Goal: Information Seeking & Learning: Learn about a topic

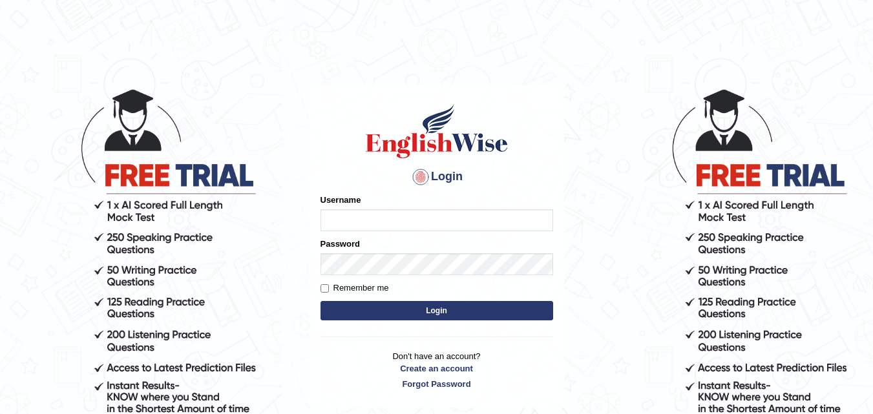
type input "t"
type input "Thapa_Jeson"
click at [330, 289] on label "Remember me" at bounding box center [354, 288] width 68 height 13
click at [329, 289] on input "Remember me" at bounding box center [324, 288] width 8 height 8
checkbox input "true"
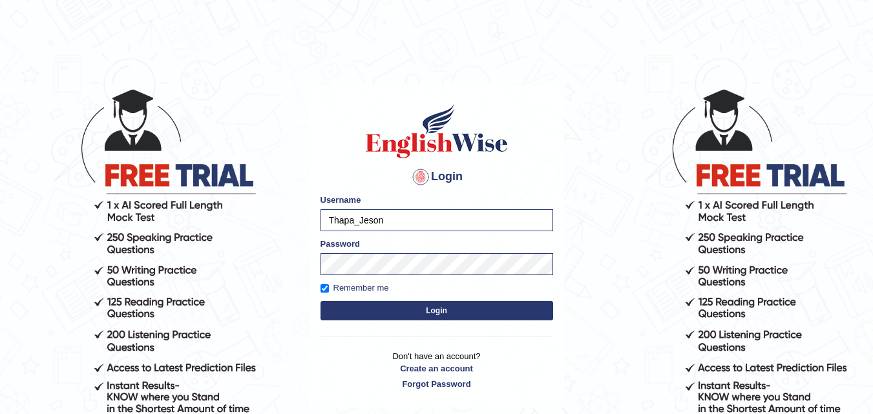
click at [334, 303] on button "Login" at bounding box center [436, 310] width 233 height 19
click at [335, 307] on button "Login" at bounding box center [436, 310] width 233 height 19
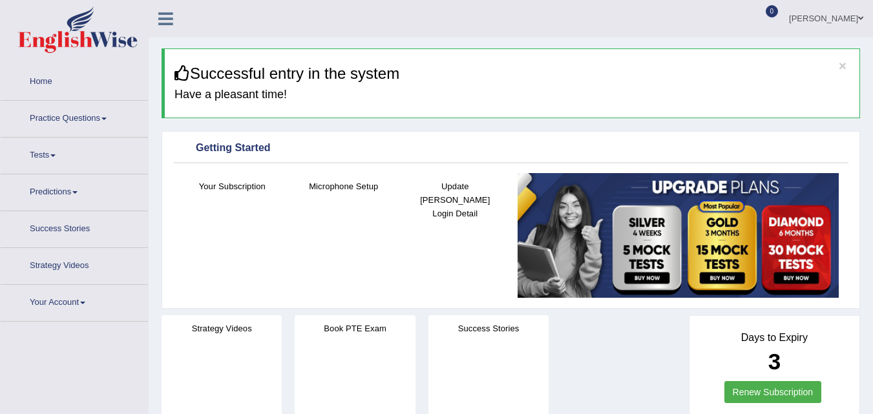
click at [74, 113] on link "Practice Questions" at bounding box center [74, 117] width 147 height 32
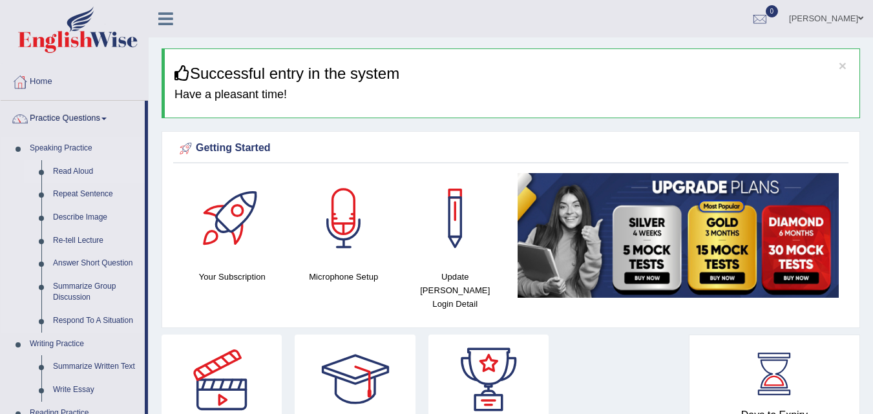
click at [76, 171] on link "Read Aloud" at bounding box center [96, 171] width 98 height 23
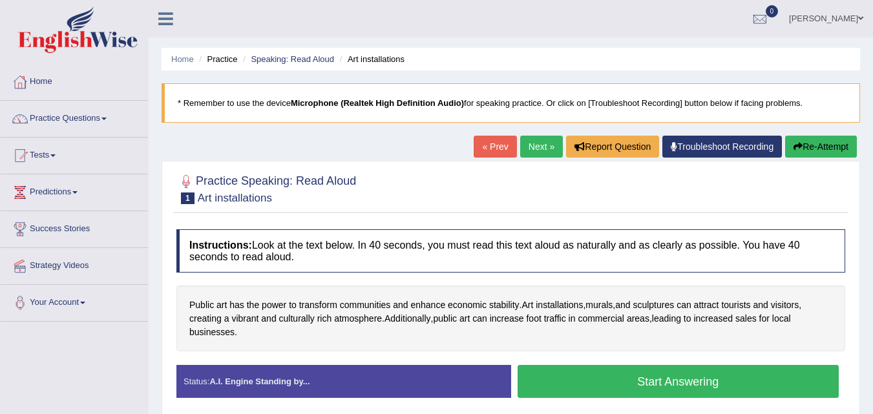
click at [613, 376] on button "Start Answering" at bounding box center [679, 381] width 322 height 33
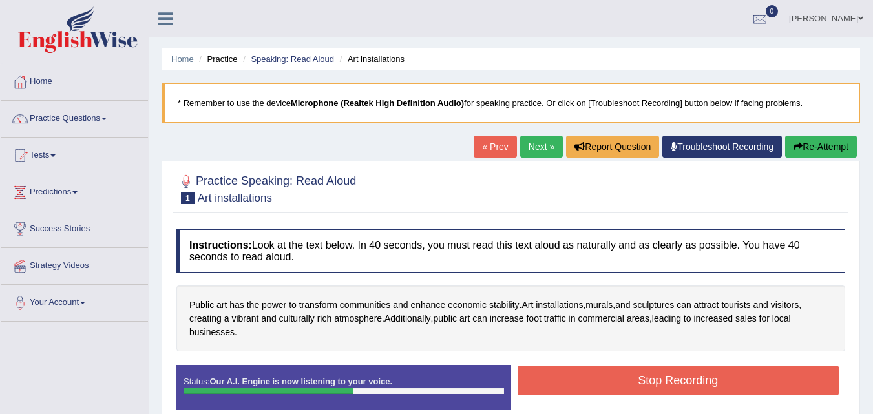
click at [606, 384] on button "Stop Recording" at bounding box center [679, 381] width 322 height 30
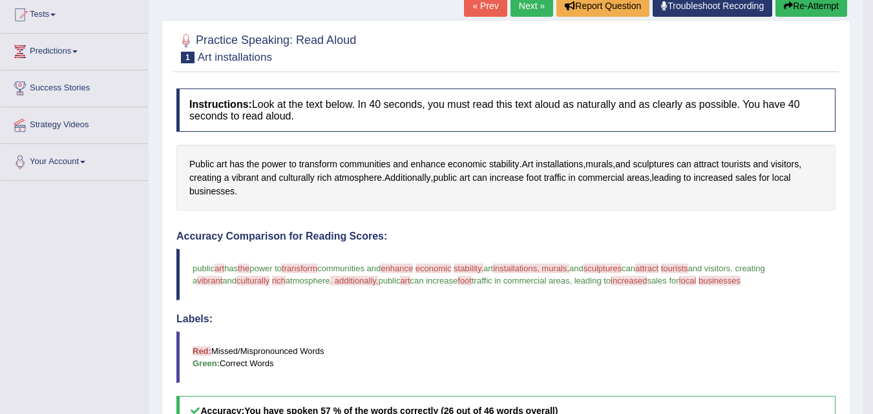
scroll to position [68, 0]
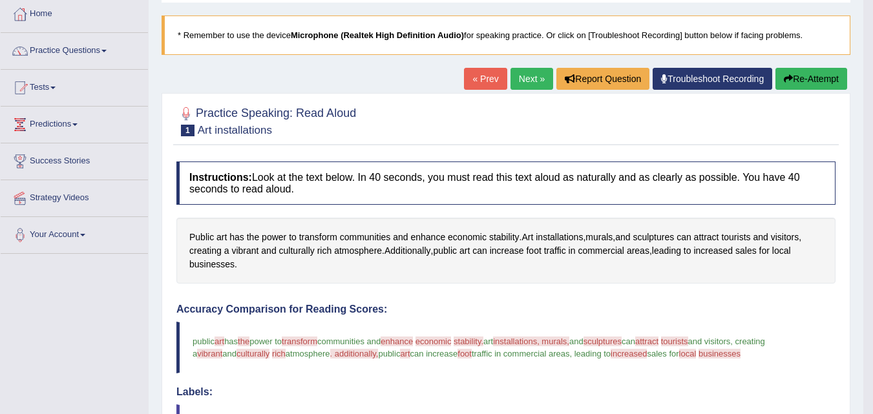
click at [525, 79] on link "Next »" at bounding box center [531, 79] width 43 height 22
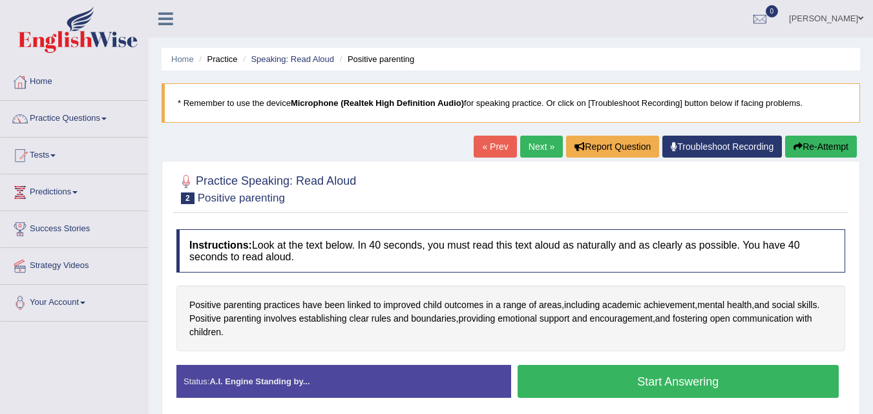
click at [560, 377] on button "Start Answering" at bounding box center [679, 381] width 322 height 33
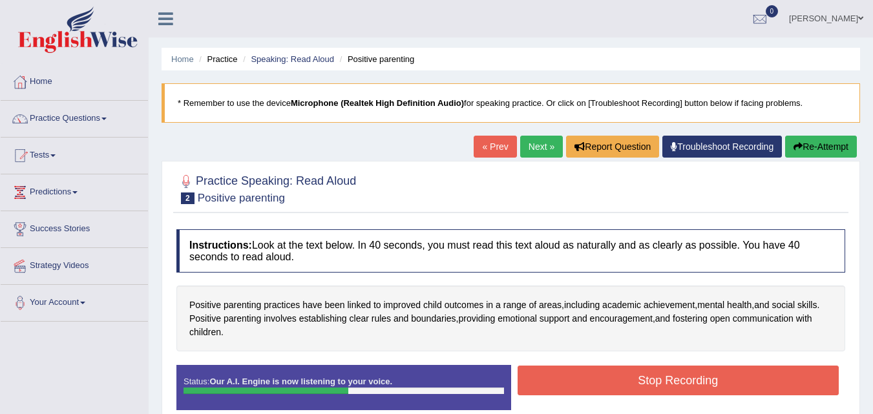
click at [560, 377] on button "Stop Recording" at bounding box center [679, 381] width 322 height 30
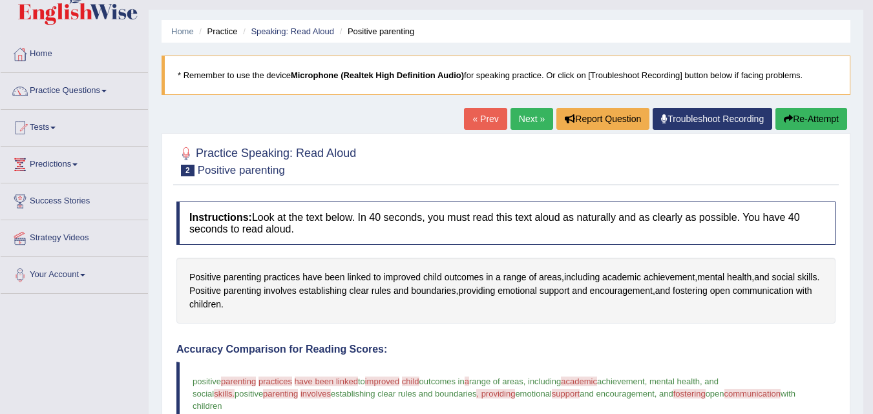
scroll to position [3, 0]
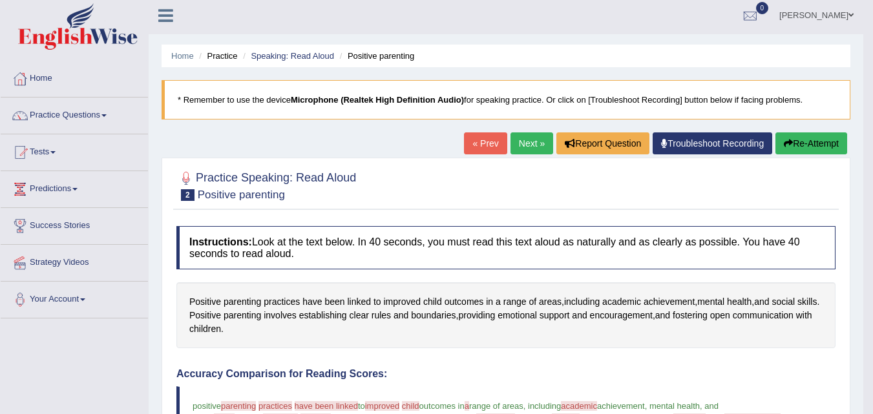
click at [529, 136] on link "Next »" at bounding box center [531, 143] width 43 height 22
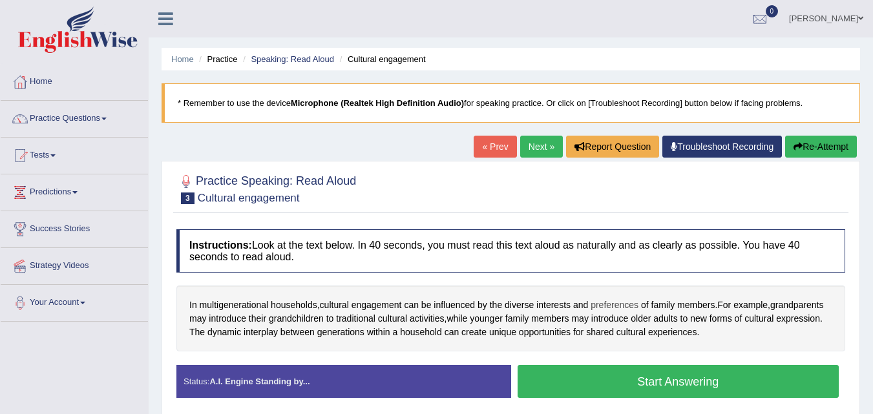
click at [618, 302] on span "preferences" at bounding box center [615, 306] width 48 height 14
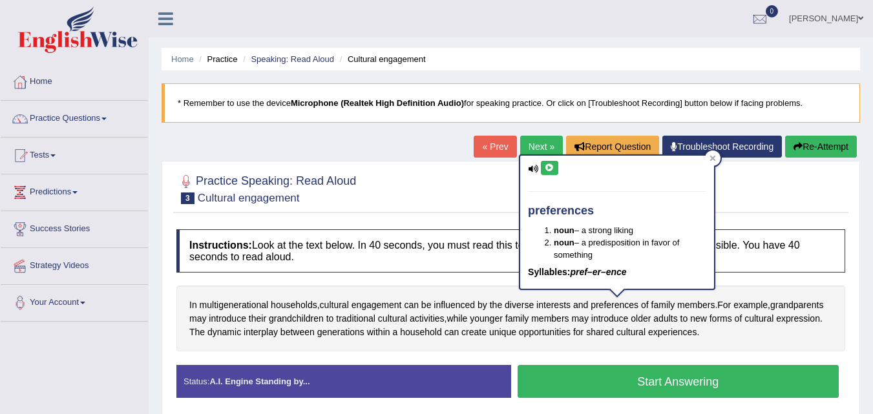
click at [543, 171] on button at bounding box center [549, 168] width 17 height 14
click at [711, 162] on div at bounding box center [713, 159] width 16 height 16
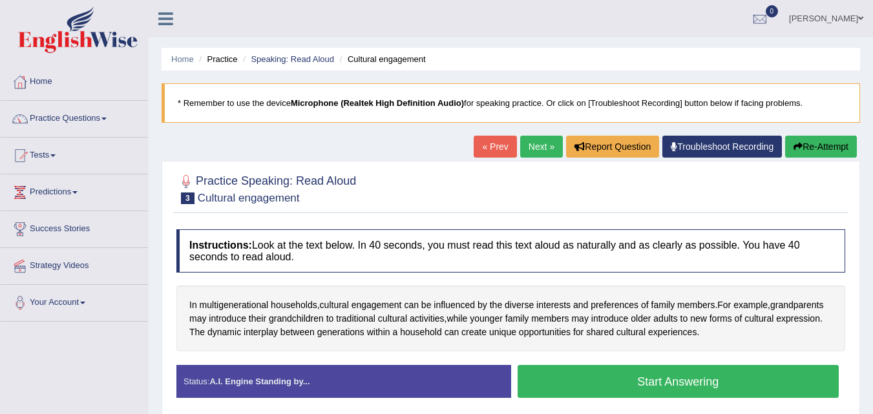
click at [596, 379] on button "Start Answering" at bounding box center [679, 381] width 322 height 33
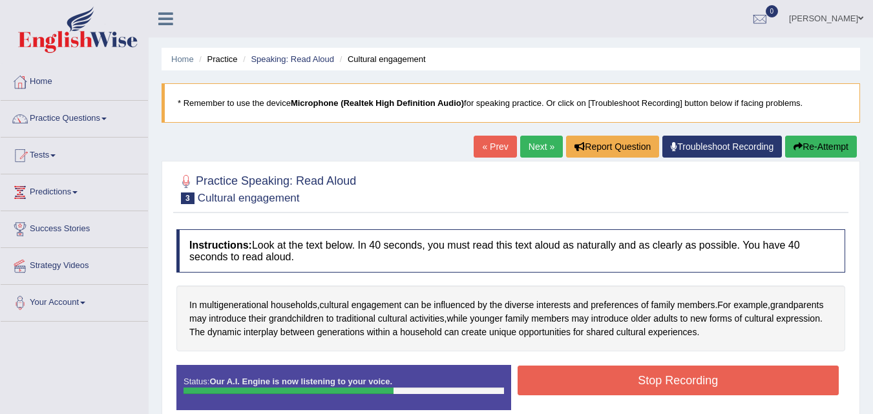
click at [596, 379] on button "Stop Recording" at bounding box center [679, 381] width 322 height 30
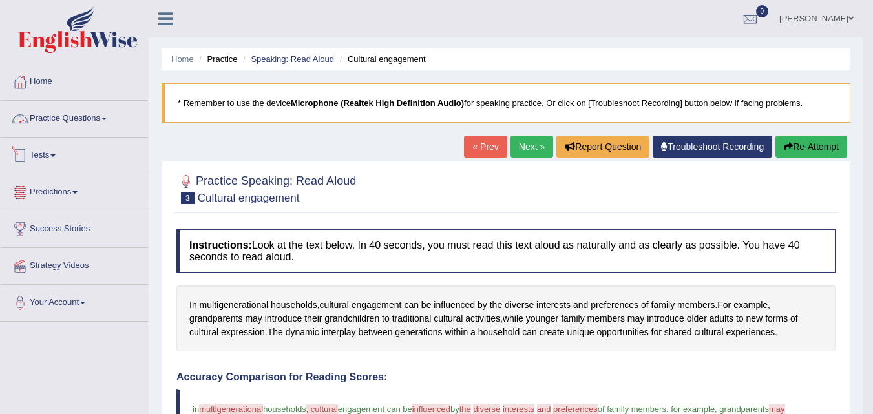
click at [81, 118] on link "Practice Questions" at bounding box center [74, 117] width 147 height 32
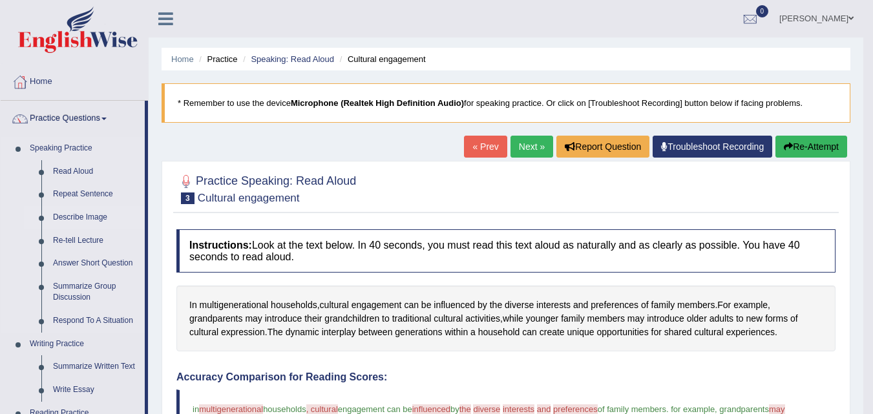
click at [74, 218] on link "Describe Image" at bounding box center [96, 217] width 98 height 23
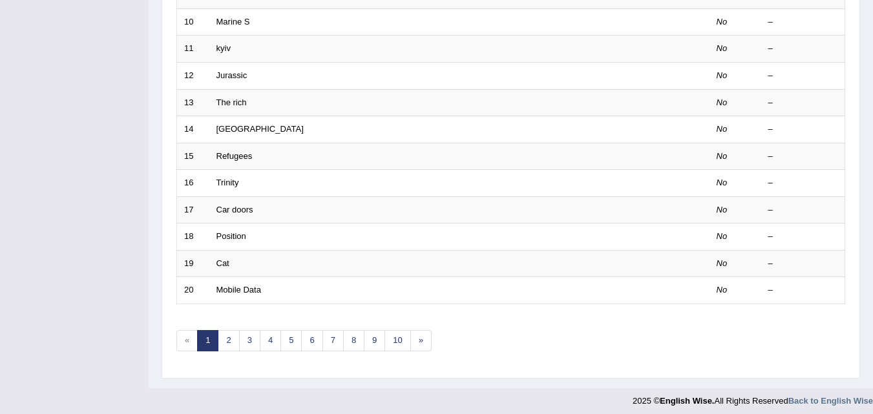
scroll to position [441, 0]
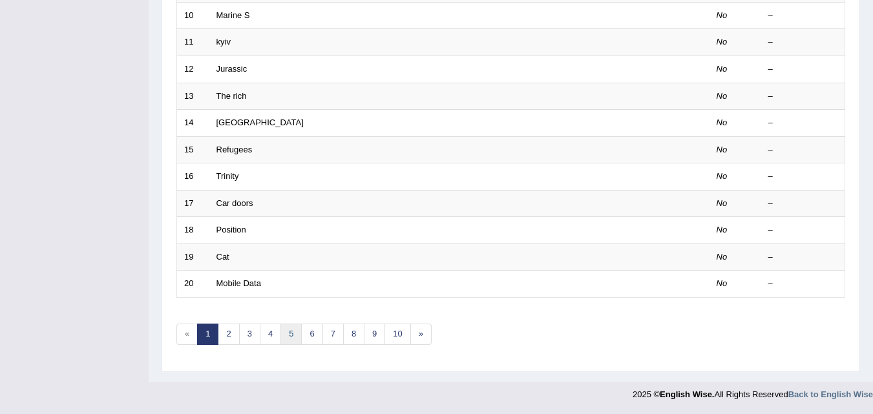
click at [282, 326] on link "5" at bounding box center [290, 334] width 21 height 21
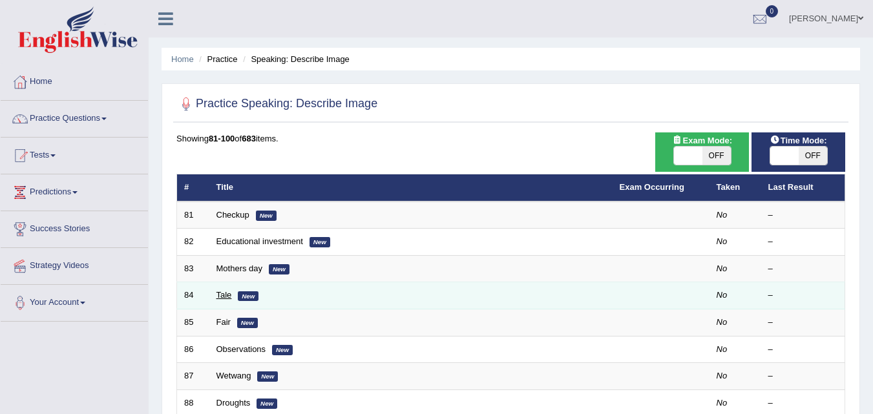
click at [225, 297] on link "Tale" at bounding box center [224, 295] width 16 height 10
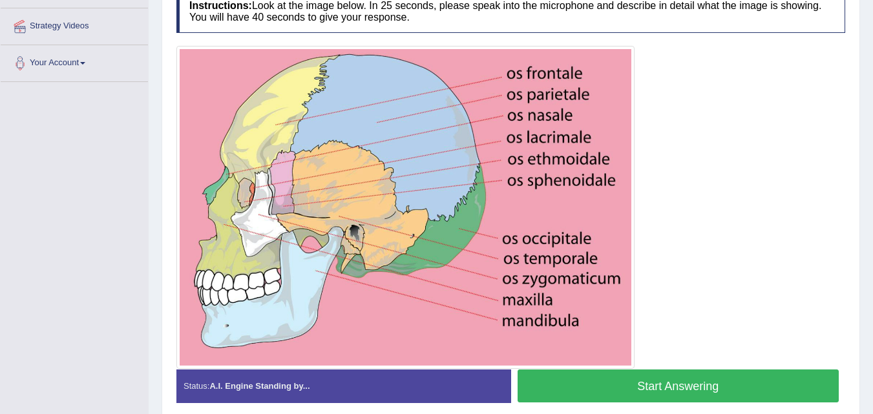
scroll to position [295, 0]
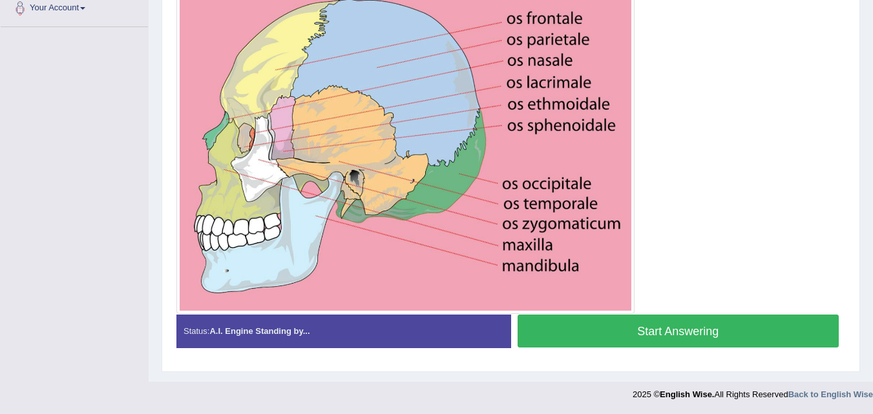
click at [580, 328] on button "Start Answering" at bounding box center [679, 331] width 322 height 33
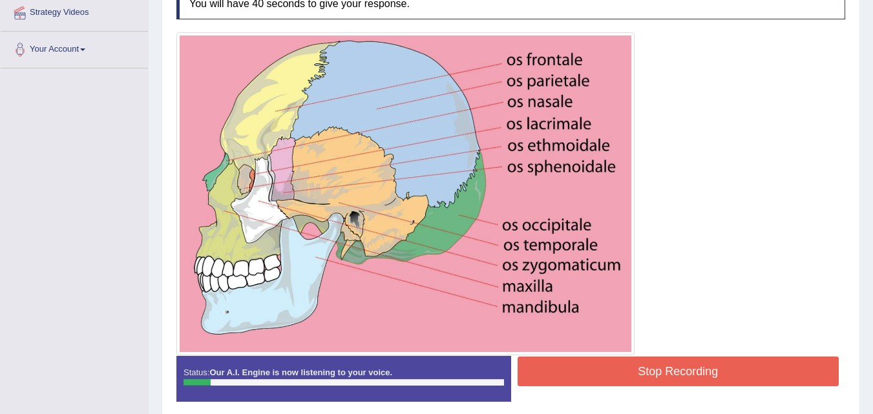
scroll to position [230, 0]
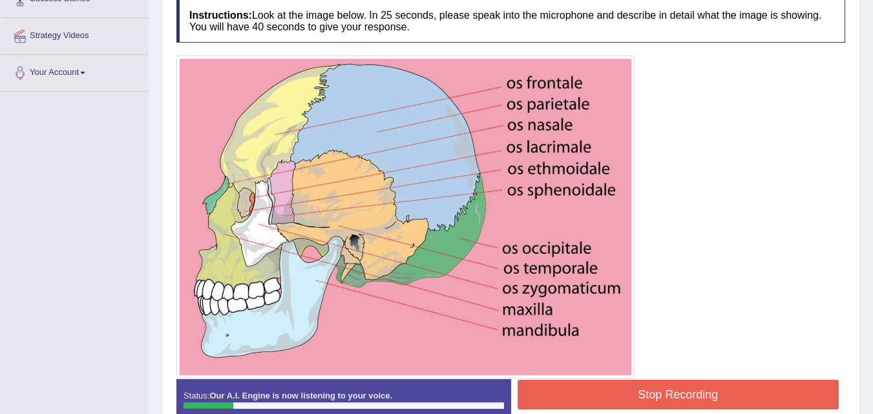
click at [596, 384] on button "Stop Recording" at bounding box center [679, 395] width 322 height 30
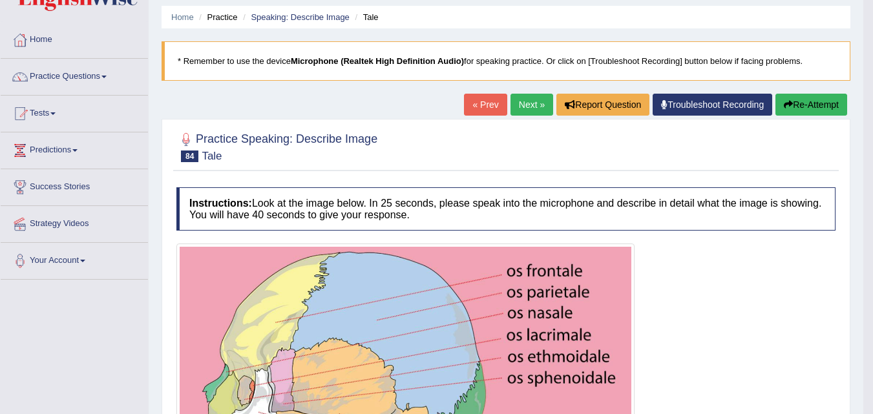
scroll to position [36, 0]
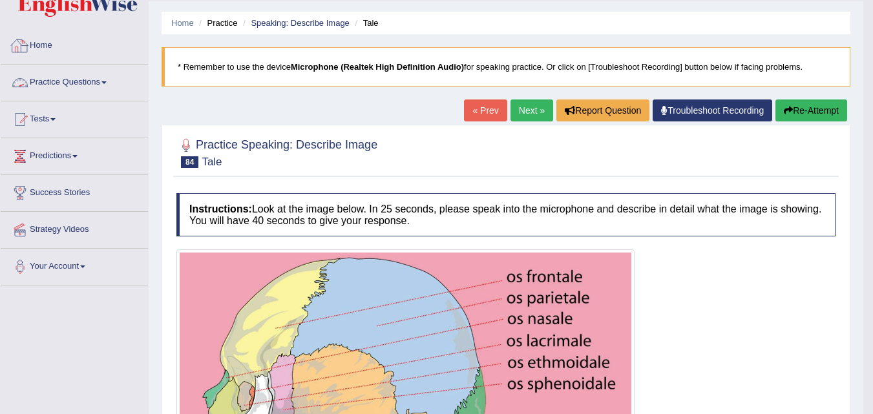
click at [83, 78] on link "Practice Questions" at bounding box center [74, 81] width 147 height 32
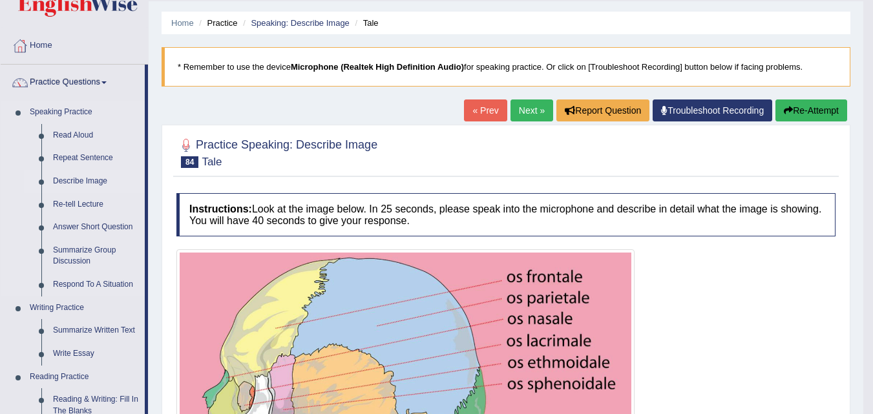
click at [81, 176] on link "Describe Image" at bounding box center [96, 181] width 98 height 23
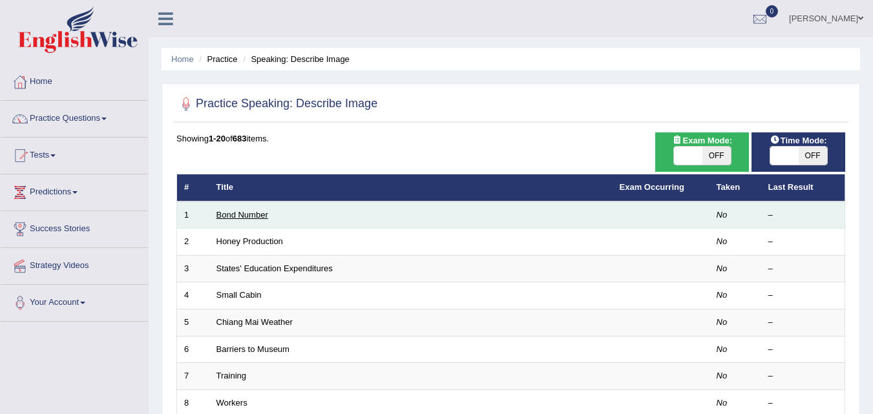
click at [248, 215] on link "Bond Number" at bounding box center [242, 215] width 52 height 10
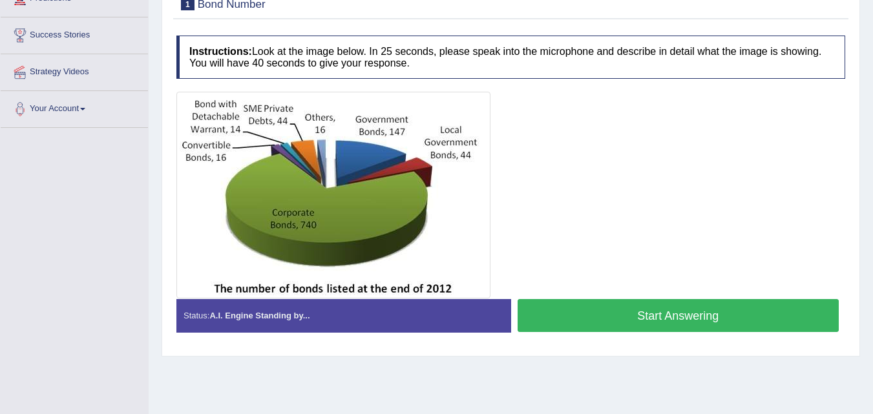
click at [582, 306] on button "Start Answering" at bounding box center [679, 315] width 322 height 33
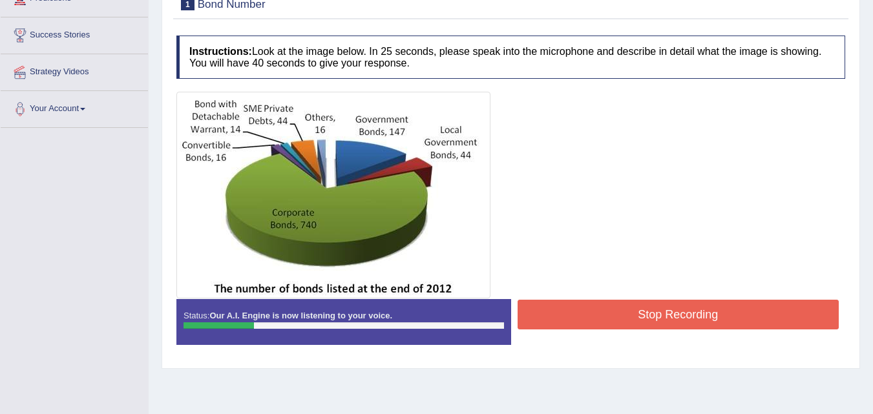
click at [593, 323] on button "Stop Recording" at bounding box center [679, 315] width 322 height 30
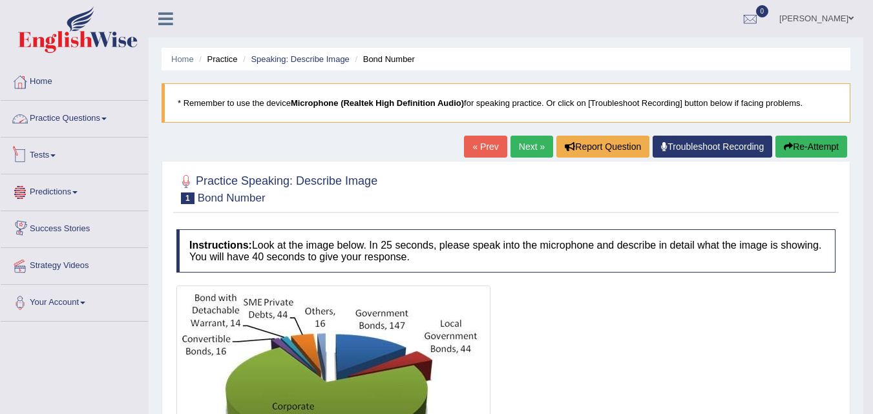
click at [48, 114] on link "Practice Questions" at bounding box center [74, 117] width 147 height 32
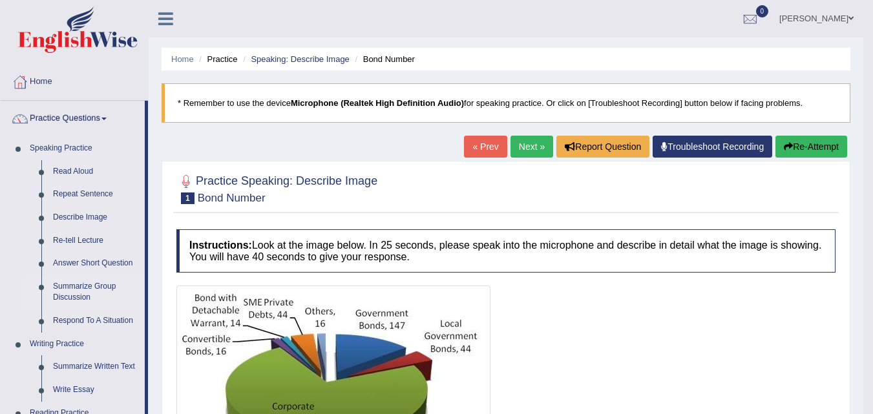
click at [80, 284] on link "Summarize Group Discussion" at bounding box center [96, 292] width 98 height 34
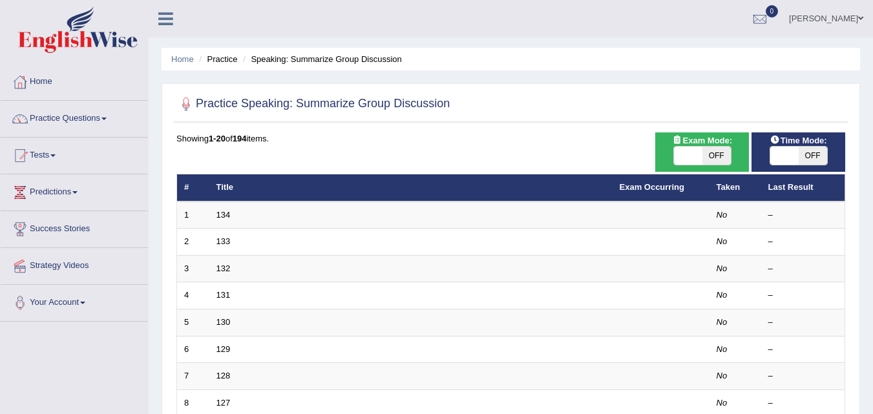
click at [224, 215] on link "134" at bounding box center [223, 215] width 14 height 10
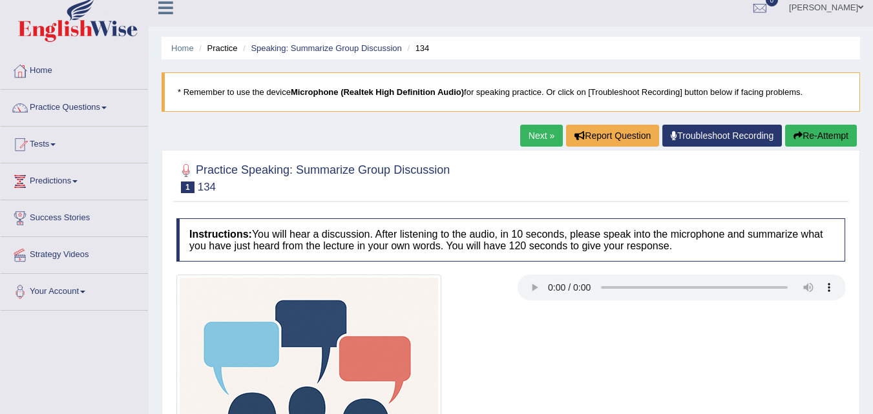
scroll to position [6, 0]
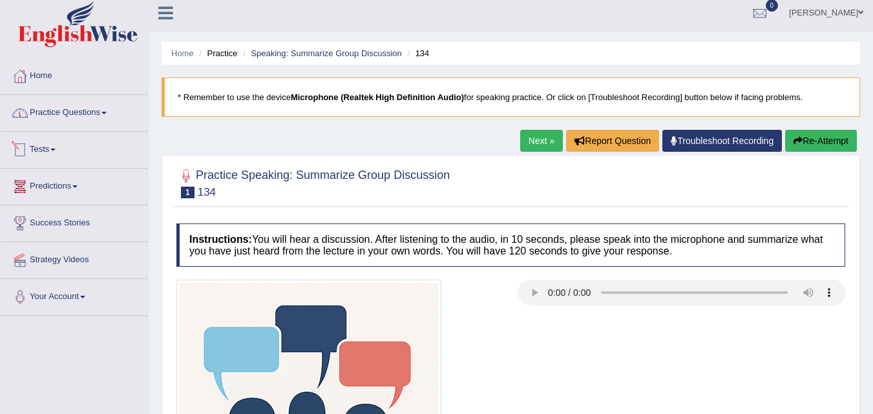
click at [76, 125] on link "Practice Questions" at bounding box center [74, 111] width 147 height 32
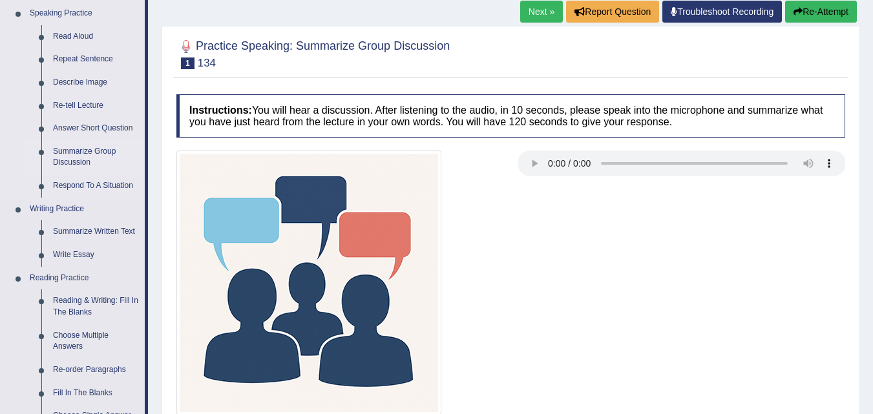
scroll to position [200, 0]
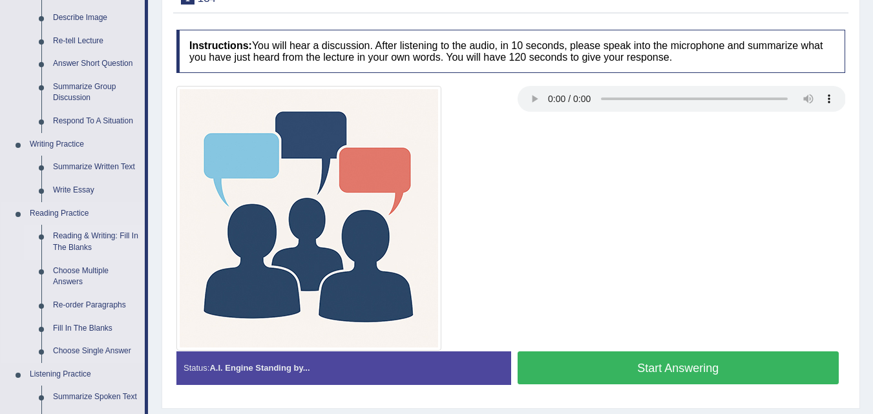
click at [86, 236] on link "Reading & Writing: Fill In The Blanks" at bounding box center [96, 242] width 98 height 34
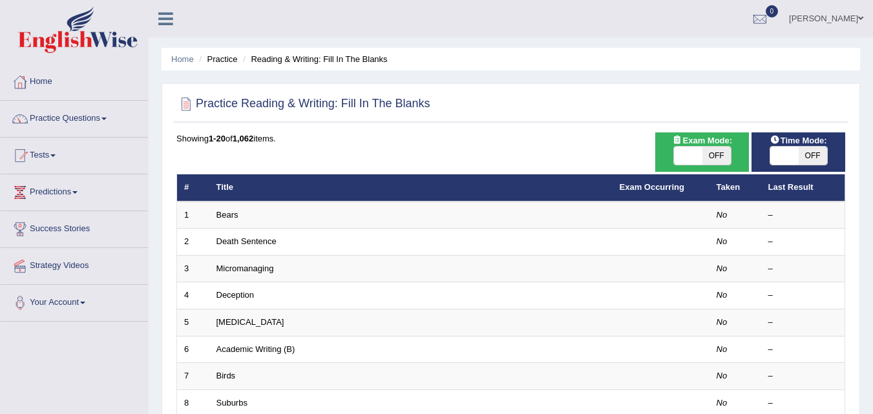
click at [227, 218] on link "Bears" at bounding box center [227, 215] width 22 height 10
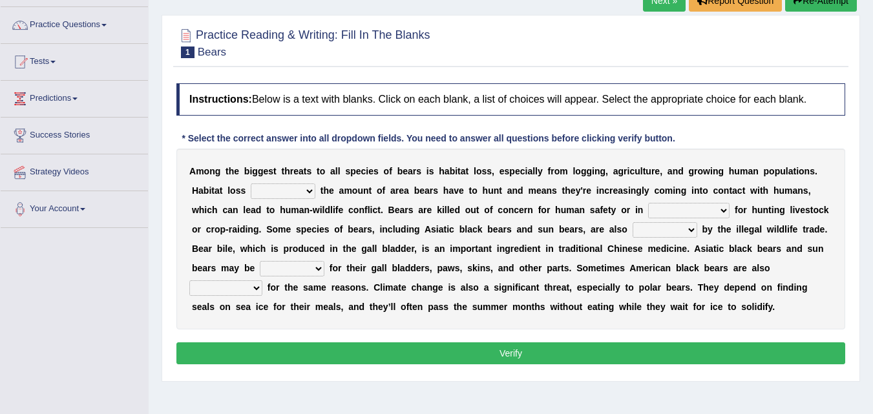
scroll to position [65, 0]
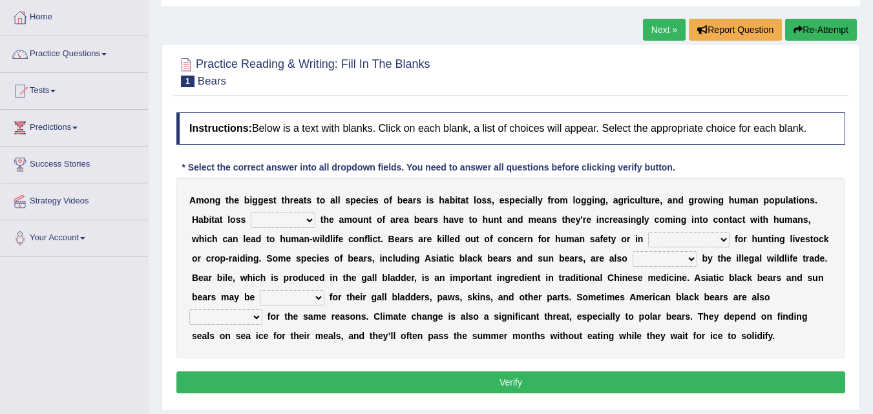
click at [308, 220] on select "increases reduces complies interacts" at bounding box center [283, 221] width 65 height 16
select select "reduces"
click at [251, 213] on select "increases reduces complies interacts" at bounding box center [283, 221] width 65 height 16
click at [692, 236] on select "coalition retaliation appreciation disinformation" at bounding box center [688, 240] width 81 height 16
select select "coalition"
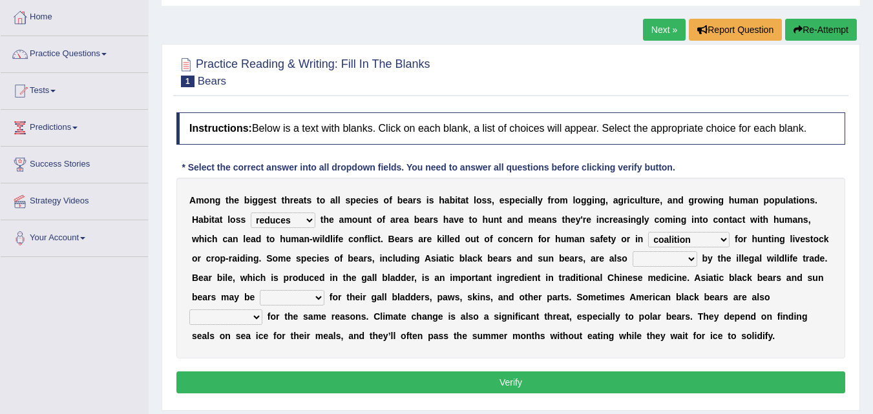
click at [648, 232] on select "coalition retaliation appreciation disinformation" at bounding box center [688, 240] width 81 height 16
click at [656, 259] on select "protected prohibited fattened threatened" at bounding box center [665, 259] width 65 height 16
select select "fattened"
click at [633, 251] on select "protected prohibited fattened threatened" at bounding box center [665, 259] width 65 height 16
click at [320, 297] on select "poached squelched coached blenched" at bounding box center [292, 298] width 65 height 16
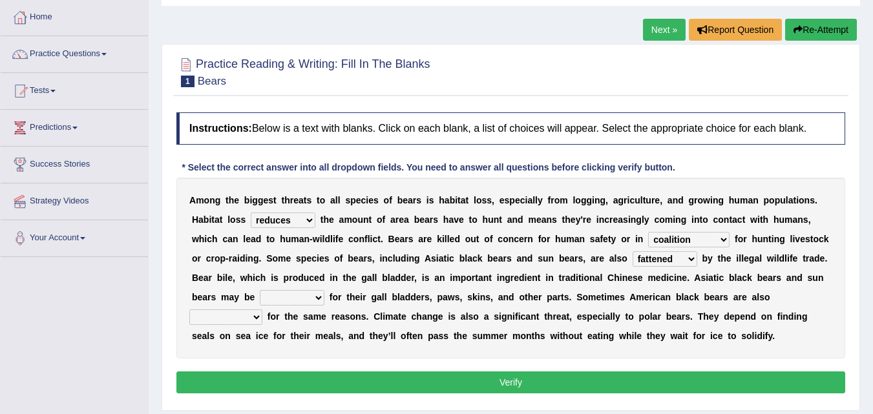
click at [260, 290] on select "poached squelched coached blenched" at bounding box center [292, 298] width 65 height 16
click at [246, 317] on select "begot foreseen encountered targeted" at bounding box center [225, 317] width 73 height 16
click at [304, 295] on select "poached squelched coached blenched" at bounding box center [292, 298] width 65 height 16
select select "squelched"
click at [260, 290] on select "poached squelched coached blenched" at bounding box center [292, 298] width 65 height 16
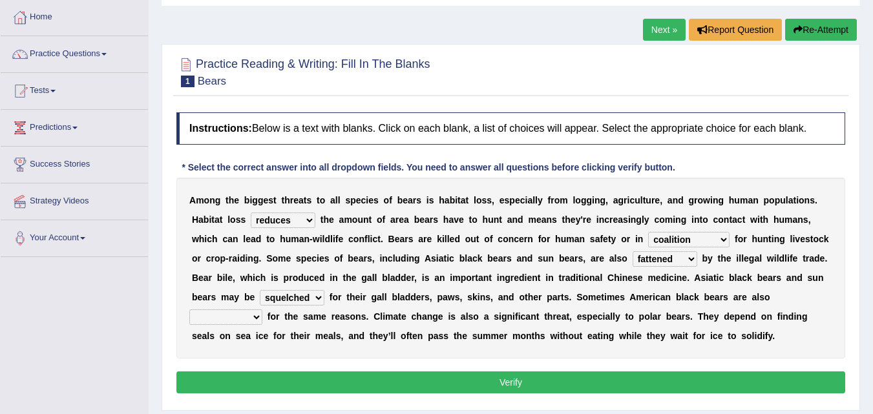
click at [246, 320] on select "begot foreseen encountered targeted" at bounding box center [225, 317] width 73 height 16
select select "encountered"
click at [189, 309] on select "begot foreseen encountered targeted" at bounding box center [225, 317] width 73 height 16
click at [328, 384] on button "Verify" at bounding box center [510, 383] width 669 height 22
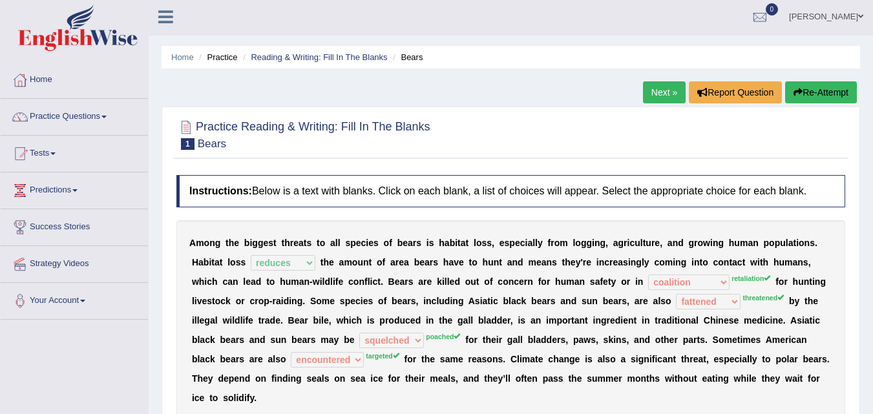
scroll to position [0, 0]
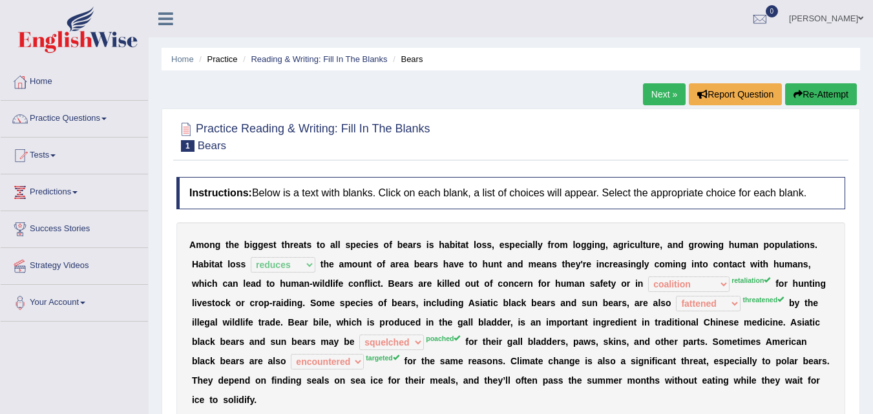
click at [647, 94] on link "Next »" at bounding box center [664, 94] width 43 height 22
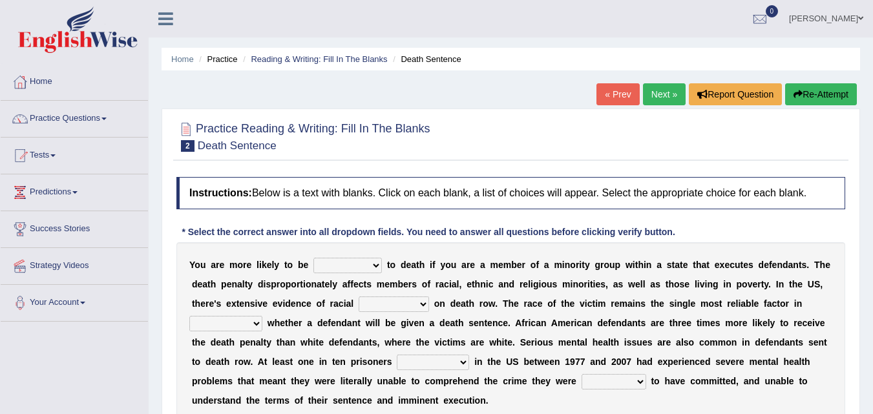
click at [373, 271] on select "penalized blamed complained sentenced" at bounding box center [347, 266] width 68 height 16
select select "sentenced"
click at [313, 258] on select "penalized blamed complained sentenced" at bounding box center [347, 266] width 68 height 16
click at [417, 302] on select "bias equality appearance background" at bounding box center [394, 305] width 70 height 16
select select "equality"
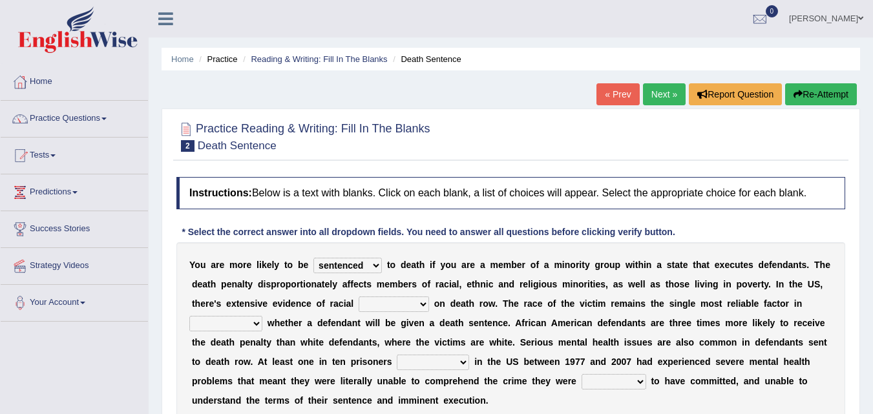
click at [359, 297] on select "bias equality appearance background" at bounding box center [394, 305] width 70 height 16
click at [419, 305] on select "bias equality appearance background" at bounding box center [394, 305] width 70 height 16
click at [251, 325] on select "determining adjoining undermining examining" at bounding box center [225, 324] width 73 height 16
select select "undermining"
click at [189, 316] on select "determining adjoining undermining examining" at bounding box center [225, 324] width 73 height 16
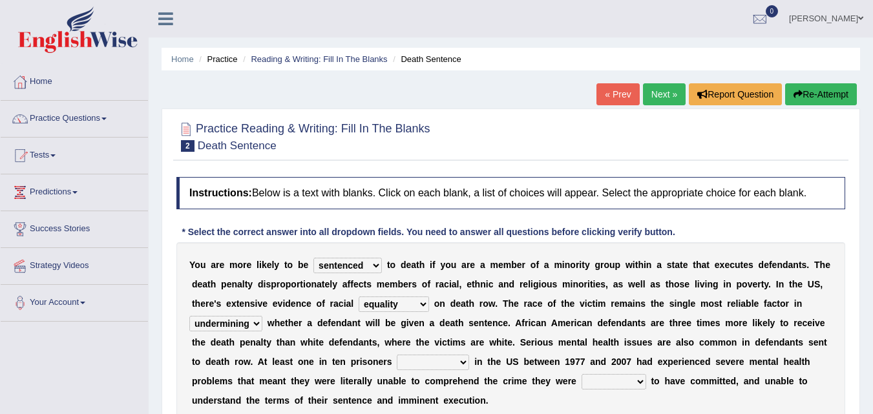
click at [444, 361] on select "electrocuted persecuted executed captured" at bounding box center [433, 363] width 72 height 16
select select "electrocuted"
click at [397, 355] on select "electrocuted persecuted executed captured" at bounding box center [433, 363] width 72 height 16
click at [649, 377] on b at bounding box center [648, 381] width 5 height 10
click at [640, 377] on select "alleged acclaimed persuaded claimed" at bounding box center [614, 382] width 65 height 16
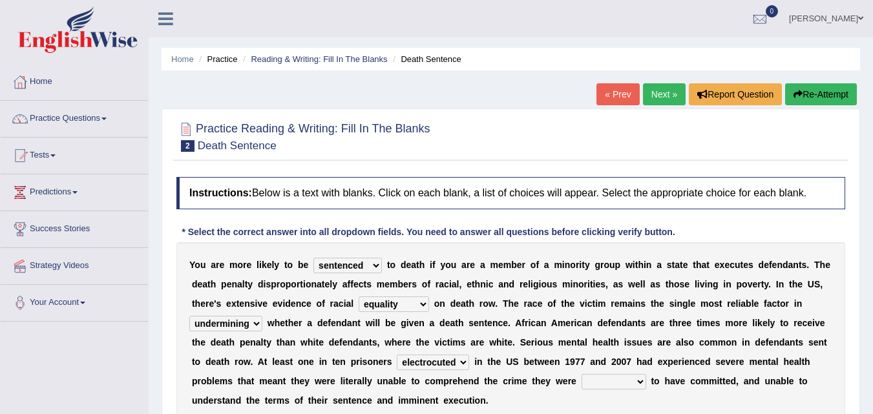
select select "alleged"
click at [582, 374] on select "alleged acclaimed persuaded claimed" at bounding box center [614, 382] width 65 height 16
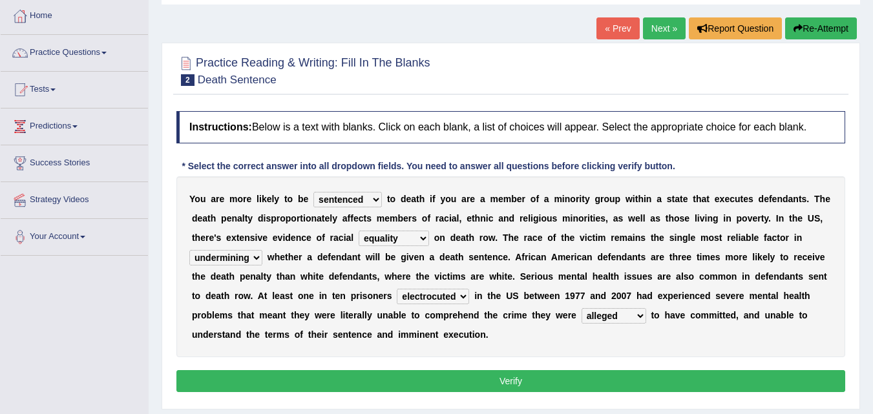
scroll to position [129, 0]
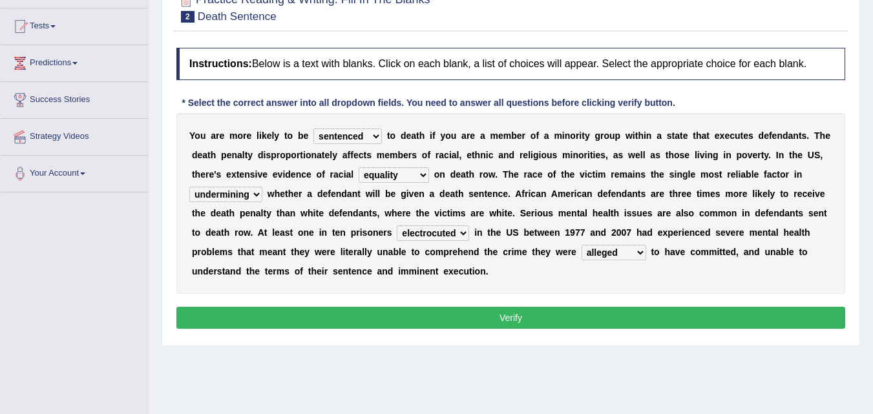
click at [366, 309] on button "Verify" at bounding box center [510, 318] width 669 height 22
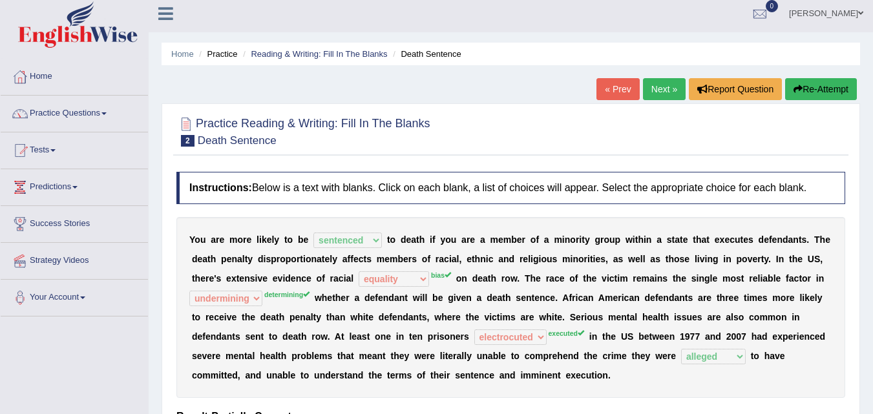
scroll to position [0, 0]
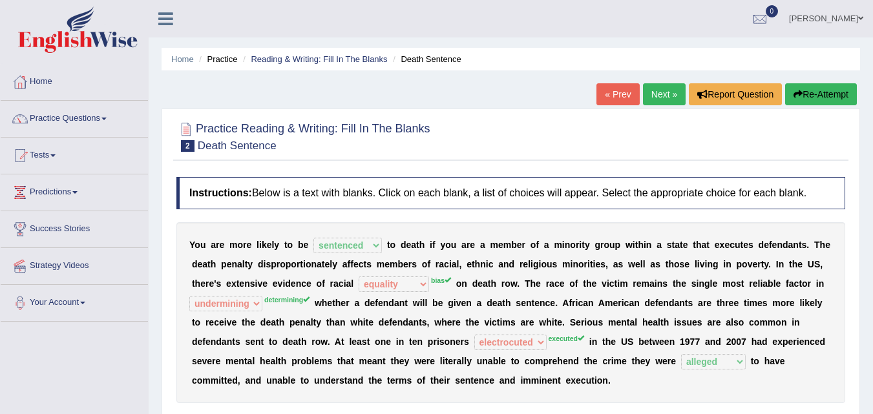
click at [643, 87] on link "Next »" at bounding box center [664, 94] width 43 height 22
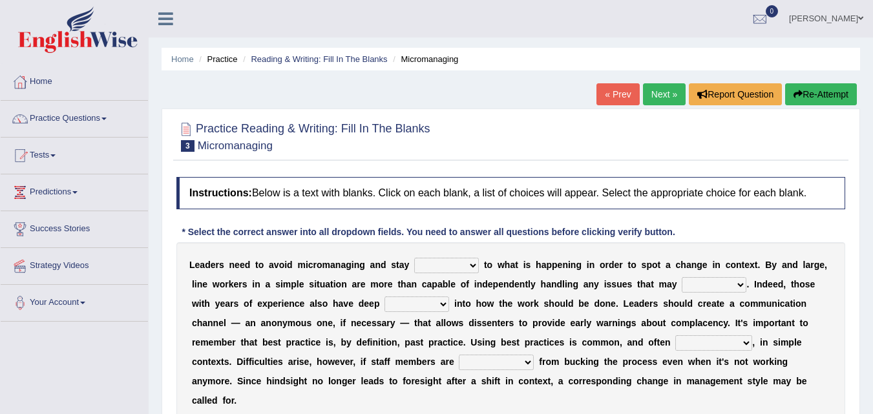
click at [453, 261] on select "complied connected precise concise" at bounding box center [446, 266] width 65 height 16
select select "connected"
click at [414, 258] on select "complied connected precise concise" at bounding box center [446, 266] width 65 height 16
click at [425, 300] on select "incursion insight indignity indication" at bounding box center [416, 305] width 65 height 16
select select "indication"
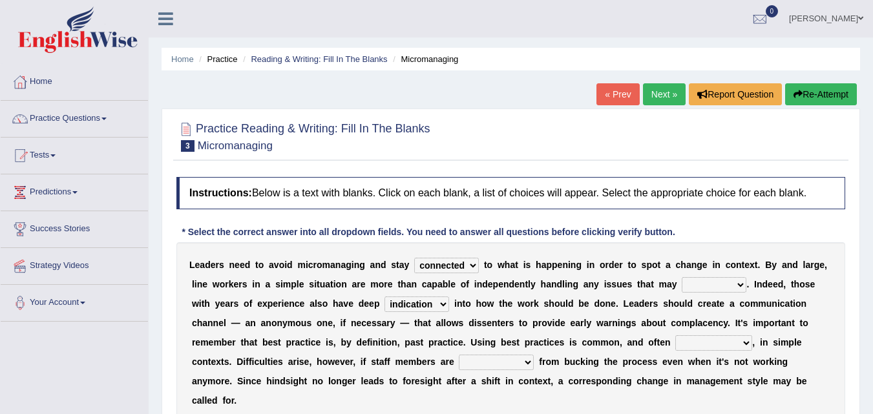
click at [384, 297] on select "incursion insight indignity indication" at bounding box center [416, 305] width 65 height 16
click at [704, 278] on select "apprise rise encounter arise" at bounding box center [714, 285] width 65 height 16
select select "rise"
click at [682, 277] on select "apprise rise encounter arise" at bounding box center [714, 285] width 65 height 16
click at [694, 342] on select "inappropriate apprehensive appropriate forbidden" at bounding box center [713, 343] width 77 height 16
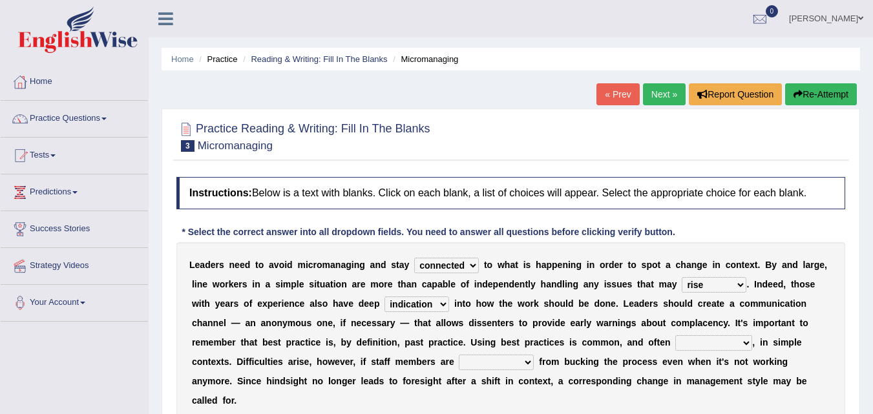
select select "appropriate"
click at [675, 335] on select "inappropriate apprehensive appropriate forbidden" at bounding box center [713, 343] width 77 height 16
click at [483, 364] on select "disarranged disinclined discouraged disintegrated" at bounding box center [496, 363] width 75 height 16
select select "disintegrated"
click at [459, 355] on select "disarranged disinclined discouraged disintegrated" at bounding box center [496, 363] width 75 height 16
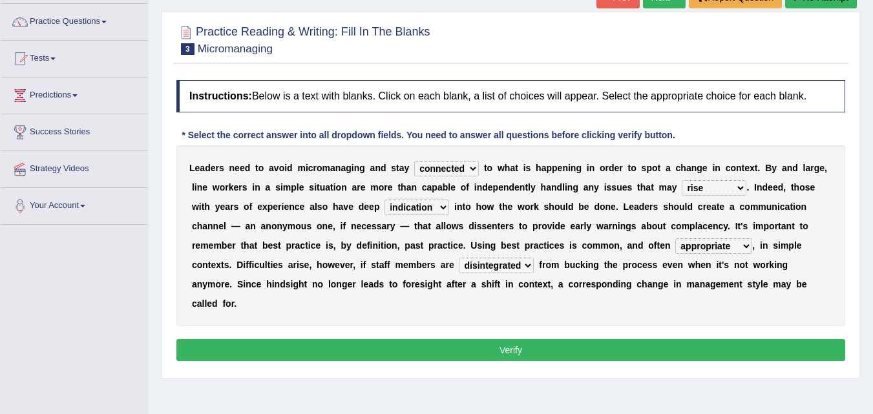
scroll to position [129, 0]
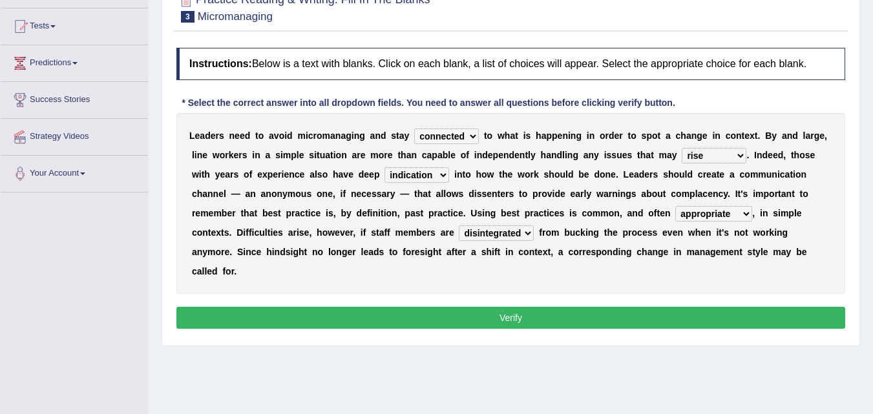
click at [508, 316] on button "Verify" at bounding box center [510, 318] width 669 height 22
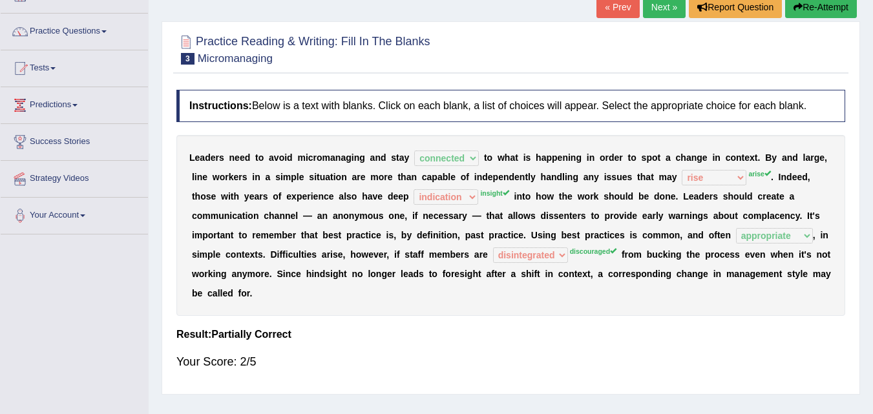
scroll to position [65, 0]
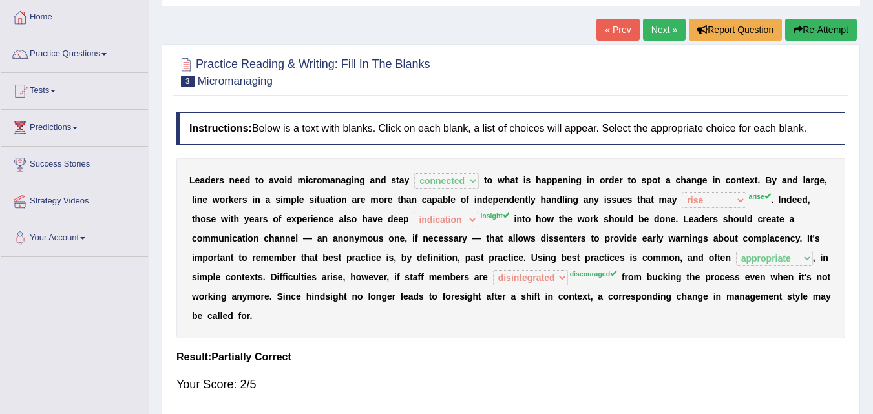
click at [648, 23] on link "Next »" at bounding box center [664, 30] width 43 height 22
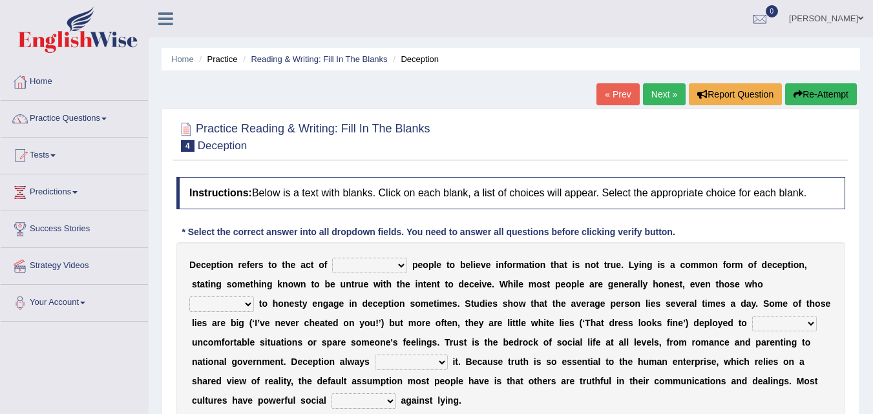
click at [388, 262] on select "discouraging forbidding detecting encouraging" at bounding box center [369, 266] width 75 height 16
select select "detecting"
click at [332, 258] on select "discouraging forbidding detecting encouraging" at bounding box center [369, 266] width 75 height 16
click at [246, 300] on select "describe prescribe inscribe subscribe" at bounding box center [221, 305] width 65 height 16
select select "inscribe"
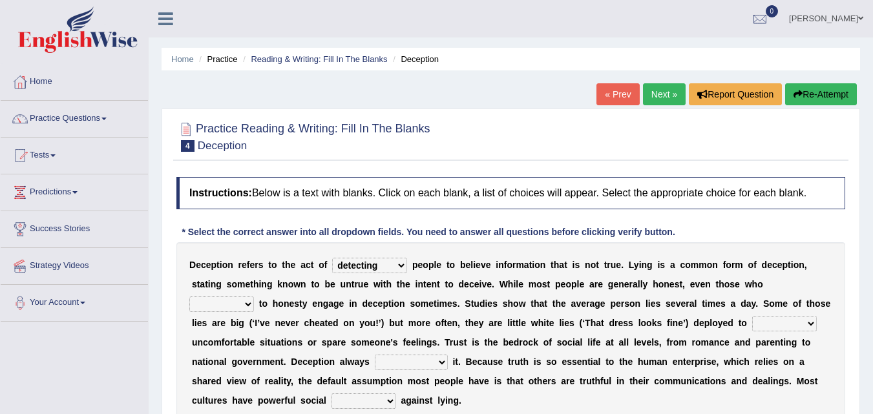
click at [189, 297] on select "describe prescribe inscribe subscribe" at bounding box center [221, 305] width 65 height 16
click at [793, 327] on select "contest illuminate disguise avoid" at bounding box center [784, 324] width 65 height 16
select select "avoid"
click at [752, 316] on select "contest illuminate disguise avoid" at bounding box center [784, 324] width 65 height 16
click at [441, 362] on select "undermines underscores undertakes underwrites" at bounding box center [411, 363] width 73 height 16
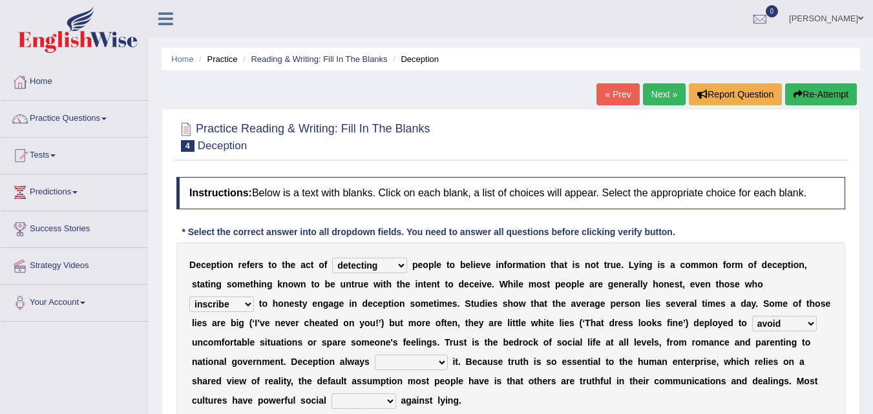
select select "undertakes"
click at [375, 355] on select "undermines underscores undertakes underwrites" at bounding box center [411, 363] width 73 height 16
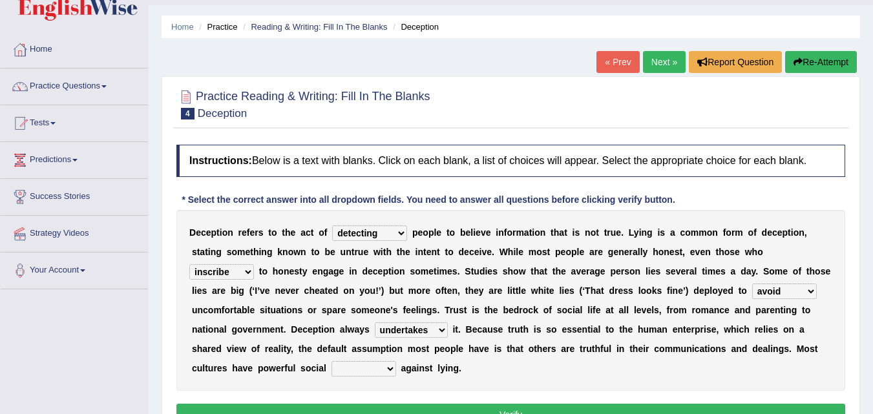
scroll to position [65, 0]
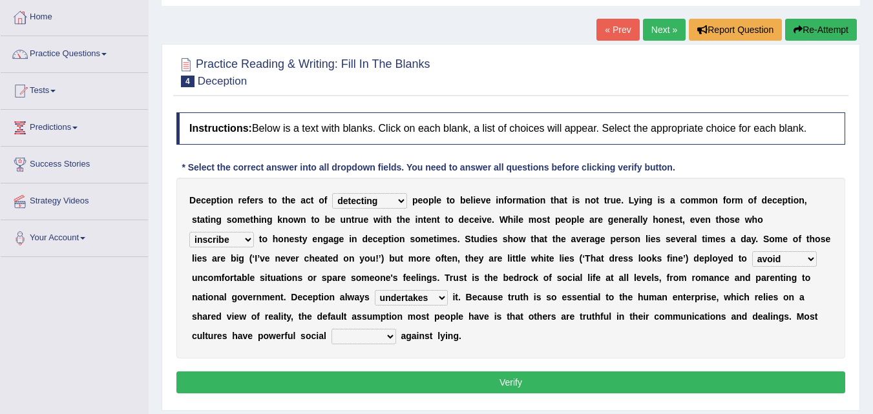
click at [386, 331] on select "ejections sanctions fractions inductions" at bounding box center [363, 337] width 65 height 16
select select "inductions"
click at [331, 329] on select "ejections sanctions fractions inductions" at bounding box center [363, 337] width 65 height 16
click at [409, 379] on button "Verify" at bounding box center [510, 383] width 669 height 22
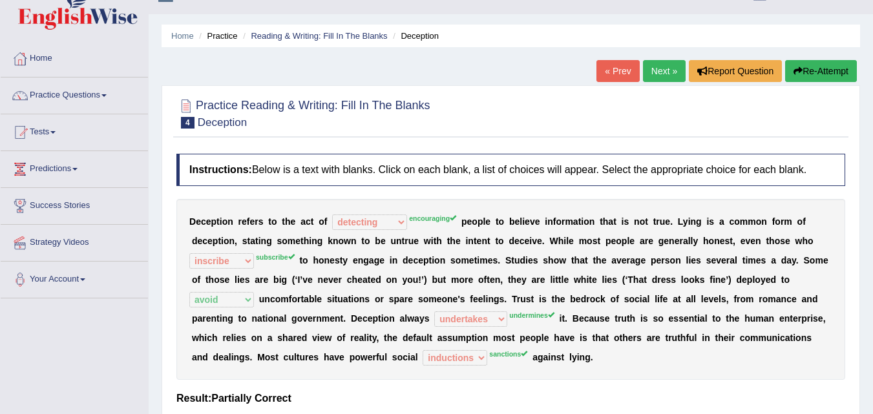
scroll to position [0, 0]
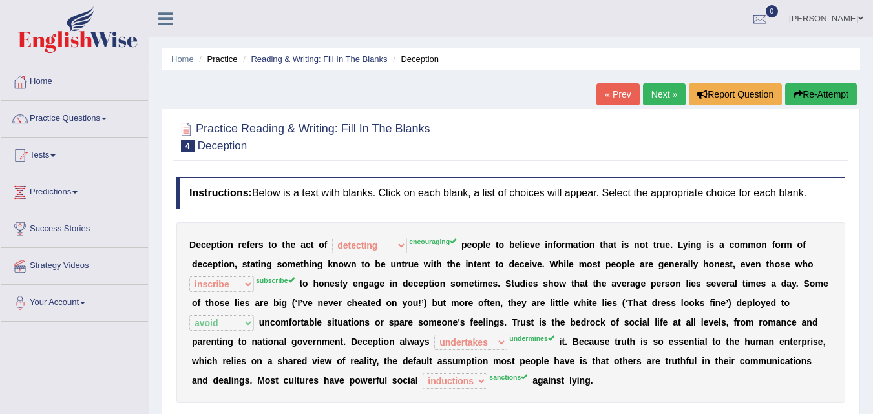
click at [646, 90] on link "Next »" at bounding box center [664, 94] width 43 height 22
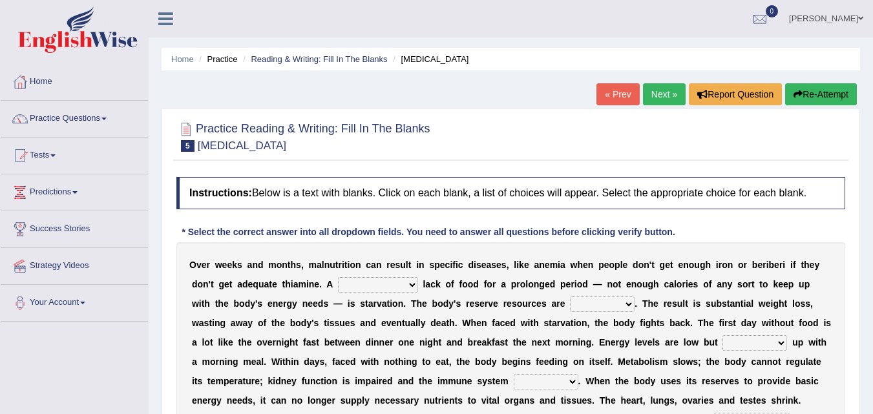
click at [401, 282] on select "severe distinguishing proper distinctive" at bounding box center [378, 285] width 80 height 16
select select "distinguishing"
click at [338, 277] on select "severe distinguishing proper distinctive" at bounding box center [378, 285] width 80 height 16
click at [625, 303] on select "obsoleted depleted pelleted deleted" at bounding box center [602, 305] width 65 height 16
select select "obsoleted"
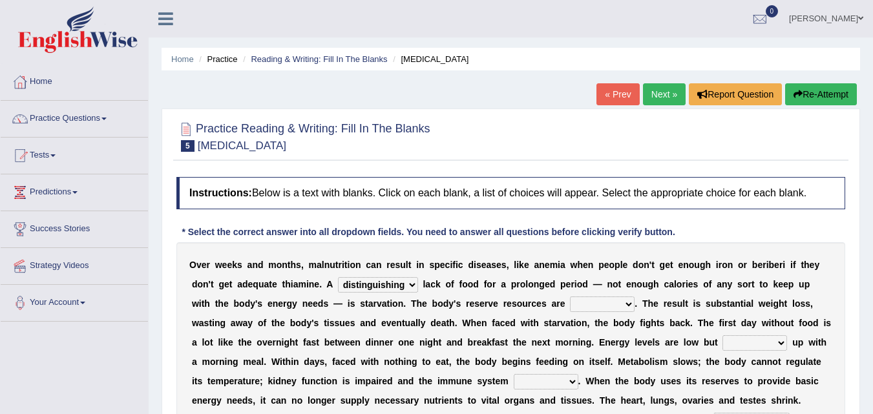
click at [570, 297] on select "obsoleted depleted pelleted deleted" at bounding box center [602, 305] width 65 height 16
click at [772, 341] on select "feed come chill pick" at bounding box center [754, 343] width 65 height 16
select select "pick"
click at [722, 335] on select "feed come chill pick" at bounding box center [754, 343] width 65 height 16
click at [566, 377] on select "deepens deafens weakens surpasses" at bounding box center [546, 382] width 65 height 16
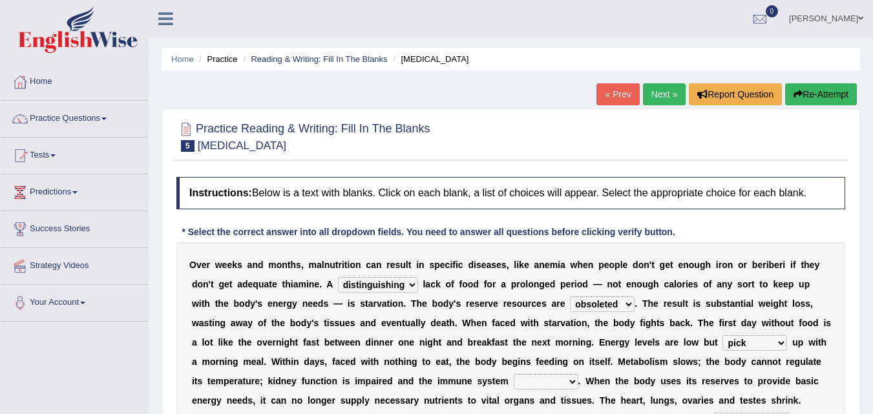
select select "deafens"
click at [514, 374] on select "deepens deafens weakens surpasses" at bounding box center [546, 382] width 65 height 16
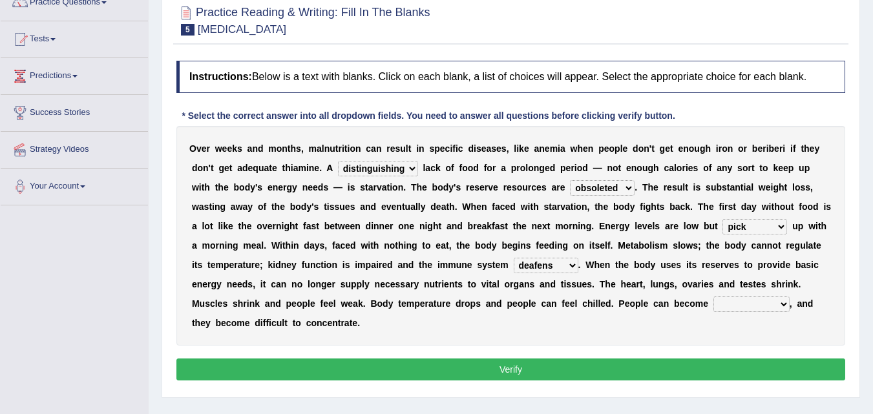
scroll to position [129, 0]
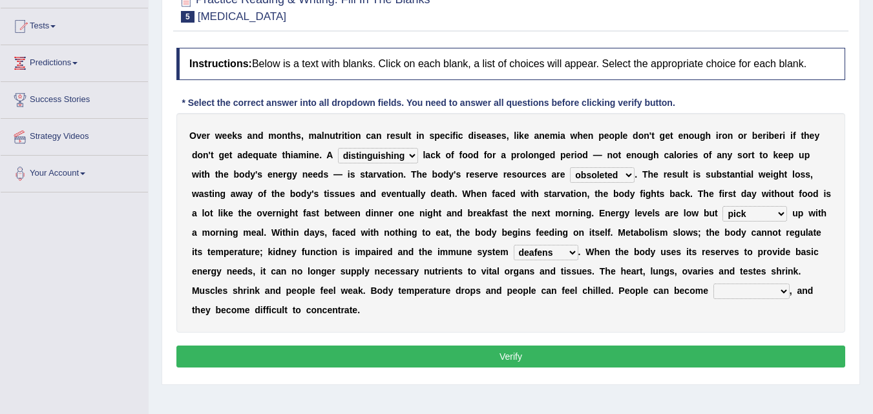
click at [751, 288] on select "irritable commutable indisputable transportable" at bounding box center [751, 292] width 76 height 16
select select "commutable"
click at [713, 284] on select "irritable commutable indisputable transportable" at bounding box center [751, 292] width 76 height 16
click at [606, 355] on button "Verify" at bounding box center [510, 357] width 669 height 22
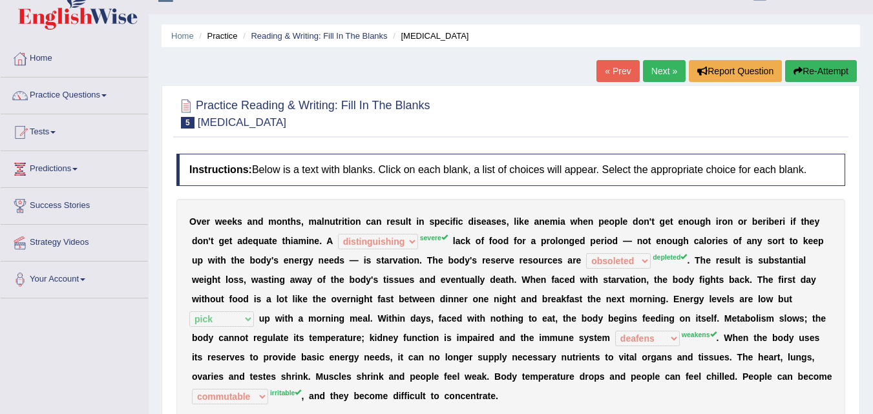
scroll to position [0, 0]
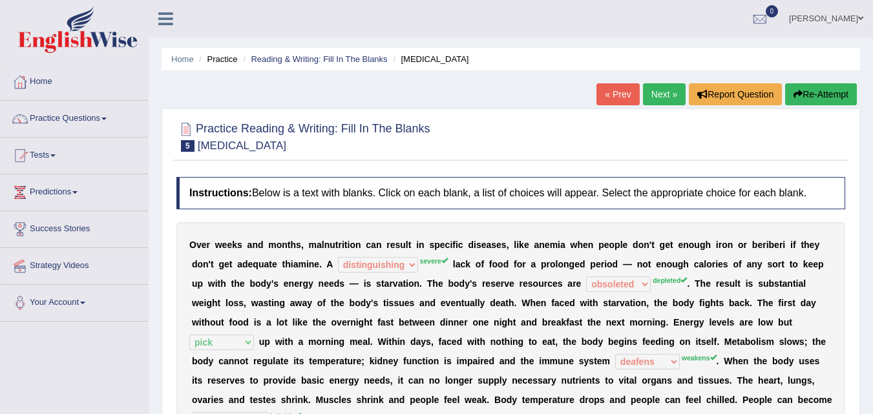
click at [646, 87] on link "Next »" at bounding box center [664, 94] width 43 height 22
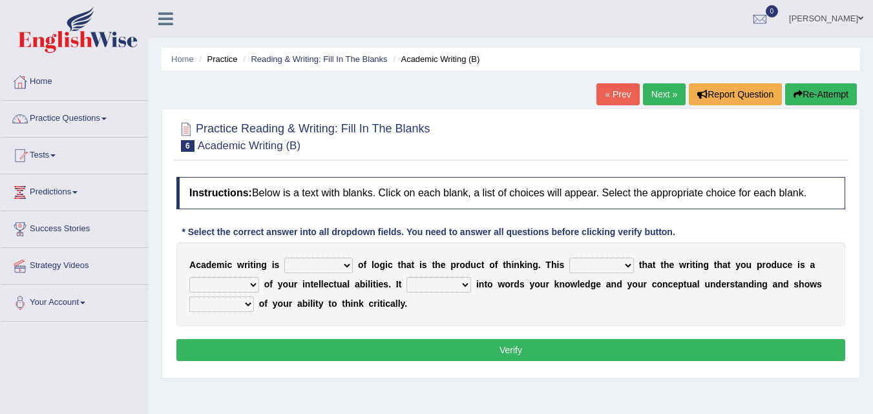
click at [340, 262] on select "expectation entitlement expression exchange" at bounding box center [318, 266] width 68 height 16
select select "expression"
click at [284, 258] on select "expectation entitlement expression exchange" at bounding box center [318, 266] width 68 height 16
click at [342, 266] on select "expectation entitlement expression exchange" at bounding box center [318, 266] width 68 height 16
click at [457, 318] on div "A c a d e m i c w r i t i n g i s expectation entitlement expression exchange o…" at bounding box center [510, 284] width 669 height 84
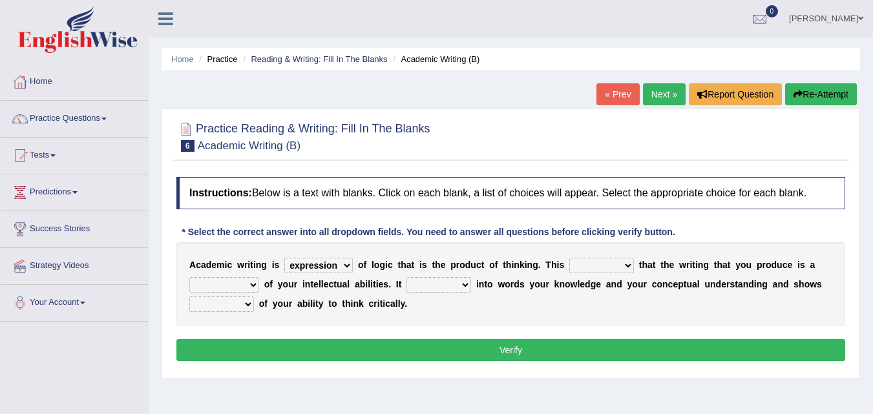
click at [594, 262] on select "means questions stipulates answers" at bounding box center [601, 266] width 65 height 16
select select "means"
click at [569, 258] on select "means questions stipulates answers" at bounding box center [601, 266] width 65 height 16
click at [234, 278] on select "redundancy mission credit reflection" at bounding box center [224, 285] width 70 height 16
select select "credit"
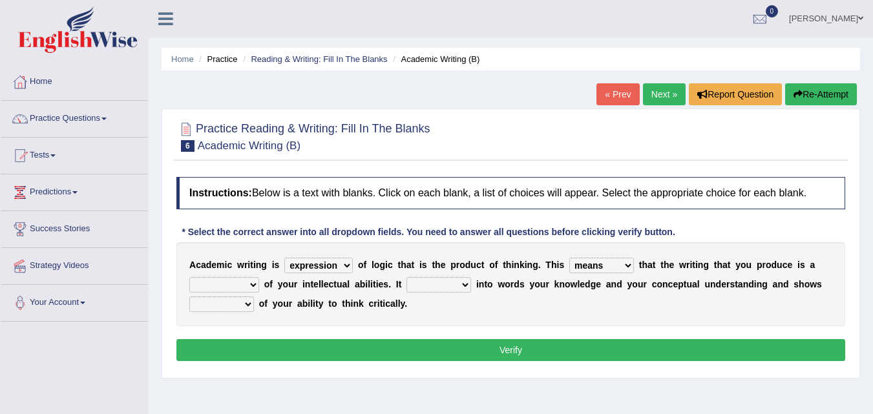
click at [189, 277] on select "redundancy mission credit reflection" at bounding box center [224, 285] width 70 height 16
click at [448, 277] on select "enriches shows allows puts" at bounding box center [438, 285] width 65 height 16
select select "puts"
click at [406, 277] on select "enriches shows allows puts" at bounding box center [438, 285] width 65 height 16
click at [233, 304] on select "hassle excuse capacity evidence" at bounding box center [221, 305] width 65 height 16
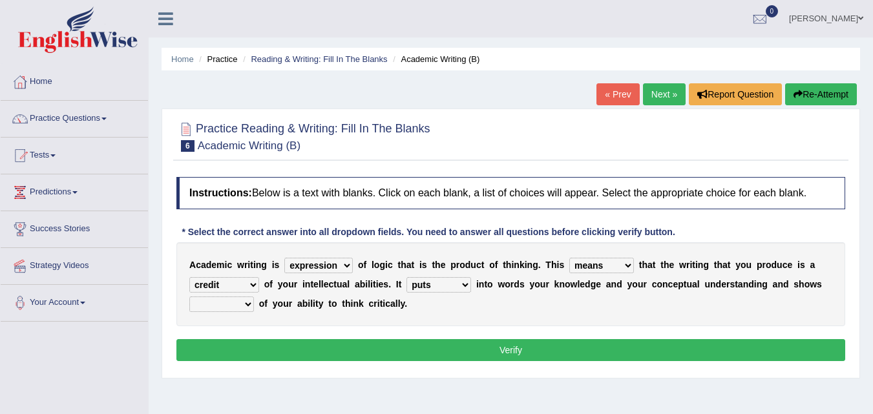
select select "evidence"
click at [189, 297] on select "hassle excuse capacity evidence" at bounding box center [221, 305] width 65 height 16
click at [287, 352] on button "Verify" at bounding box center [510, 350] width 669 height 22
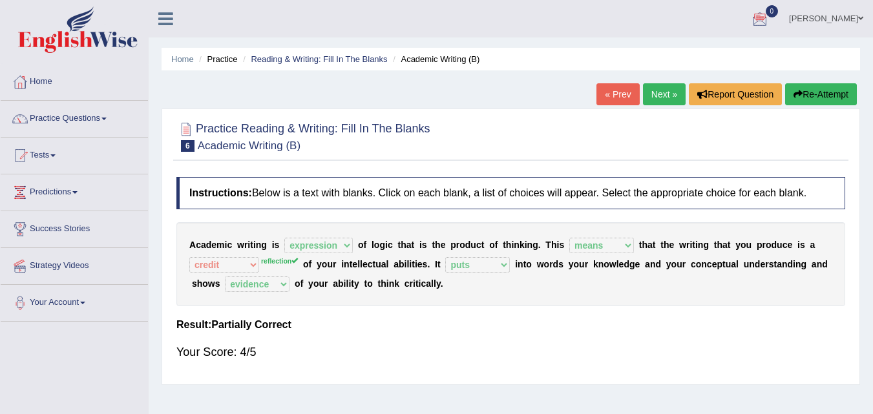
click at [651, 94] on link "Next »" at bounding box center [664, 94] width 43 height 22
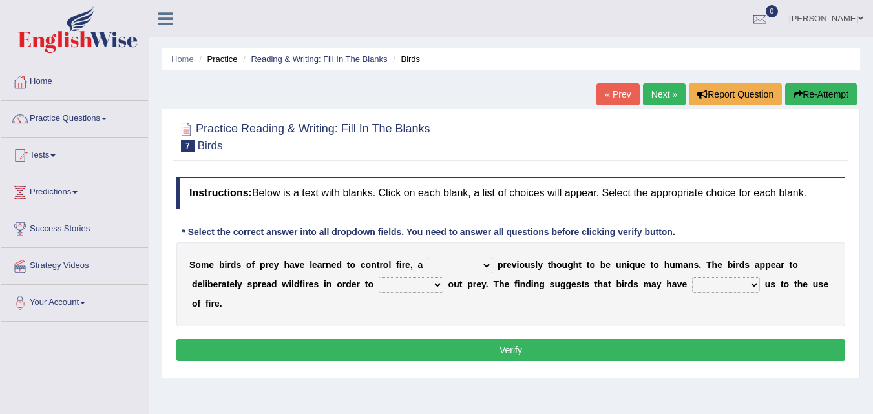
click at [470, 262] on select "question profile tale skill" at bounding box center [460, 266] width 65 height 16
select select "skill"
click at [428, 258] on select "question profile tale skill" at bounding box center [460, 266] width 65 height 16
click at [437, 288] on select "prevent limit span flush" at bounding box center [411, 285] width 65 height 16
click at [379, 277] on select "prevent limit span flush" at bounding box center [411, 285] width 65 height 16
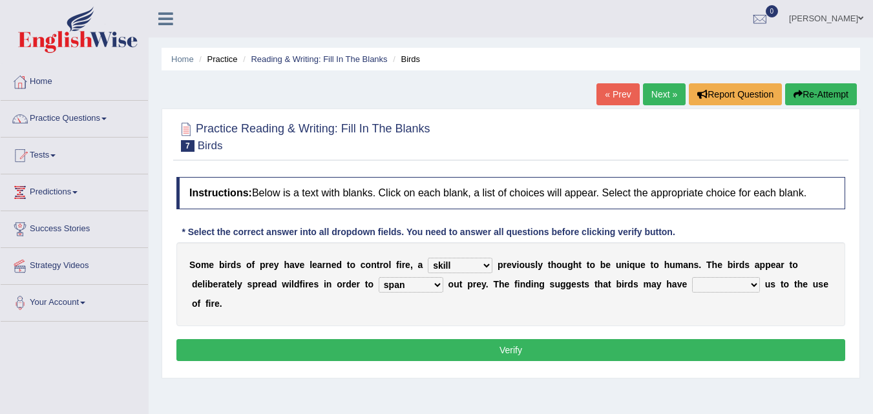
click at [432, 286] on select "prevent limit span flush" at bounding box center [411, 285] width 65 height 16
select select "prevent"
click at [379, 277] on select "prevent limit span flush" at bounding box center [411, 285] width 65 height 16
click at [729, 282] on select "prophesied beaten transmitted forced" at bounding box center [726, 285] width 68 height 16
click at [692, 277] on select "prophesied beaten transmitted forced" at bounding box center [726, 285] width 68 height 16
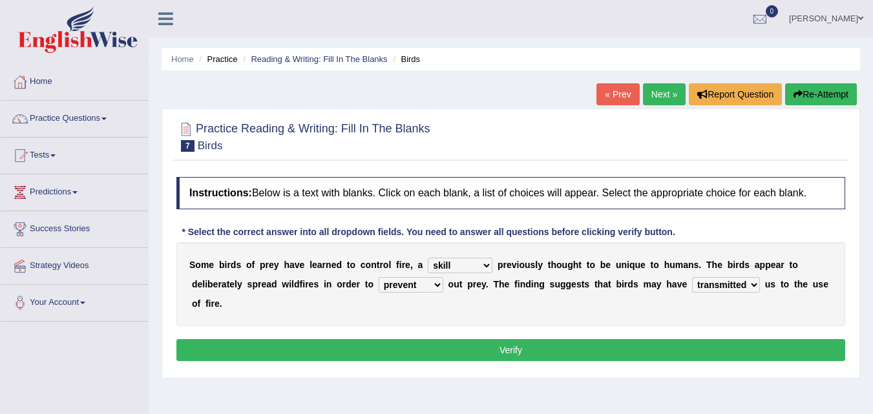
click at [742, 279] on select "prophesied beaten transmitted forced" at bounding box center [726, 285] width 68 height 16
select select "prophesied"
click at [692, 277] on select "prophesied beaten transmitted forced" at bounding box center [726, 285] width 68 height 16
click at [708, 342] on button "Verify" at bounding box center [510, 350] width 669 height 22
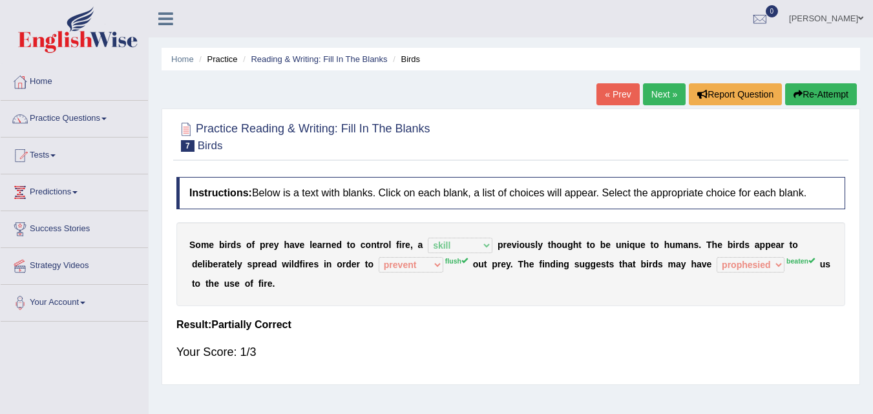
click at [645, 87] on link "Next »" at bounding box center [664, 94] width 43 height 22
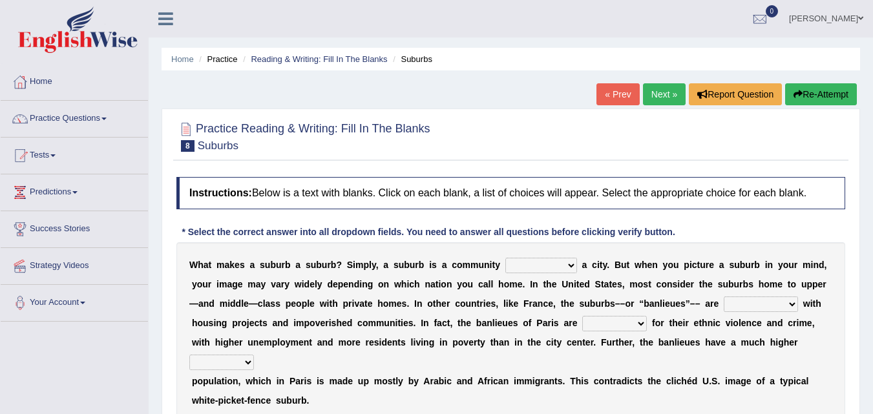
click at [567, 265] on select "lying locating situating surrounding" at bounding box center [541, 266] width 72 height 16
select select "surrounding"
click at [505, 258] on select "lying locating situating surrounding" at bounding box center [541, 266] width 72 height 16
click at [757, 306] on select "antonymous antibiotic synonymous synthetic" at bounding box center [761, 305] width 74 height 16
select select "synonymous"
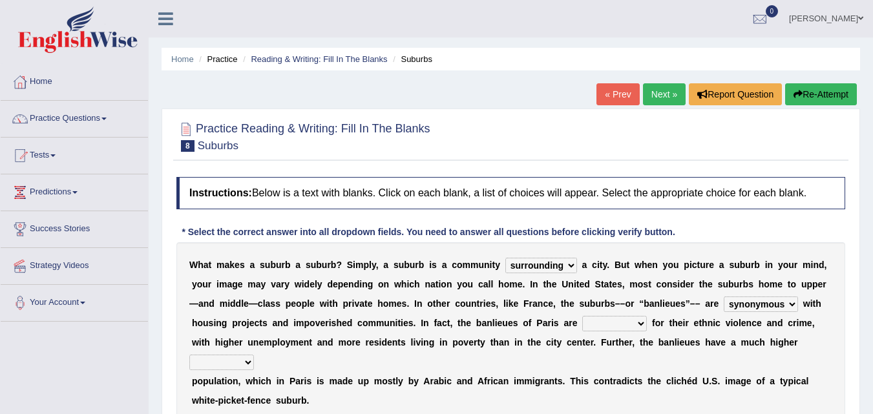
click at [724, 297] on select "antonymous antibiotic synonymous synthetic" at bounding box center [761, 305] width 74 height 16
click at [613, 325] on select "clamorous sensitive famous notorious" at bounding box center [614, 324] width 65 height 16
select select "notorious"
click at [582, 316] on select "clamorous sensitive famous notorious" at bounding box center [614, 324] width 65 height 16
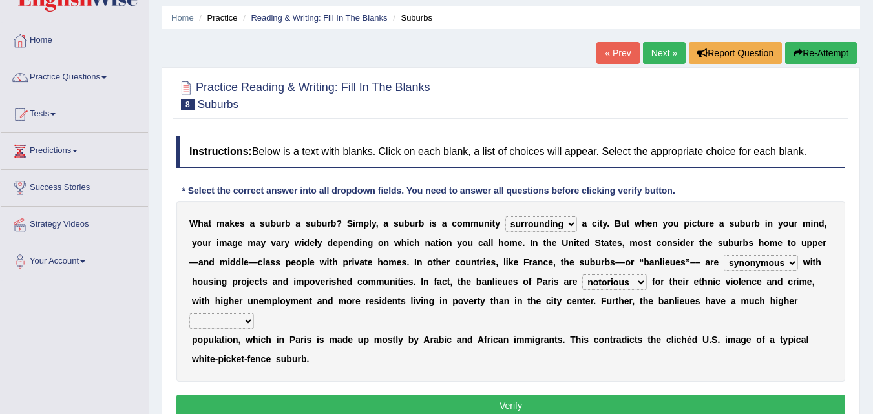
scroll to position [65, 0]
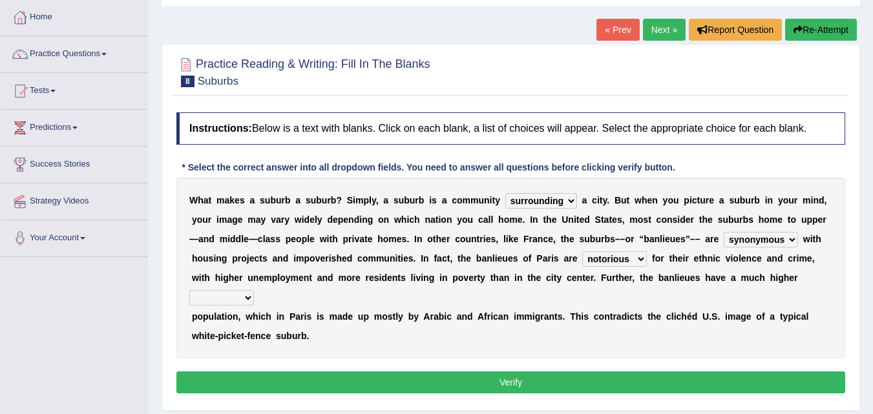
click at [238, 304] on select "local young immigrant senior" at bounding box center [221, 298] width 65 height 16
select select "immigrant"
click at [189, 290] on select "local young immigrant senior" at bounding box center [221, 298] width 65 height 16
click at [247, 300] on select "local young immigrant senior" at bounding box center [221, 298] width 65 height 16
click at [329, 373] on button "Verify" at bounding box center [510, 383] width 669 height 22
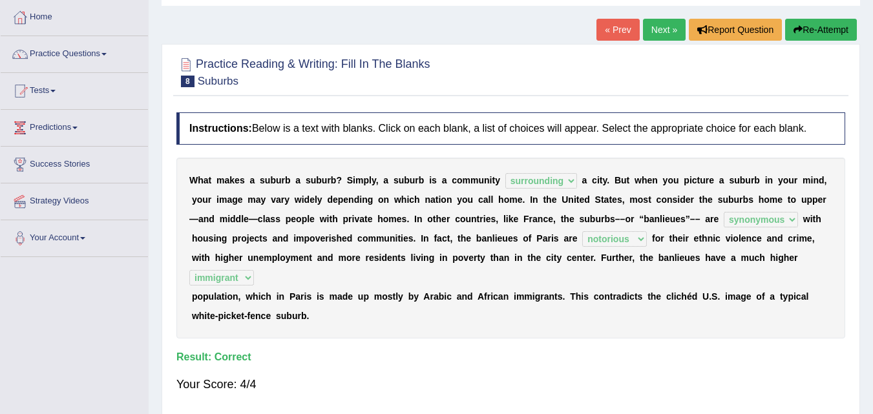
click at [653, 31] on link "Next »" at bounding box center [664, 30] width 43 height 22
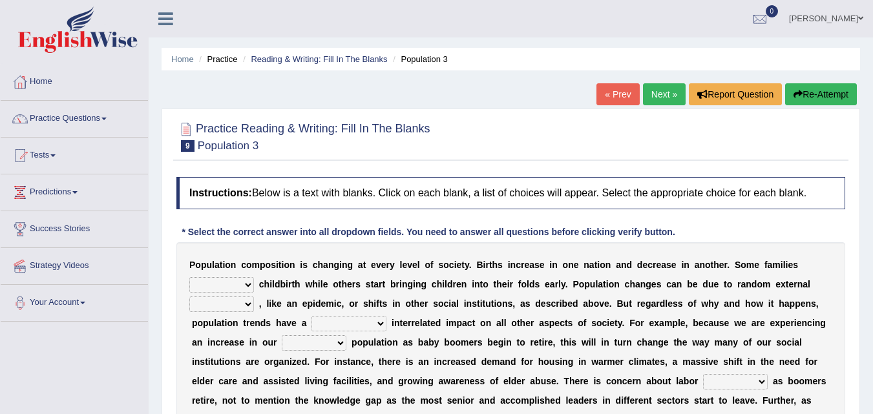
click at [247, 284] on select "demand default deliver delay" at bounding box center [221, 285] width 65 height 16
select select "delay"
click at [189, 277] on select "demand default deliver delay" at bounding box center [221, 285] width 65 height 16
click at [251, 304] on select "variations fortune formation forces" at bounding box center [221, 305] width 65 height 16
select select "fortune"
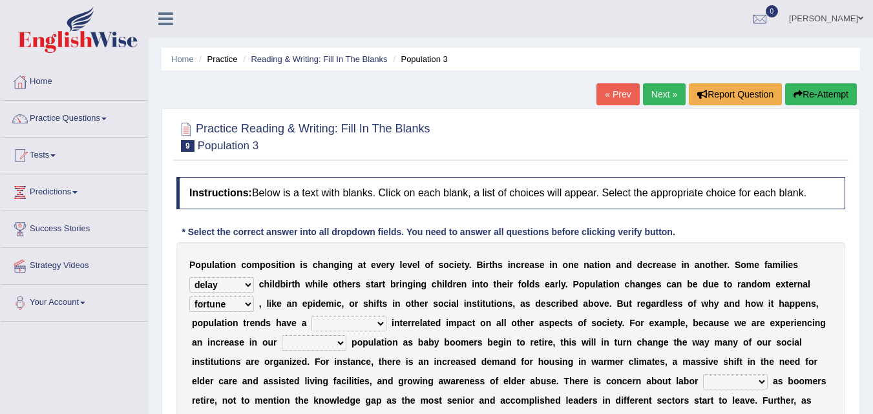
click at [189, 297] on select "variations fortune formation forces" at bounding box center [221, 305] width 65 height 16
click at [351, 319] on select "tremendous tenuous tremulous spontaneous" at bounding box center [348, 324] width 75 height 16
select select "tremendous"
click at [311, 316] on select "tremendous tenuous tremulous spontaneous" at bounding box center [348, 324] width 75 height 16
click at [331, 346] on select "tertiary senior junior primary" at bounding box center [314, 343] width 65 height 16
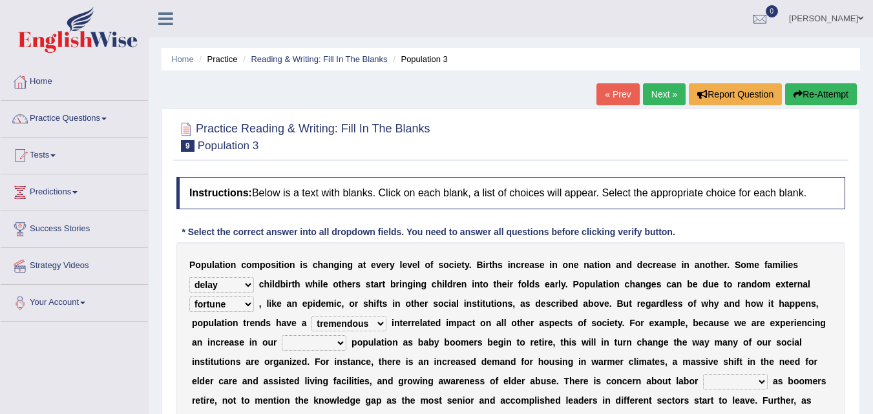
select select "primary"
click at [282, 335] on select "tertiary senior junior primary" at bounding box center [314, 343] width 65 height 16
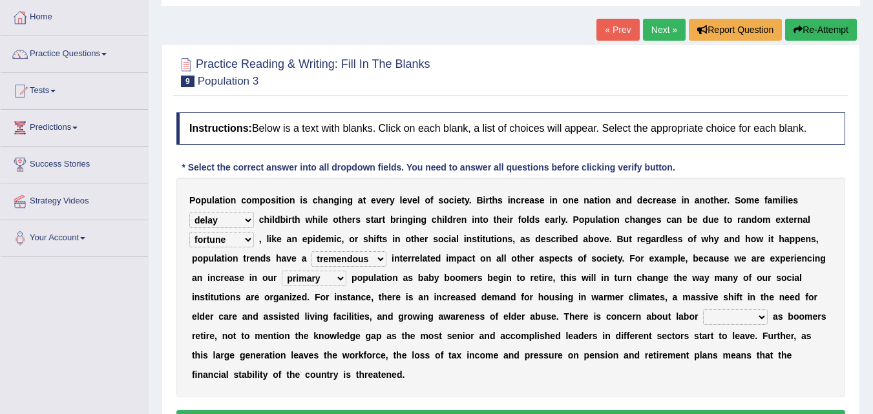
click at [759, 314] on select "shortcuts shortfalls shortages shorthand" at bounding box center [735, 317] width 65 height 16
click at [760, 316] on select "shortcuts shortfalls shortages shorthand" at bounding box center [735, 317] width 65 height 16
click at [755, 313] on select "shortcuts shortfalls shortages shorthand" at bounding box center [735, 317] width 65 height 16
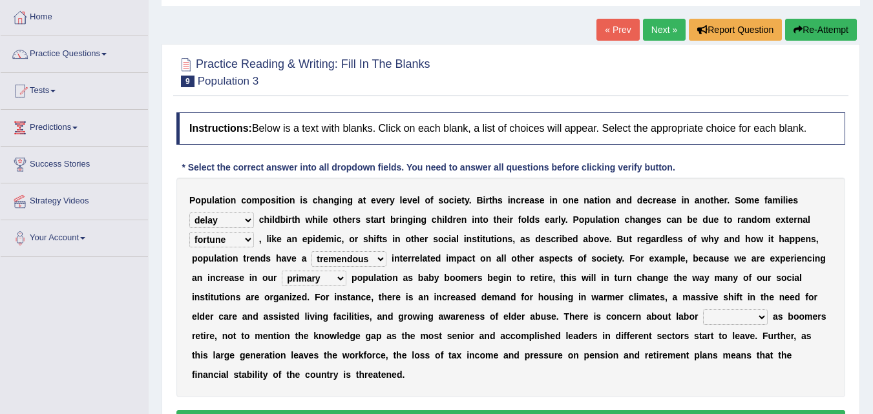
select select "shortfalls"
click at [703, 309] on select "shortcuts shortfalls shortages shorthand" at bounding box center [735, 317] width 65 height 16
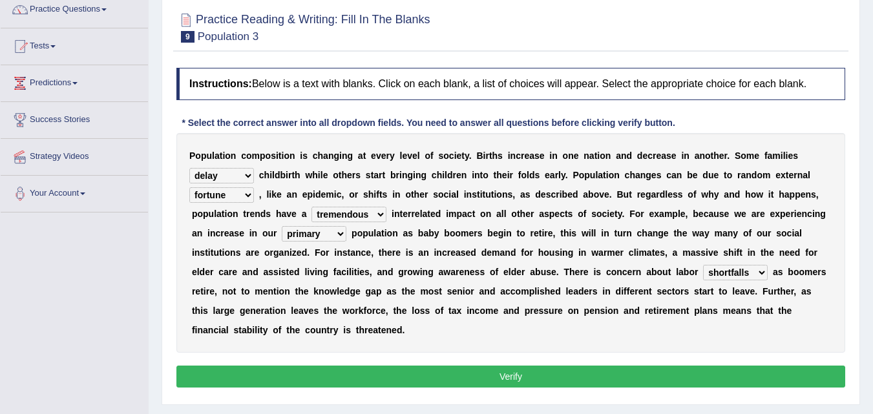
scroll to position [129, 0]
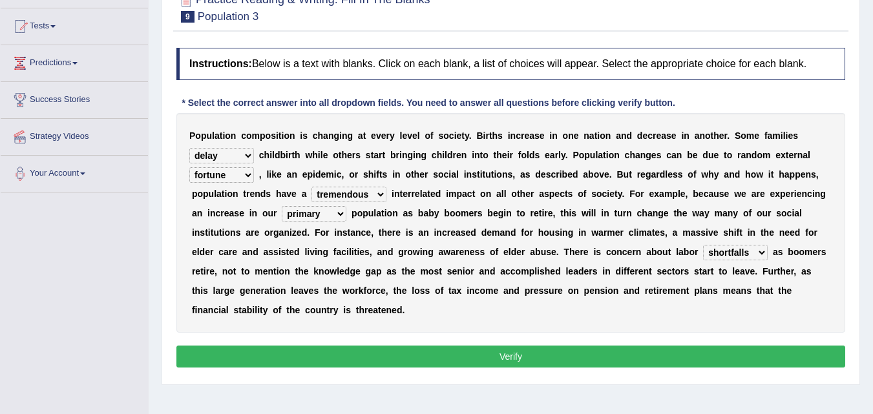
click at [501, 349] on button "Verify" at bounding box center [510, 357] width 669 height 22
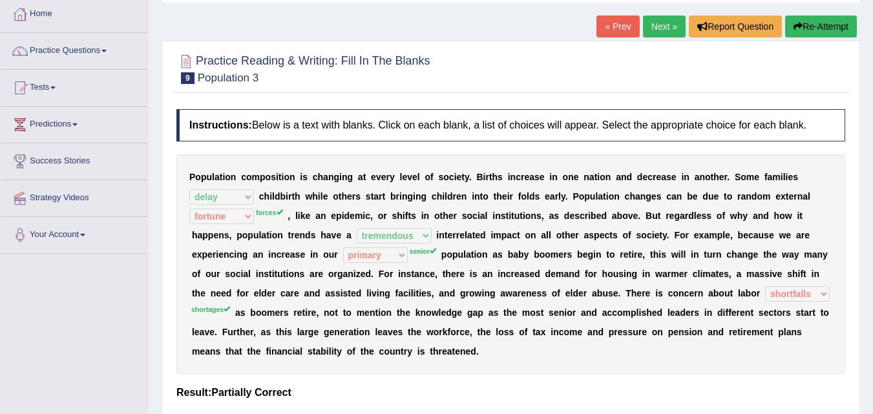
scroll to position [65, 0]
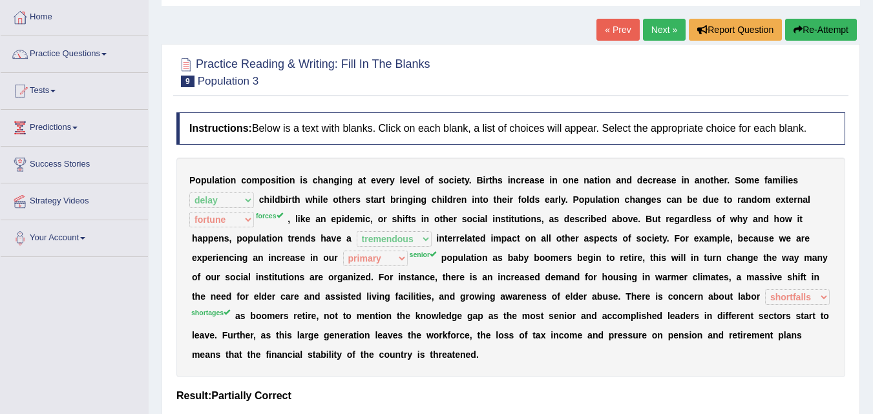
click at [661, 27] on link "Next »" at bounding box center [664, 30] width 43 height 22
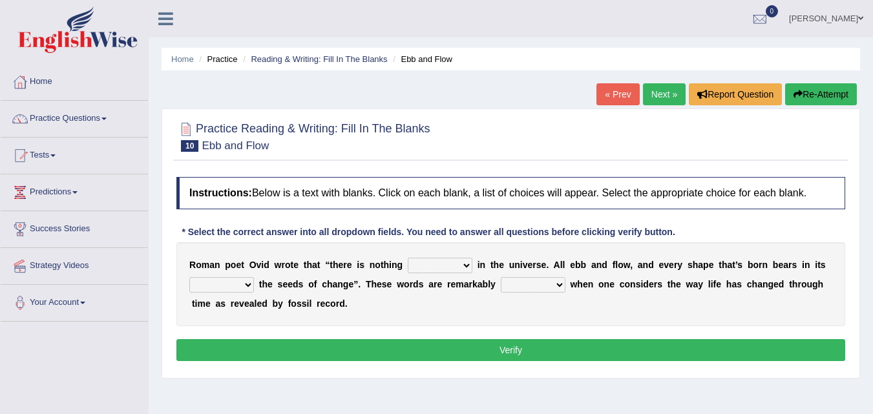
click at [461, 265] on select "orthodox volatile constant cheap" at bounding box center [440, 266] width 65 height 16
select select "orthodox"
click at [408, 258] on select "orthodox volatile constant cheap" at bounding box center [440, 266] width 65 height 16
click at [247, 285] on select "heart limb womb brain" at bounding box center [221, 285] width 65 height 16
select select "womb"
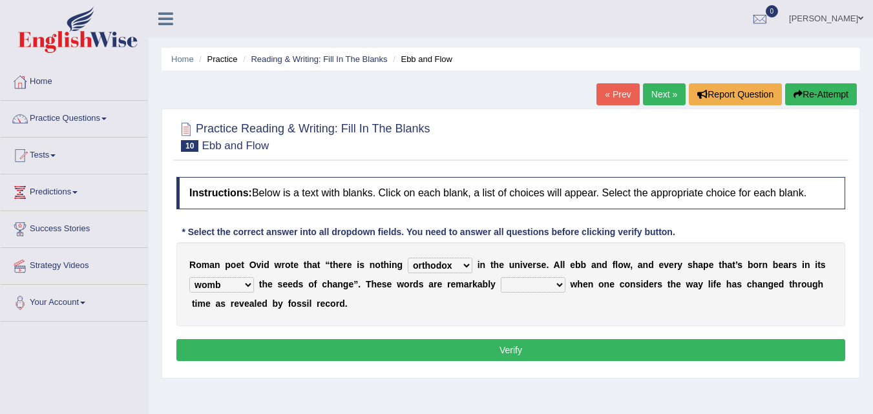
click at [189, 277] on select "heart limb womb brain" at bounding box center [221, 285] width 65 height 16
click at [546, 285] on select "prevalent detached relevant dominant" at bounding box center [533, 285] width 65 height 16
select select "relevant"
click at [501, 277] on select "prevalent detached relevant dominant" at bounding box center [533, 285] width 65 height 16
click at [531, 352] on button "Verify" at bounding box center [510, 350] width 669 height 22
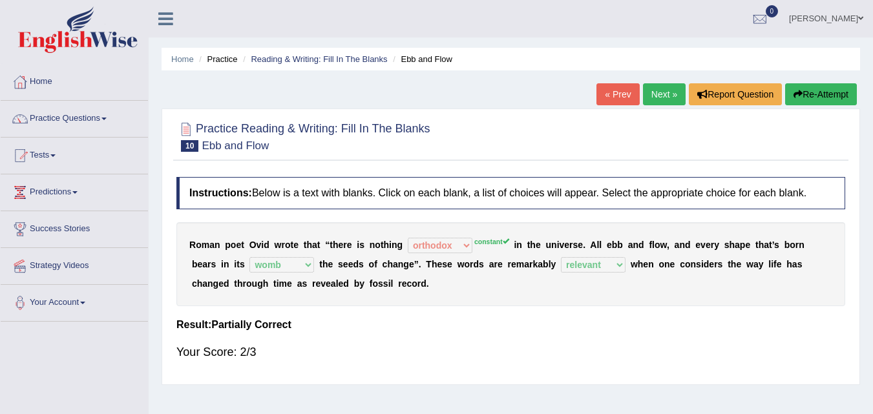
click at [649, 87] on link "Next »" at bounding box center [664, 94] width 43 height 22
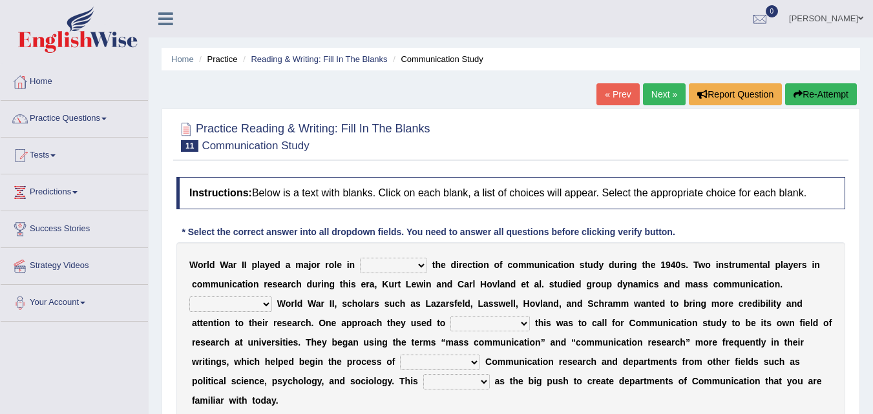
click at [403, 261] on select "shaping sharpening shunning shivering" at bounding box center [393, 266] width 67 height 16
select select "sharpening"
click at [360, 258] on select "shaping sharpening shunning shivering" at bounding box center [393, 266] width 67 height 16
click at [243, 303] on select "Being followed To be followed Following Followed" at bounding box center [230, 305] width 83 height 16
select select "Being followed"
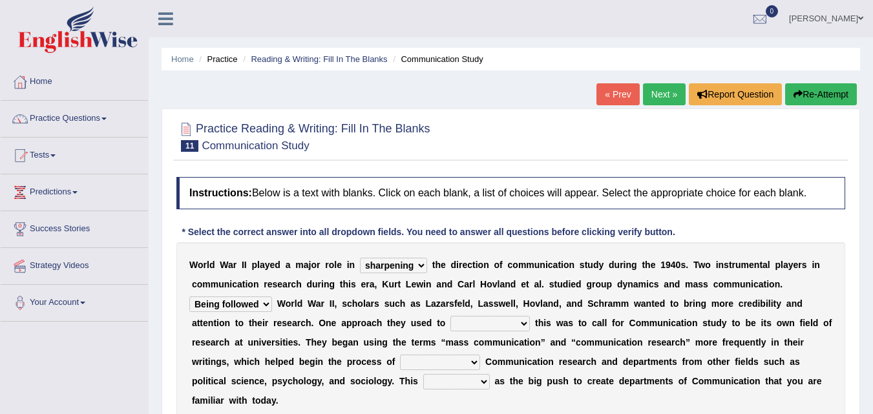
click at [189, 297] on select "Being followed To be followed Following Followed" at bounding box center [230, 305] width 83 height 16
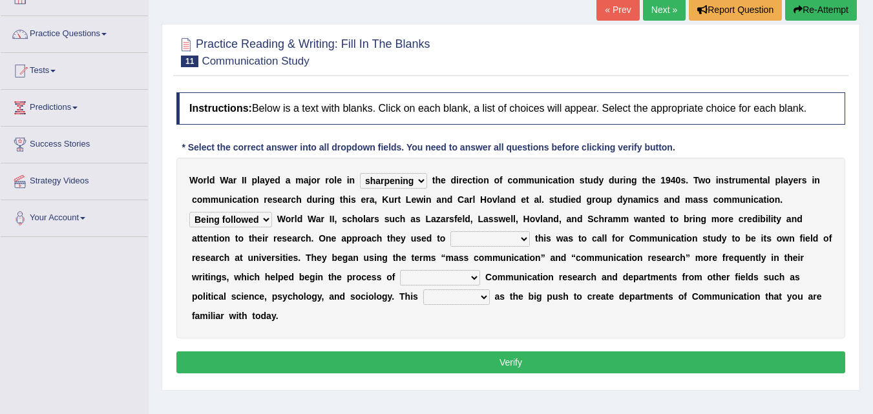
scroll to position [65, 0]
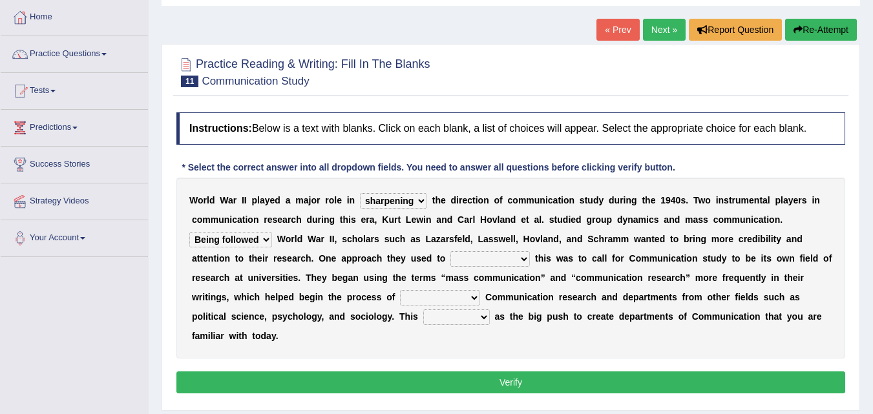
click at [489, 254] on select "accompany accomplish acknowledge accommodate" at bounding box center [489, 259] width 79 height 16
select select "acknowledge"
click at [450, 251] on select "accompany accomplish acknowledge accommodate" at bounding box center [489, 259] width 79 height 16
click at [463, 296] on select "discharging distinguishing disputing displaying" at bounding box center [440, 298] width 80 height 16
select select "displaying"
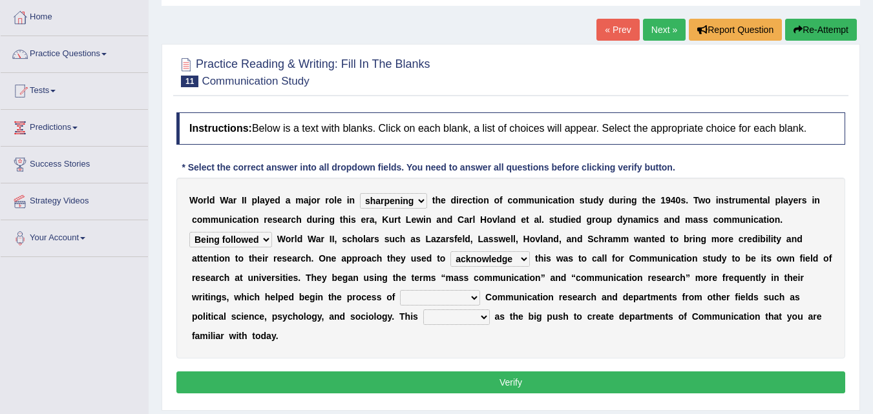
click at [400, 290] on select "discharging distinguishing disputing displaying" at bounding box center [440, 298] width 80 height 16
click at [449, 315] on select "served considered regarded provided" at bounding box center [456, 317] width 67 height 16
select select "considered"
click at [423, 309] on select "served considered regarded provided" at bounding box center [456, 317] width 67 height 16
click at [477, 378] on button "Verify" at bounding box center [510, 383] width 669 height 22
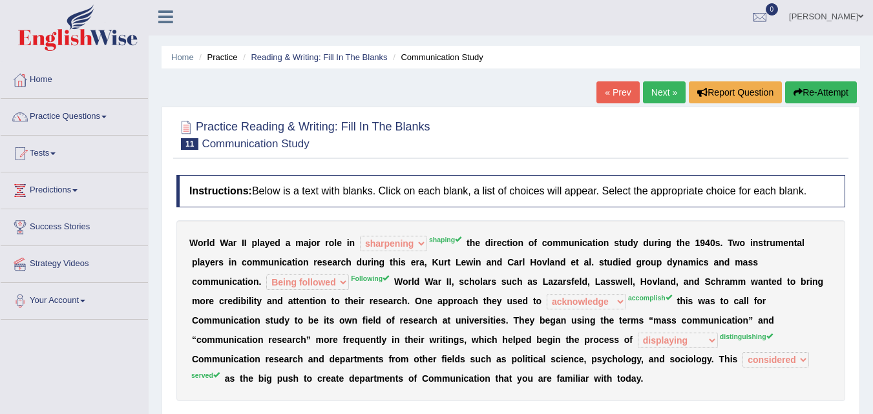
scroll to position [0, 0]
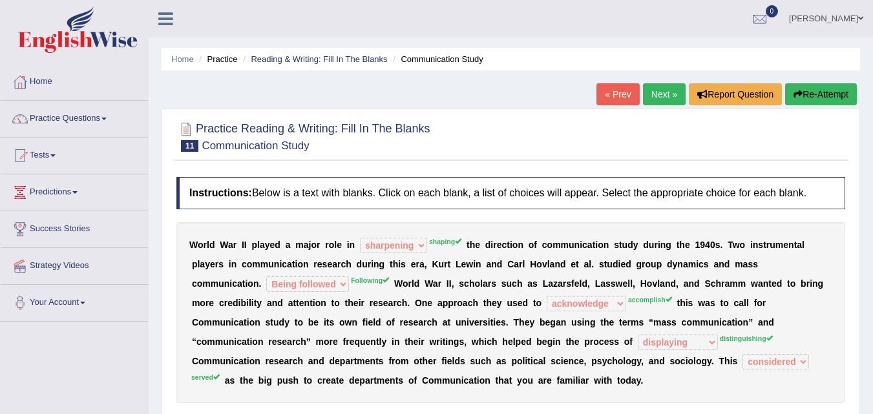
click at [648, 104] on link "Next »" at bounding box center [664, 94] width 43 height 22
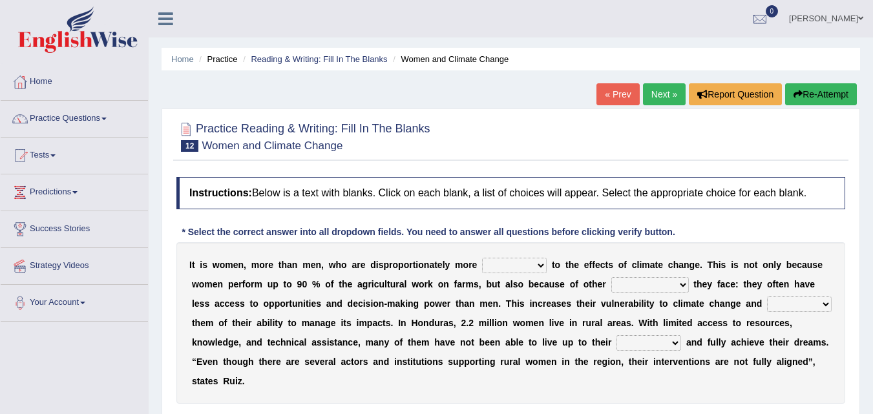
click at [528, 264] on select "defensive beatable vulnerable defective" at bounding box center [514, 266] width 65 height 16
select select "vulnerable"
click at [482, 258] on select "defensive beatable vulnerable defective" at bounding box center [514, 266] width 65 height 16
click at [661, 284] on select "chances challenges awkwardness changes" at bounding box center [650, 285] width 78 height 16
select select "awkwardness"
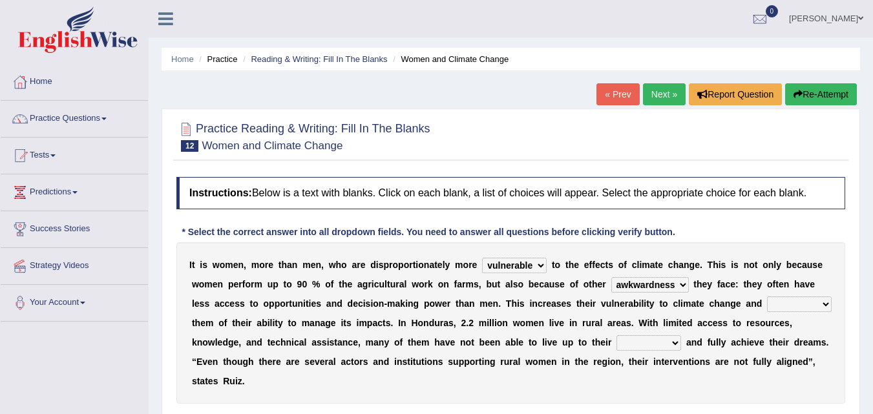
click at [611, 277] on select "chances challenges awkwardness changes" at bounding box center [650, 285] width 78 height 16
click at [788, 302] on select "deprives caprices deposits thrives" at bounding box center [799, 305] width 65 height 16
select select "deposits"
click at [767, 297] on select "deprives caprices deposits thrives" at bounding box center [799, 305] width 65 height 16
click at [649, 342] on select "endurance patience capacities publicity" at bounding box center [648, 343] width 65 height 16
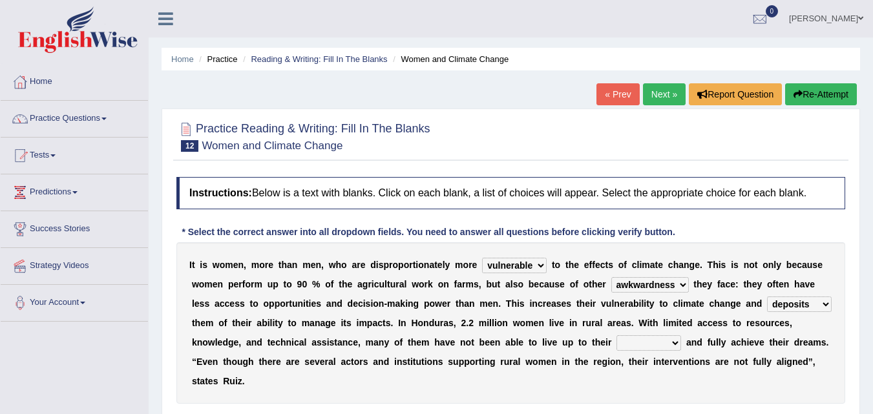
select select "endurance"
click at [616, 335] on select "endurance patience capacities publicity" at bounding box center [648, 343] width 65 height 16
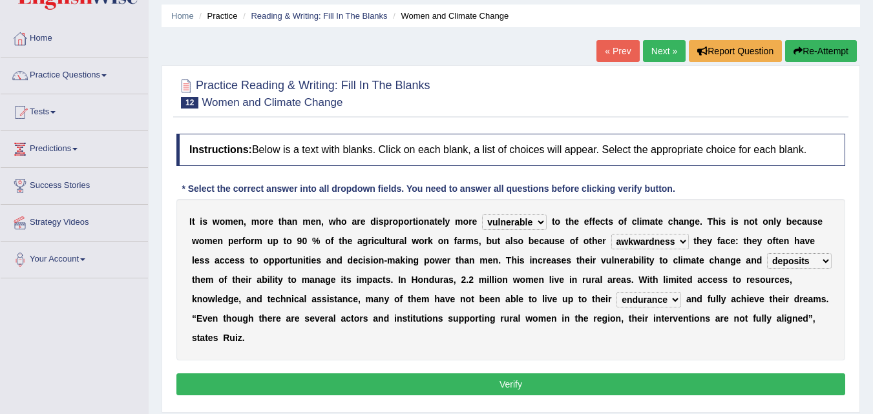
scroll to position [65, 0]
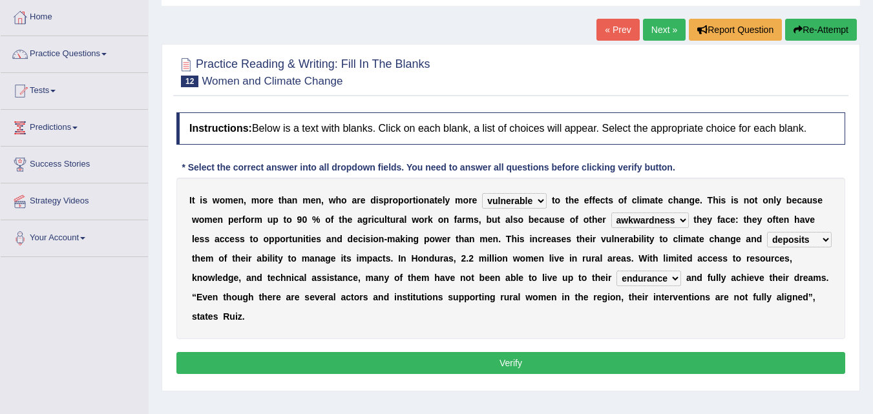
click at [406, 355] on button "Verify" at bounding box center [510, 363] width 669 height 22
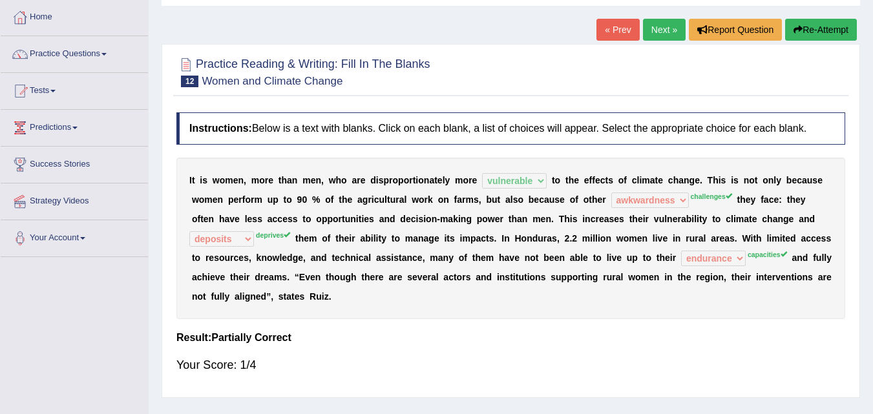
scroll to position [0, 0]
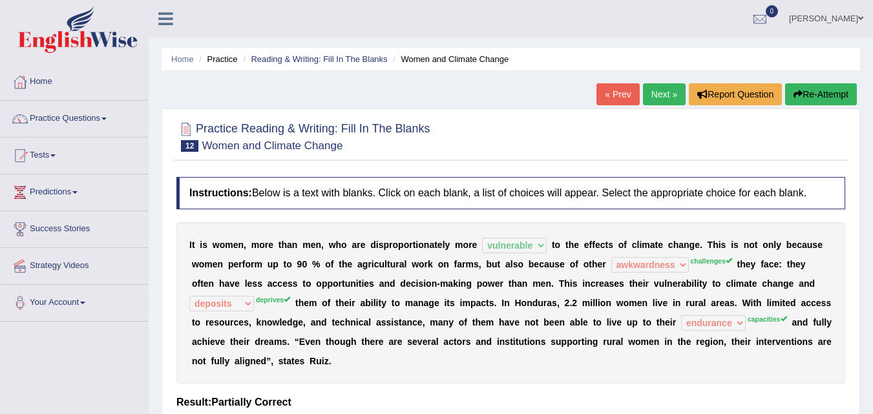
click at [647, 101] on link "Next »" at bounding box center [664, 94] width 43 height 22
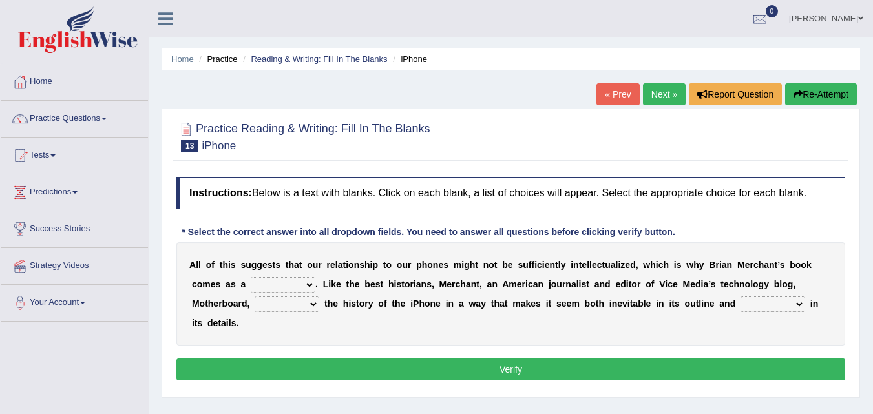
click at [307, 286] on select "privilege relief demotion flash" at bounding box center [283, 285] width 65 height 16
select select "demotion"
click at [251, 277] on select "privilege relief demotion flash" at bounding box center [283, 285] width 65 height 16
click at [313, 304] on select "enriches unpacks detours contorts" at bounding box center [287, 305] width 65 height 16
select select "contorts"
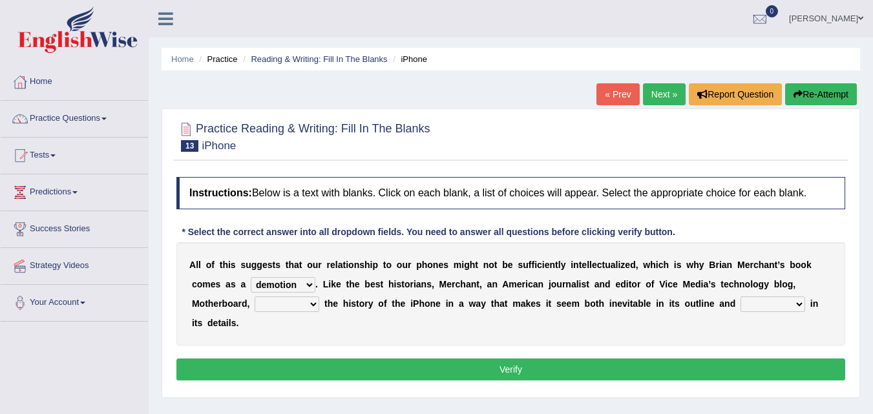
click at [255, 297] on select "enriches unpacks detours contorts" at bounding box center [287, 305] width 65 height 16
click at [786, 300] on select "surprises surprised surprising surprise" at bounding box center [772, 305] width 65 height 16
select select "surprise"
click at [740, 297] on select "surprises surprised surprising surprise" at bounding box center [772, 305] width 65 height 16
click at [733, 372] on button "Verify" at bounding box center [510, 370] width 669 height 22
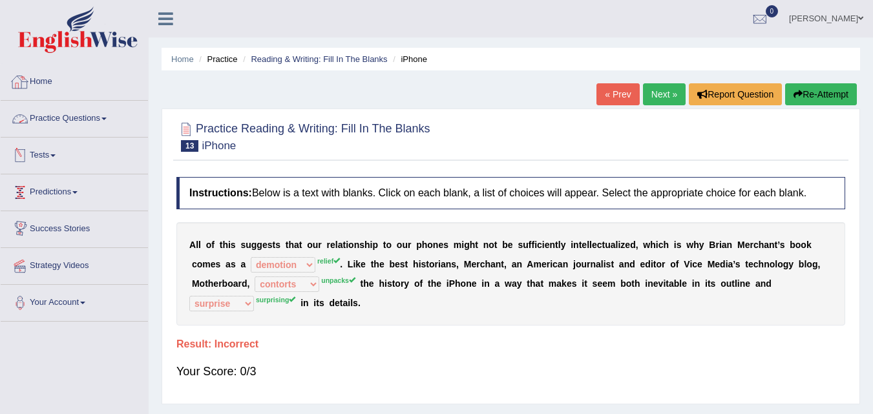
click at [54, 112] on link "Practice Questions" at bounding box center [74, 117] width 147 height 32
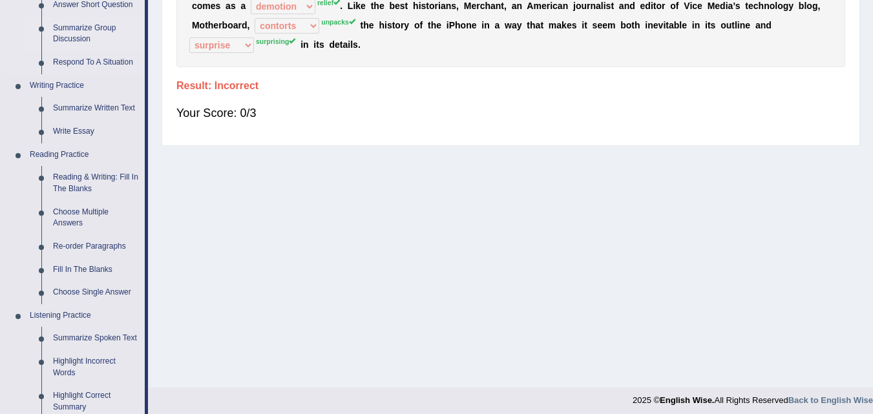
scroll to position [323, 0]
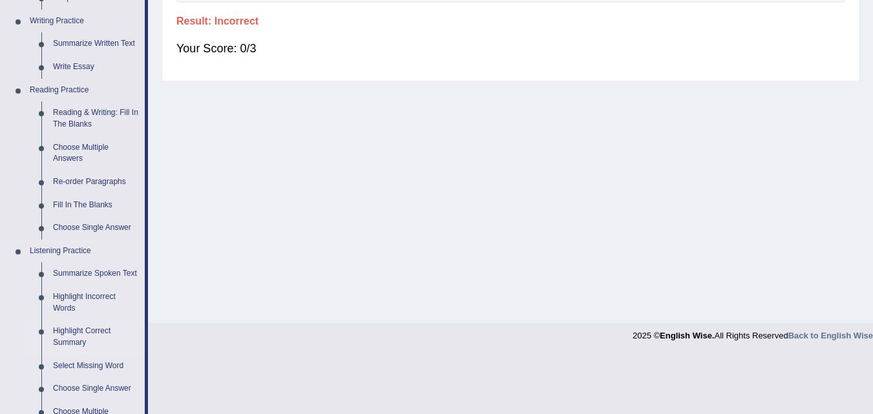
click at [83, 330] on link "Highlight Correct Summary" at bounding box center [96, 337] width 98 height 34
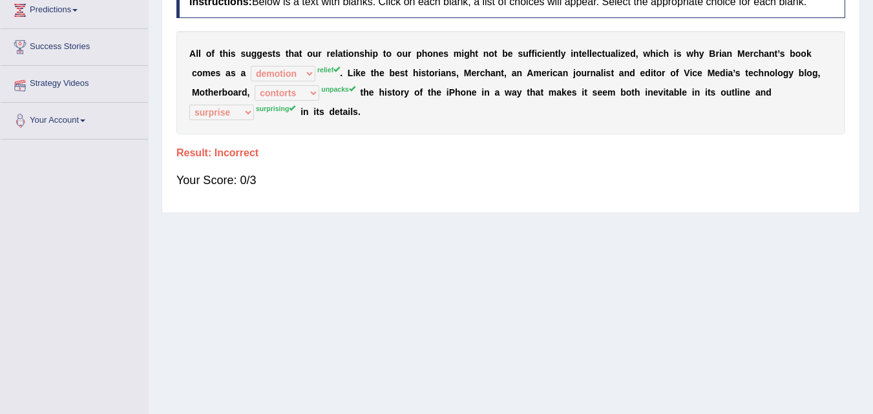
scroll to position [264, 0]
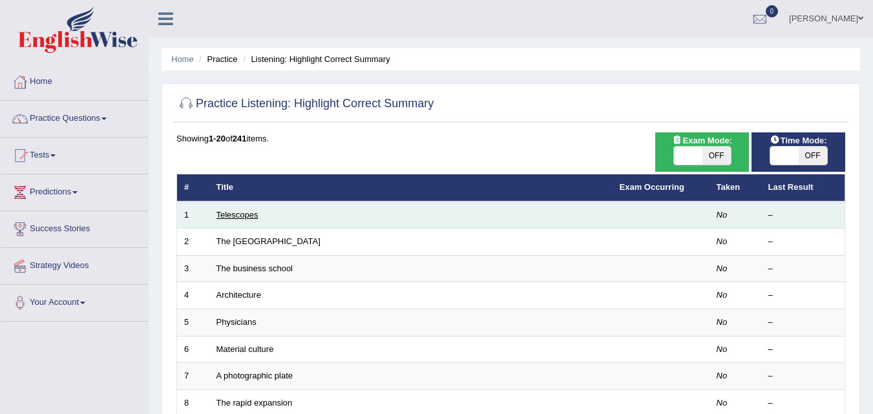
click at [253, 215] on link "Telescopes" at bounding box center [237, 215] width 42 height 10
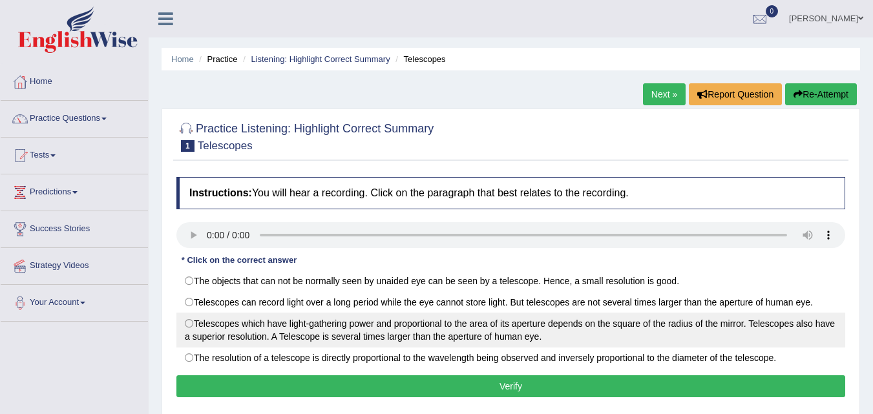
click at [439, 332] on label "Telescopes which have light-gathering power and proportional to the area of its…" at bounding box center [510, 330] width 669 height 35
radio input "true"
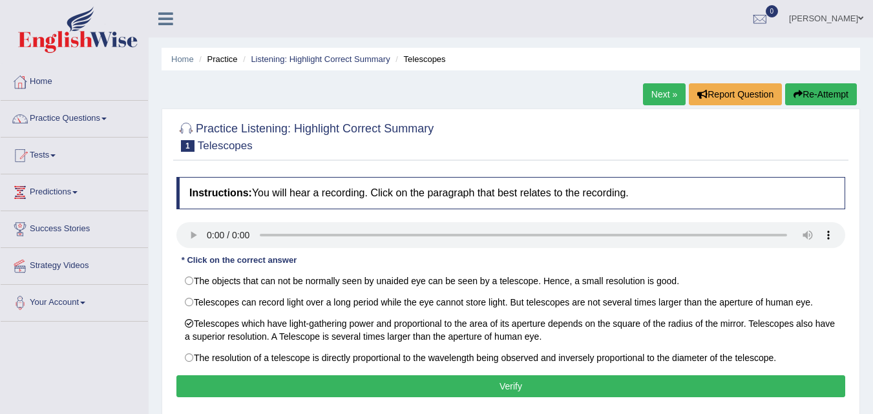
click at [397, 375] on button "Verify" at bounding box center [510, 386] width 669 height 22
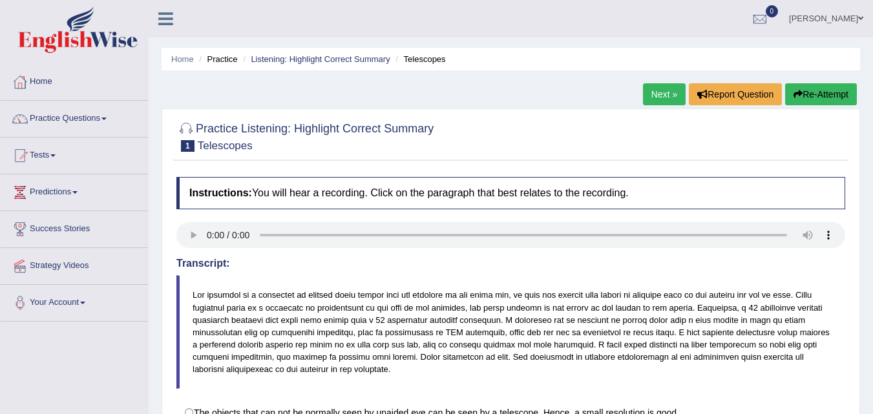
click at [652, 96] on link "Next »" at bounding box center [664, 94] width 43 height 22
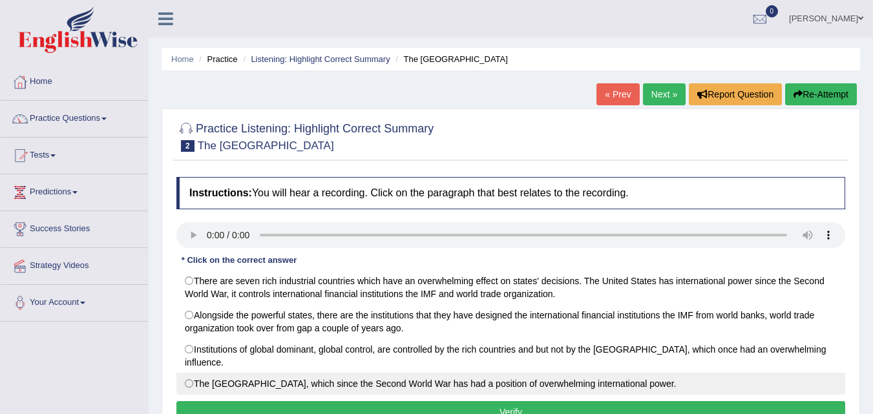
click at [401, 375] on label "The [GEOGRAPHIC_DATA], which since the Second World War has had a position of o…" at bounding box center [510, 384] width 669 height 22
radio input "true"
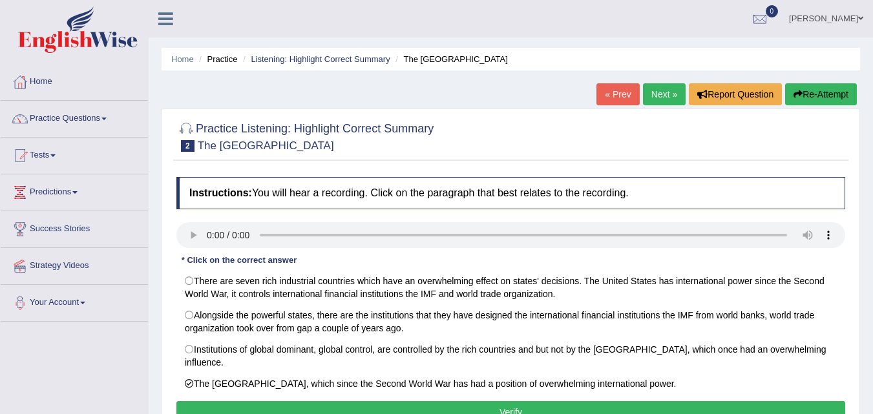
click at [401, 401] on button "Verify" at bounding box center [510, 412] width 669 height 22
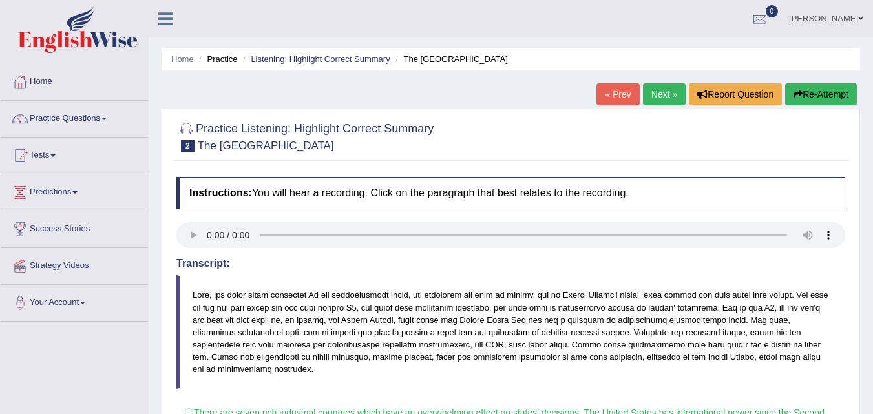
click at [658, 94] on link "Next »" at bounding box center [664, 94] width 43 height 22
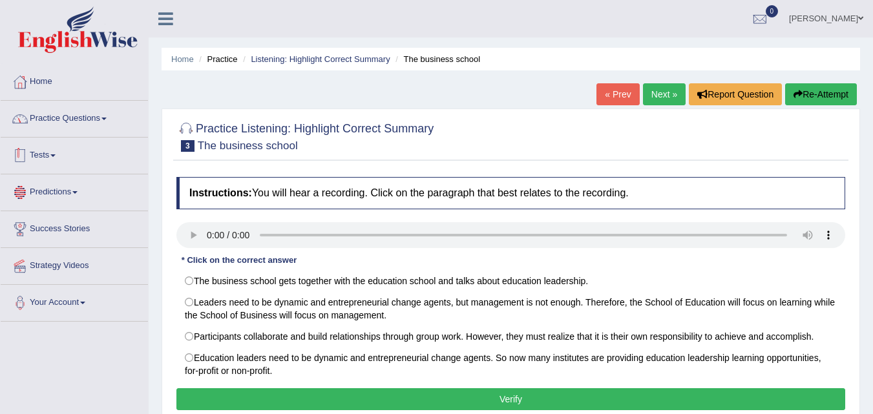
click at [67, 118] on link "Practice Questions" at bounding box center [74, 117] width 147 height 32
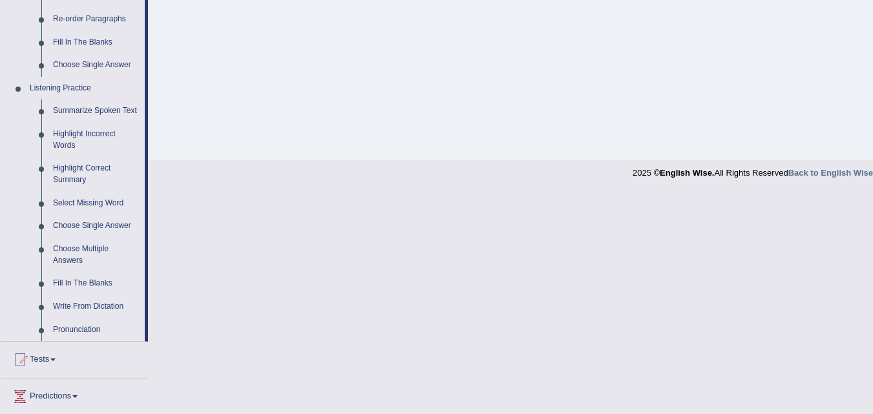
scroll to position [517, 0]
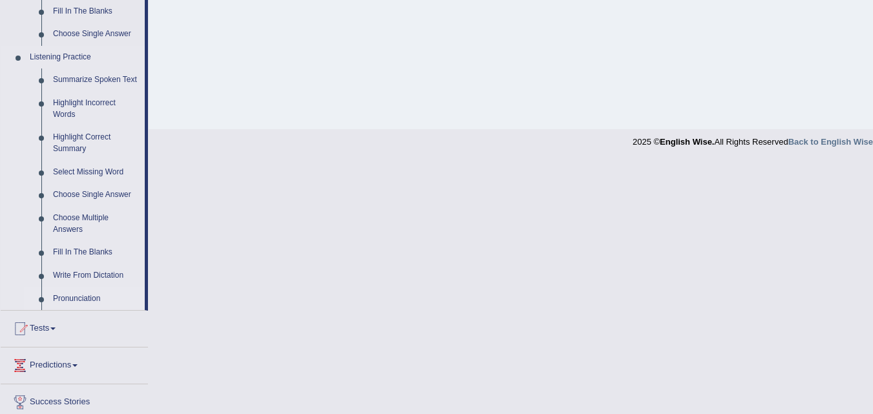
click at [73, 296] on link "Pronunciation" at bounding box center [96, 299] width 98 height 23
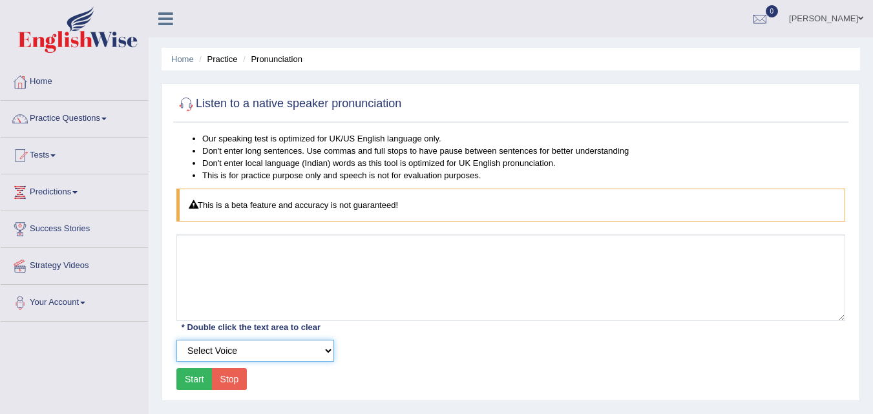
click at [270, 354] on select "Select Voice UK English Female UK English Male" at bounding box center [255, 351] width 158 height 22
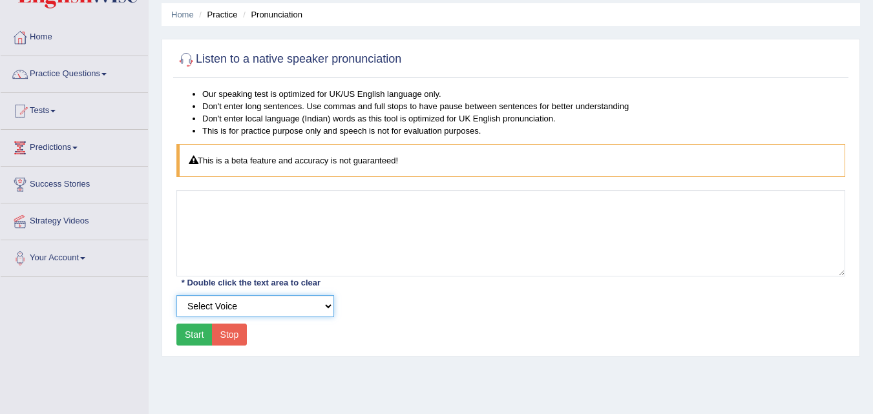
scroll to position [65, 0]
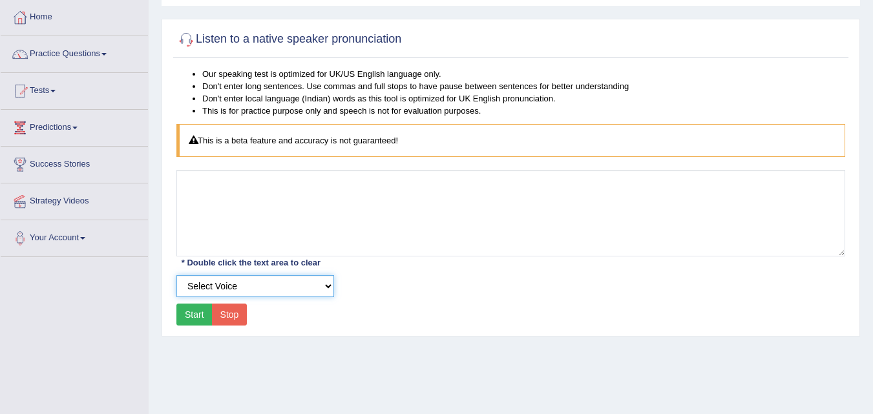
click at [289, 288] on select "Select Voice UK English Female UK English Male" at bounding box center [255, 286] width 158 height 22
select select "2"
click at [176, 275] on select "Select Voice UK English Female UK English Male" at bounding box center [255, 286] width 158 height 22
click at [193, 306] on button "Start" at bounding box center [194, 315] width 36 height 22
click at [184, 310] on button "Start" at bounding box center [194, 315] width 36 height 22
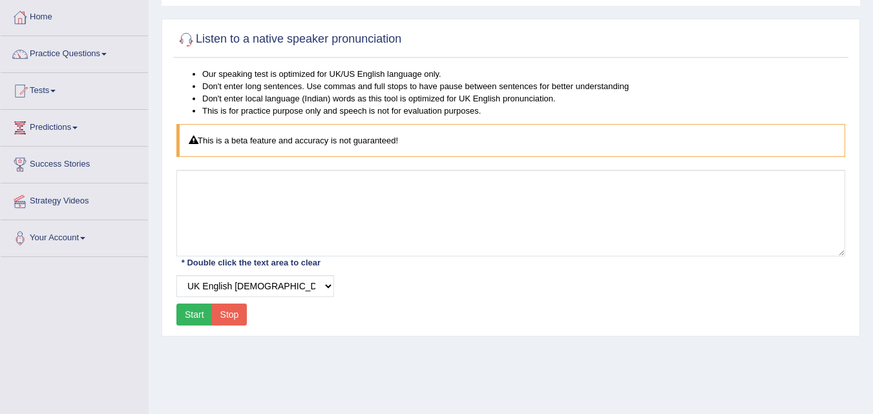
click at [218, 311] on button "Stop" at bounding box center [230, 315] width 36 height 22
click at [194, 310] on button "Start" at bounding box center [194, 315] width 36 height 22
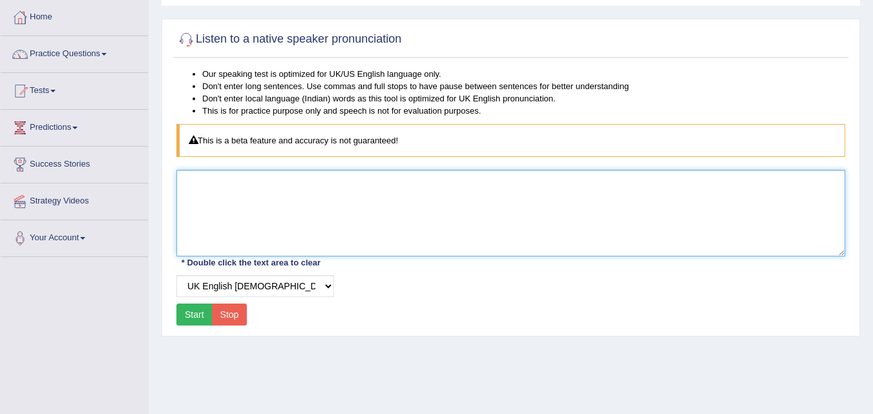
click at [278, 204] on textarea at bounding box center [510, 213] width 669 height 87
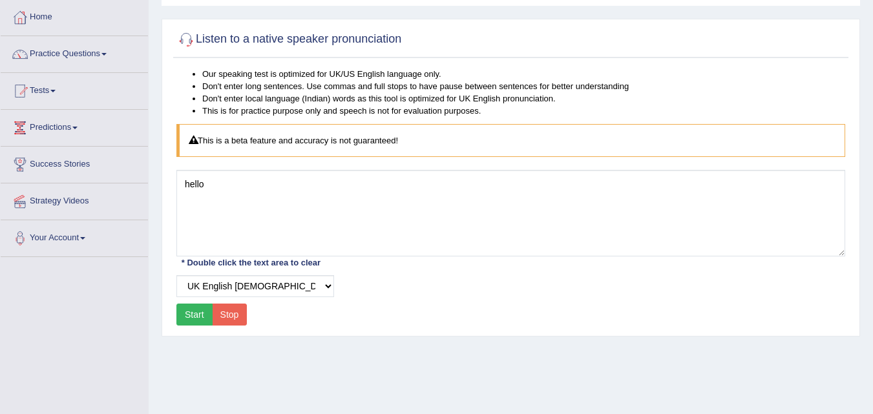
click at [197, 309] on button "Start" at bounding box center [194, 315] width 36 height 22
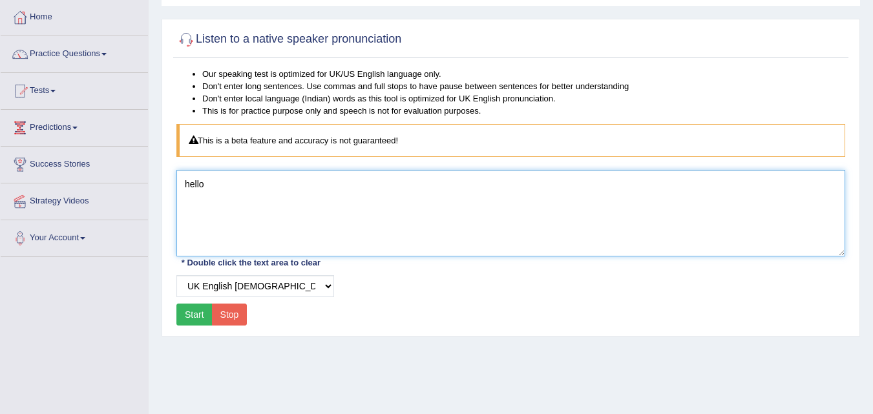
click at [278, 229] on textarea "hello" at bounding box center [510, 213] width 669 height 87
type textarea "hello fuck you"
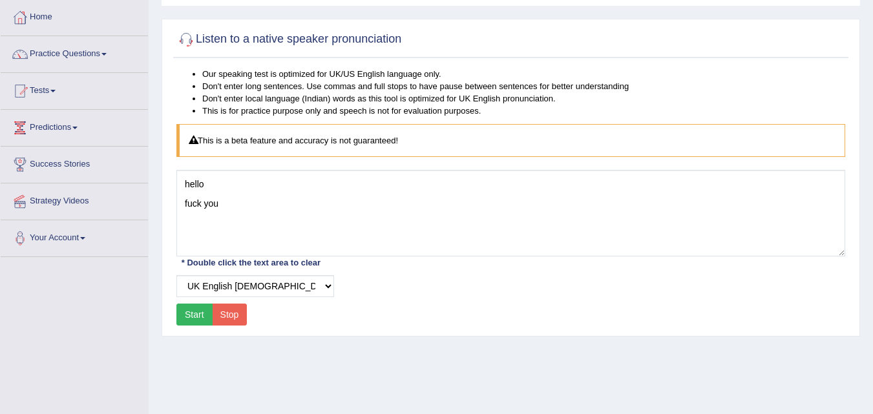
click at [200, 309] on button "Start" at bounding box center [194, 315] width 36 height 22
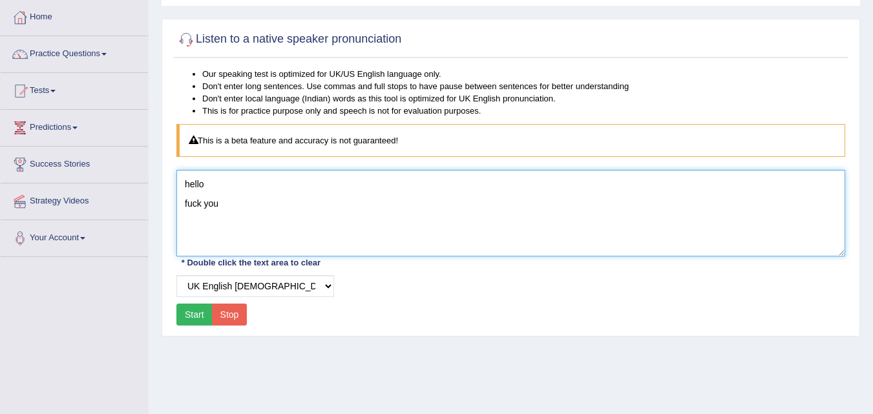
click at [238, 208] on textarea "hello fuck you" at bounding box center [510, 213] width 669 height 87
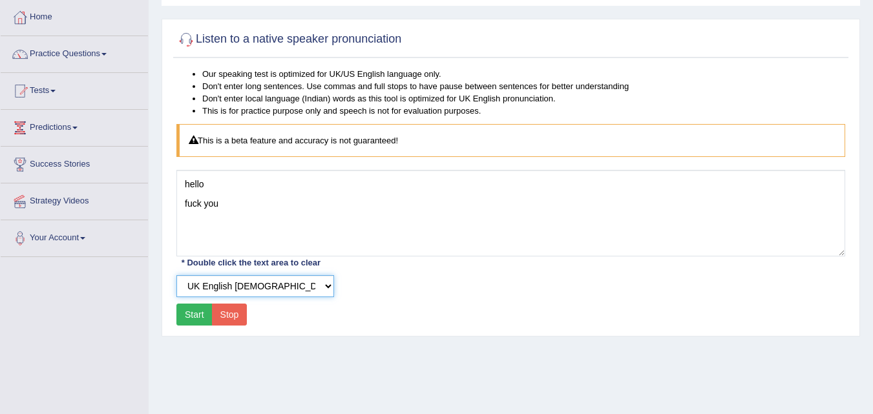
click at [216, 283] on select "Select Voice UK English Female UK English Male" at bounding box center [255, 286] width 158 height 22
select select "3"
click at [176, 275] on select "Select Voice UK English Female UK English Male" at bounding box center [255, 286] width 158 height 22
click at [192, 320] on button "Start" at bounding box center [194, 315] width 36 height 22
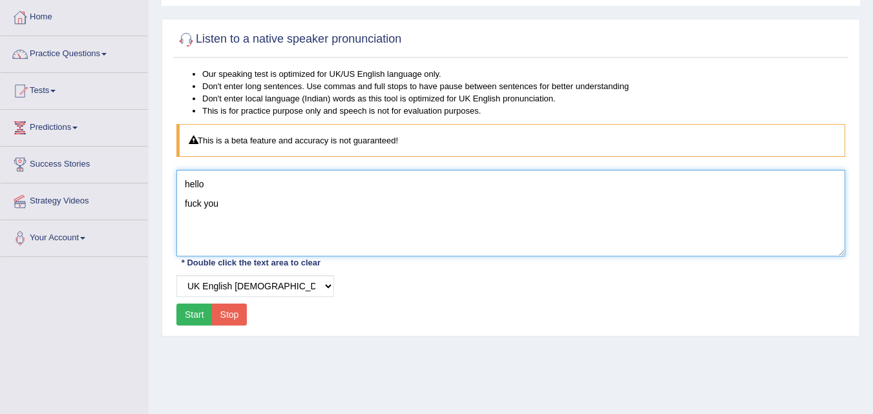
click at [235, 220] on textarea "hello fuck you" at bounding box center [510, 213] width 669 height 87
click at [251, 207] on textarea "hello fuck you" at bounding box center [510, 213] width 669 height 87
type textarea "h"
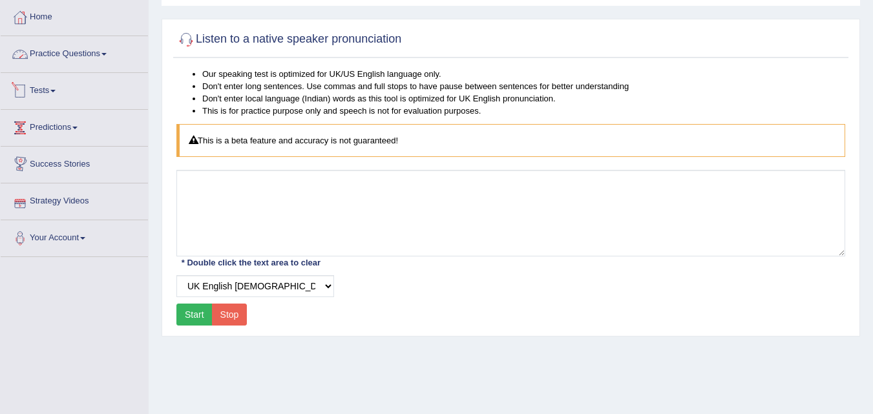
click at [98, 44] on link "Practice Questions" at bounding box center [74, 52] width 147 height 32
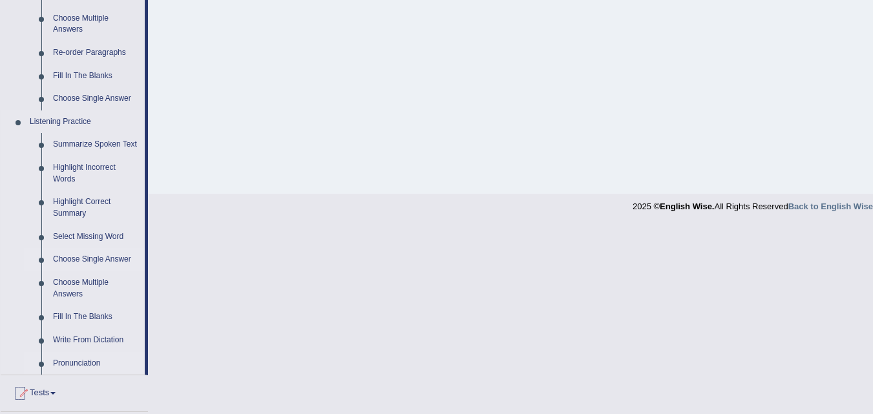
scroll to position [517, 0]
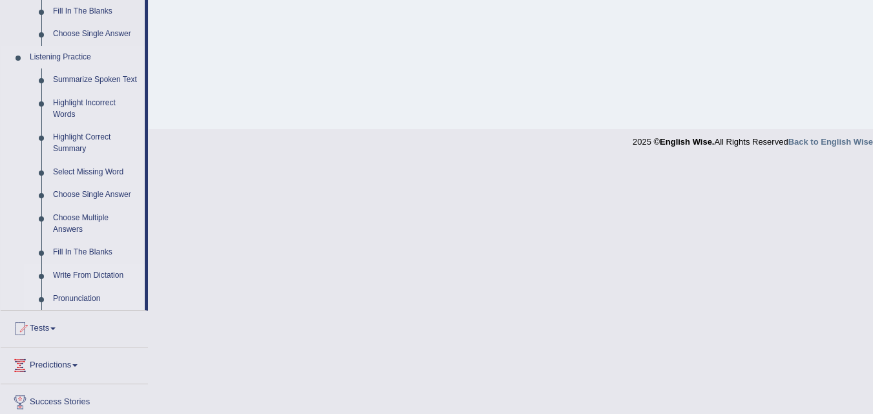
click at [67, 269] on link "Write From Dictation" at bounding box center [96, 275] width 98 height 23
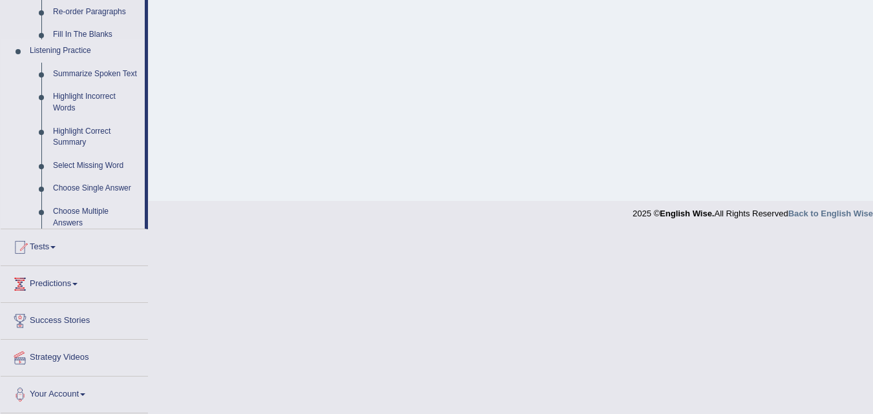
scroll to position [267, 0]
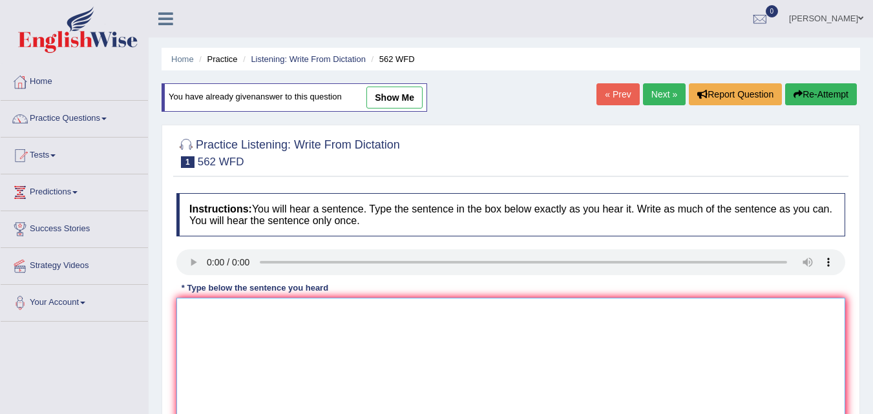
click at [232, 331] on textarea at bounding box center [510, 360] width 669 height 125
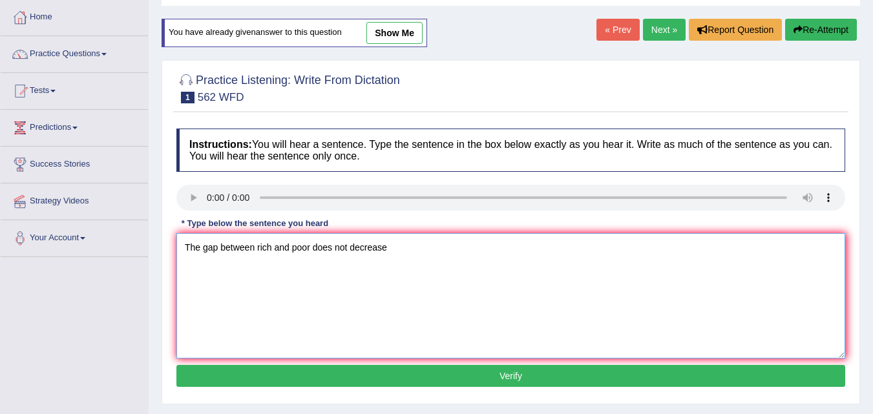
type textarea "The gap between rich and poor does not decrease"
click at [295, 377] on button "Verify" at bounding box center [510, 376] width 669 height 22
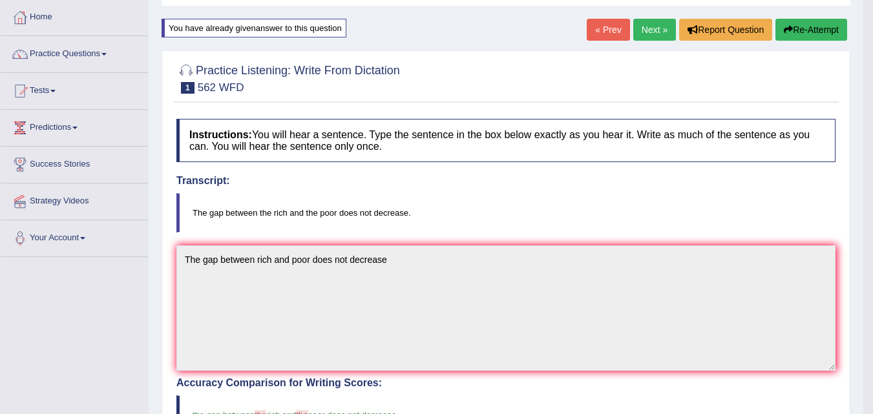
click at [801, 25] on button "Re-Attempt" at bounding box center [811, 30] width 72 height 22
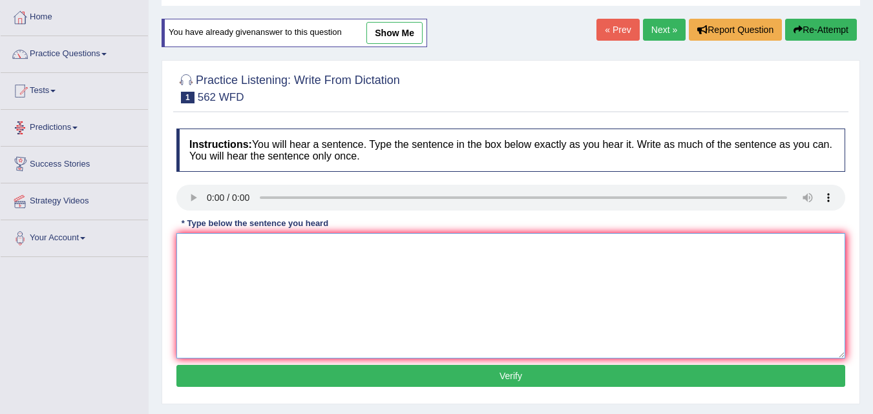
click at [208, 247] on textarea at bounding box center [510, 295] width 669 height 125
click at [452, 244] on textarea "The gaps gap between rich and the poor does not decrease d" at bounding box center [510, 295] width 669 height 125
type textarea "The gaps gap between rich and the poor does not decrease"
click at [399, 375] on button "Verify" at bounding box center [510, 376] width 669 height 22
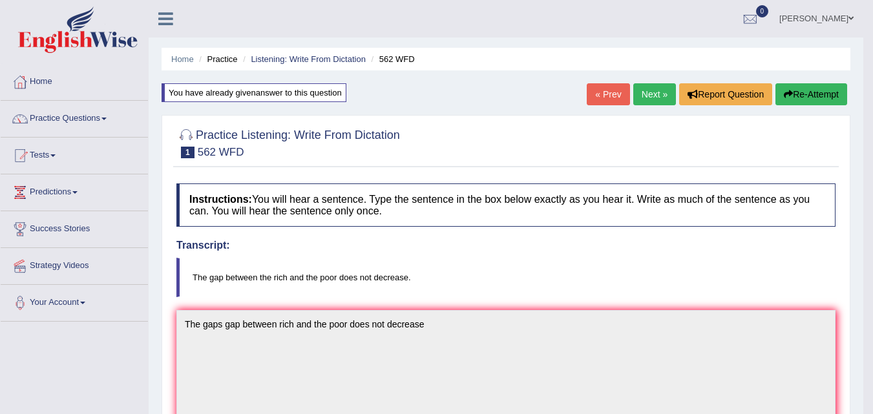
click at [643, 93] on link "Next »" at bounding box center [654, 94] width 43 height 22
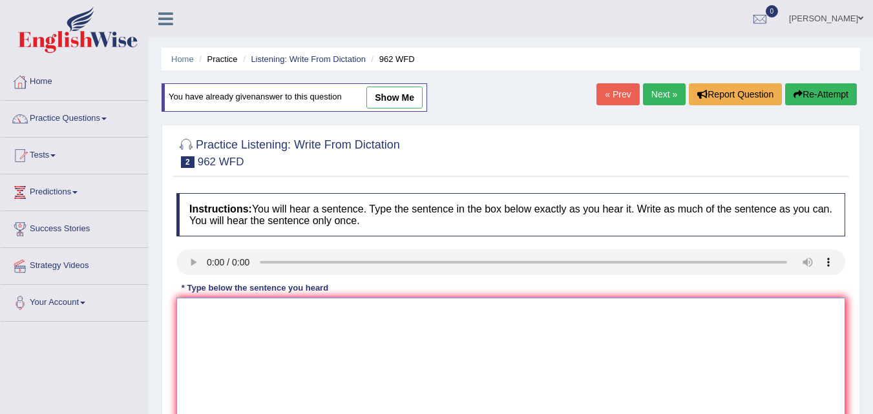
click at [304, 310] on textarea at bounding box center [510, 360] width 669 height 125
click at [472, 314] on textarea "If you have any question about exams please raise your hand. hands" at bounding box center [510, 360] width 669 height 125
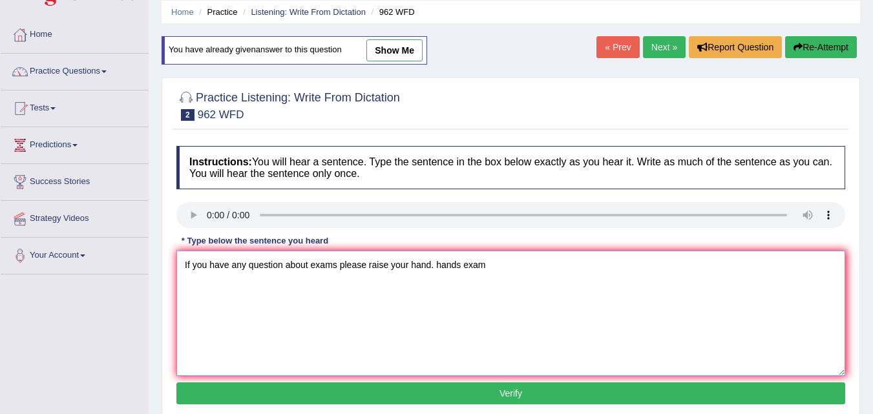
scroll to position [129, 0]
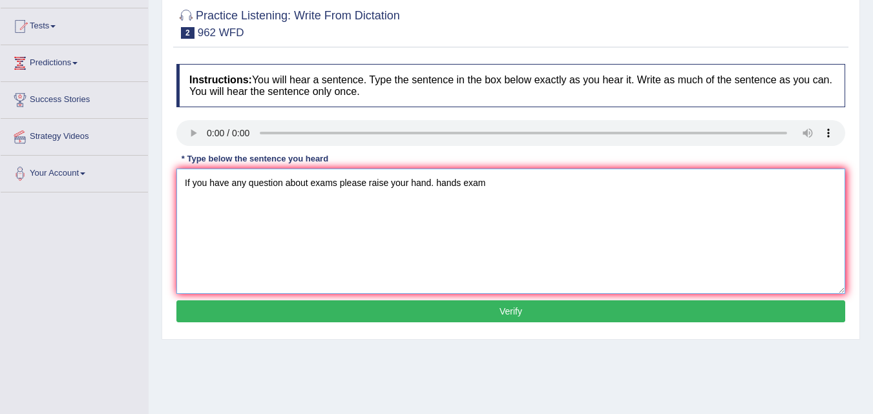
type textarea "If you have any question about exams please raise your hand. hands exam"
click at [490, 311] on button "Verify" at bounding box center [510, 311] width 669 height 22
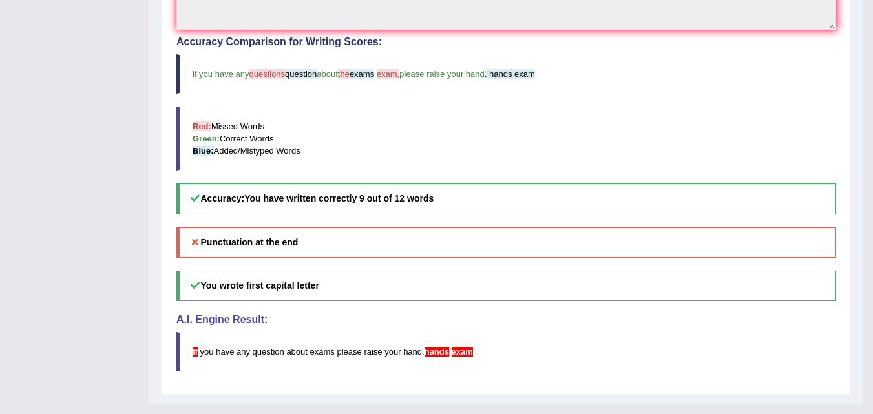
scroll to position [429, 0]
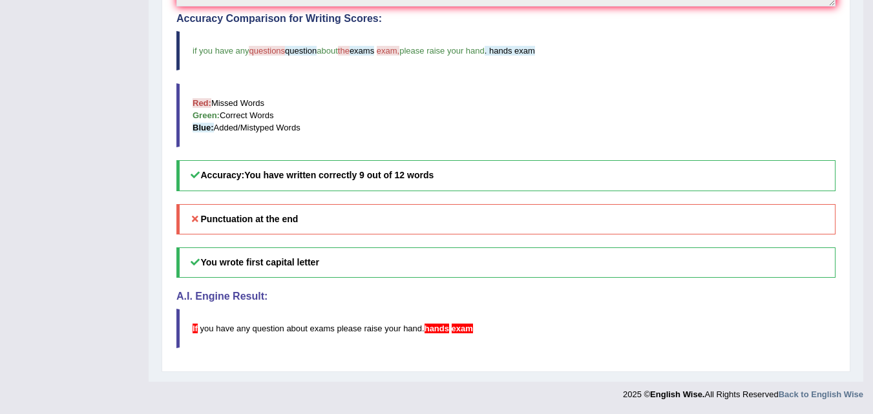
click at [190, 331] on blockquote "If you have any question about exams please raise your hand . hands exam" at bounding box center [505, 328] width 659 height 39
click at [197, 331] on span "If" at bounding box center [195, 329] width 5 height 10
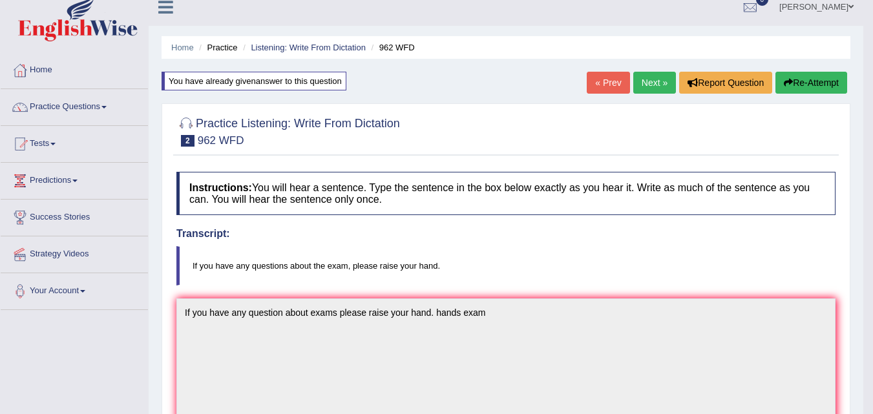
scroll to position [0, 0]
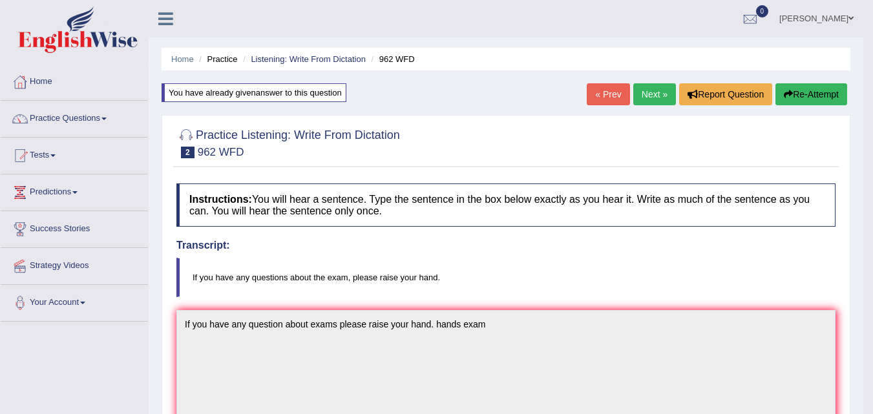
click at [640, 89] on link "Next »" at bounding box center [654, 94] width 43 height 22
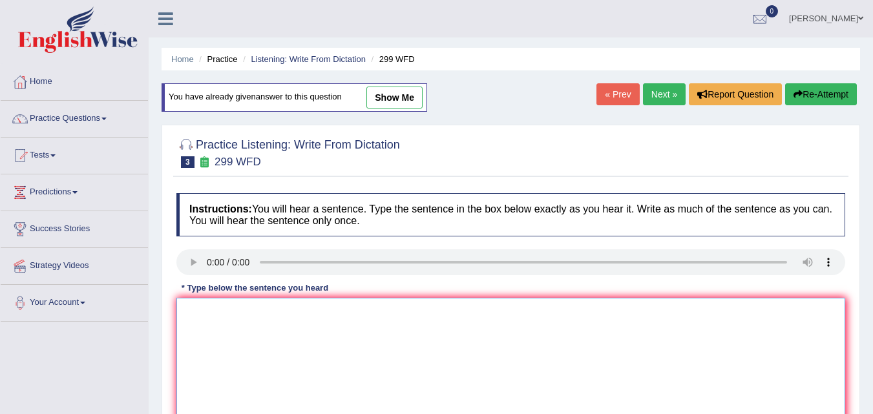
click at [195, 331] on textarea at bounding box center [510, 360] width 669 height 125
type textarea "s"
click at [266, 314] on textarea "Students representitive" at bounding box center [510, 360] width 669 height 125
click at [329, 332] on textarea "Students representiive" at bounding box center [510, 360] width 669 height 125
click at [318, 326] on textarea "Students representive" at bounding box center [510, 360] width 669 height 125
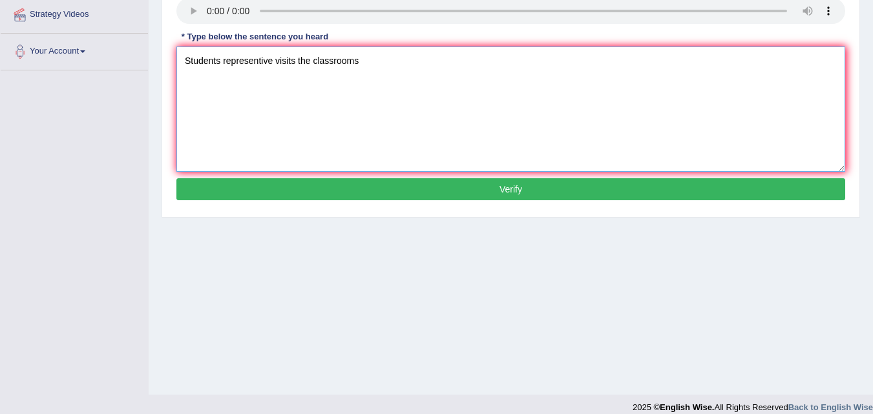
scroll to position [258, 0]
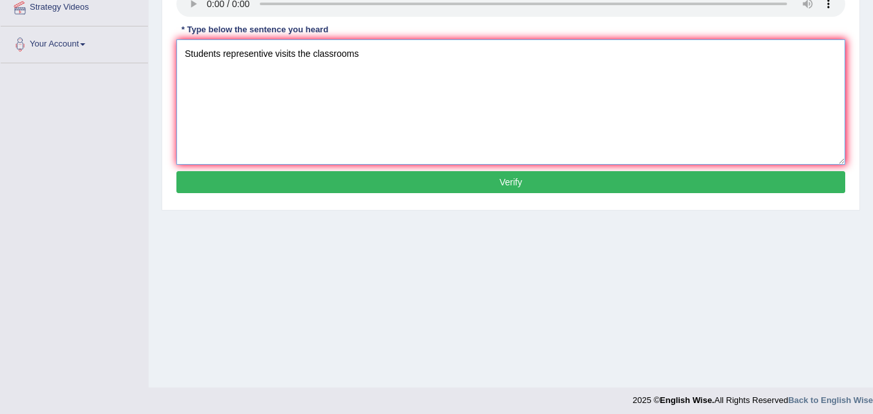
type textarea "Students representive visits the classrooms"
click at [351, 188] on button "Verify" at bounding box center [510, 182] width 669 height 22
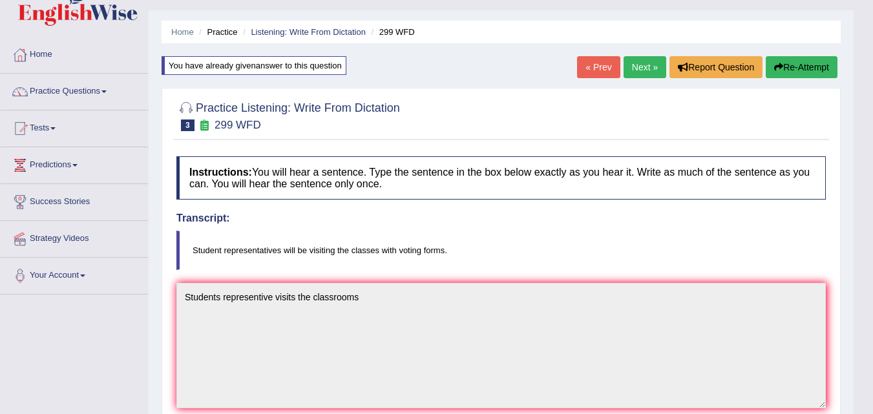
scroll to position [0, 0]
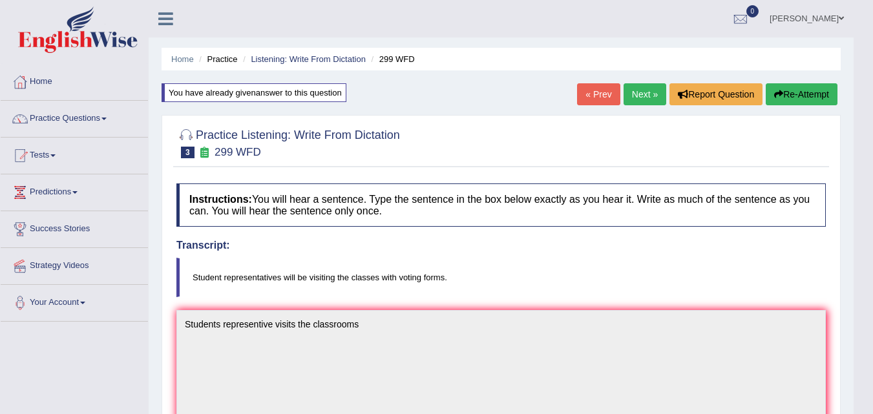
click at [638, 92] on link "Next »" at bounding box center [645, 94] width 43 height 22
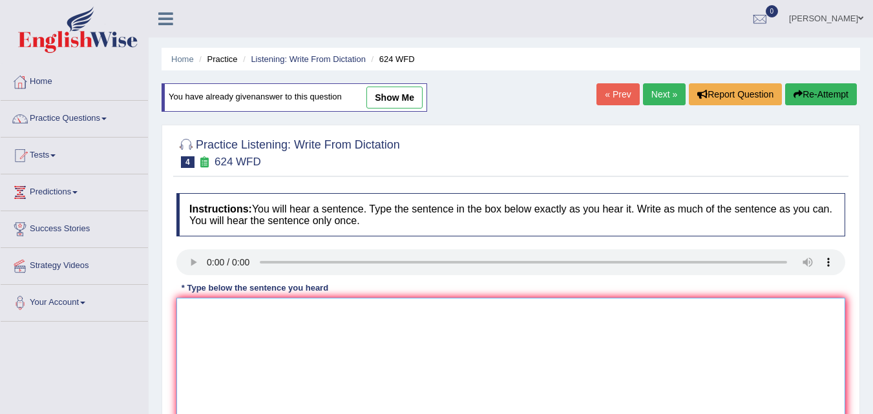
click at [193, 312] on textarea at bounding box center [510, 360] width 669 height 125
click at [388, 308] on textarea "Our cources will help to learning critical thing" at bounding box center [510, 360] width 669 height 125
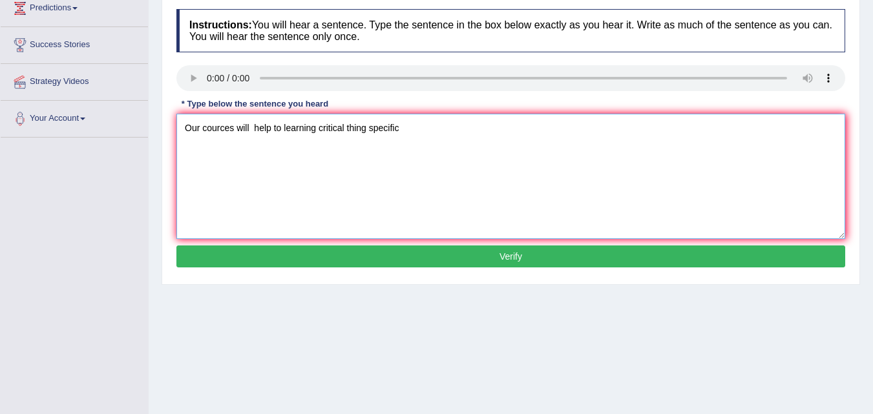
scroll to position [194, 0]
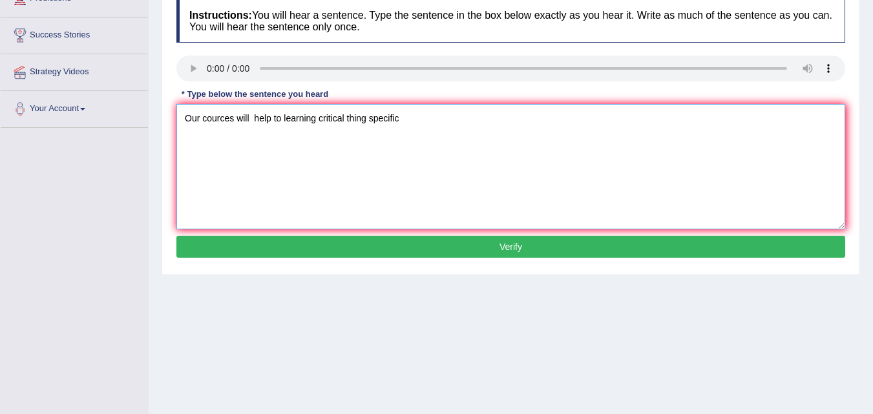
type textarea "Our cources will help to learning critical thing specific"
click at [277, 244] on button "Verify" at bounding box center [510, 247] width 669 height 22
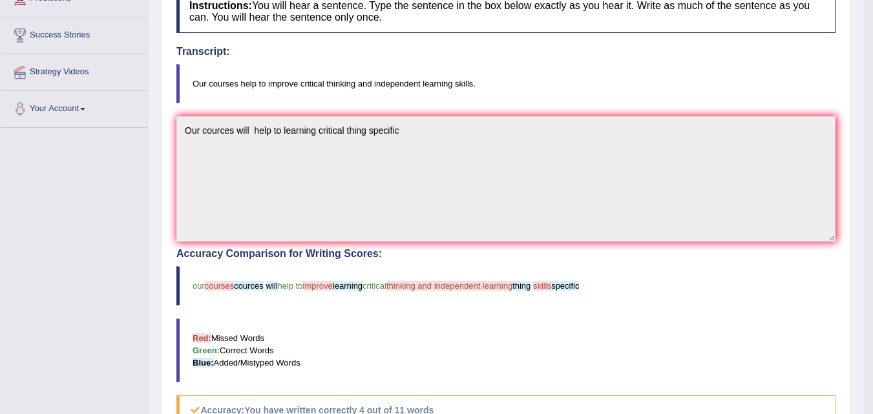
scroll to position [65, 0]
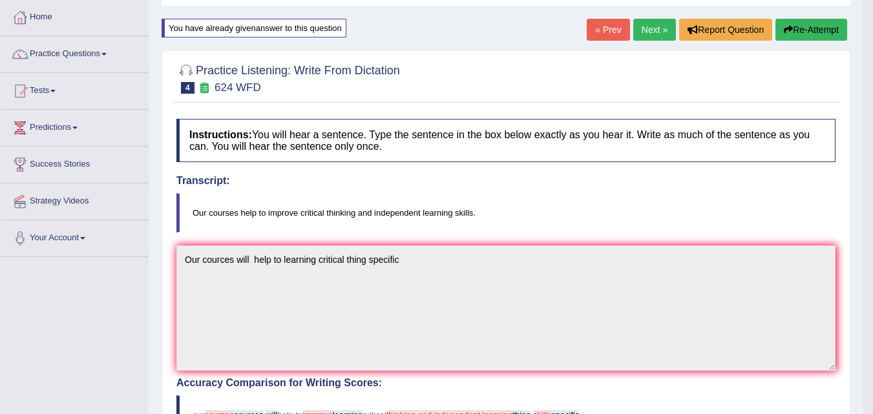
click at [645, 20] on link "Next »" at bounding box center [654, 30] width 43 height 22
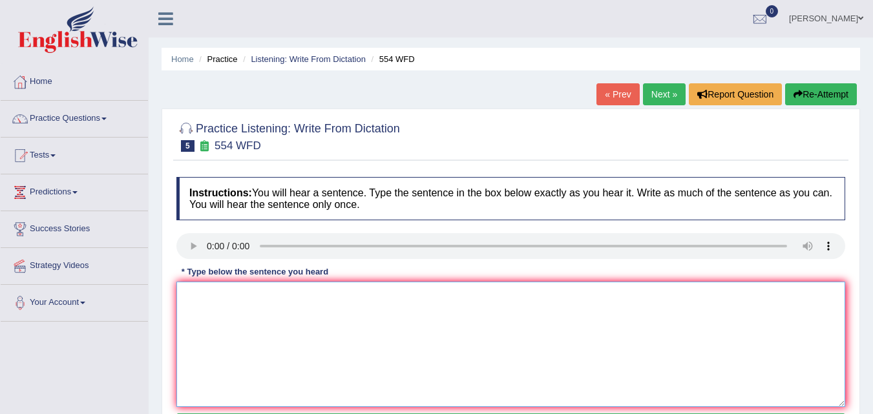
click at [294, 300] on textarea at bounding box center [510, 344] width 669 height 125
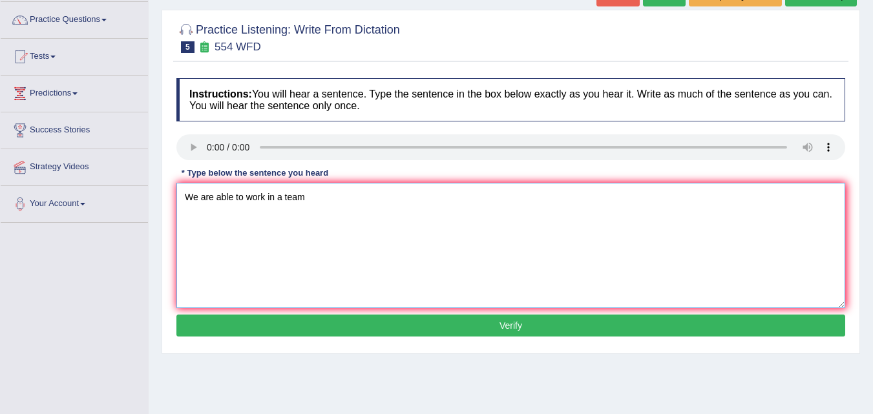
scroll to position [129, 0]
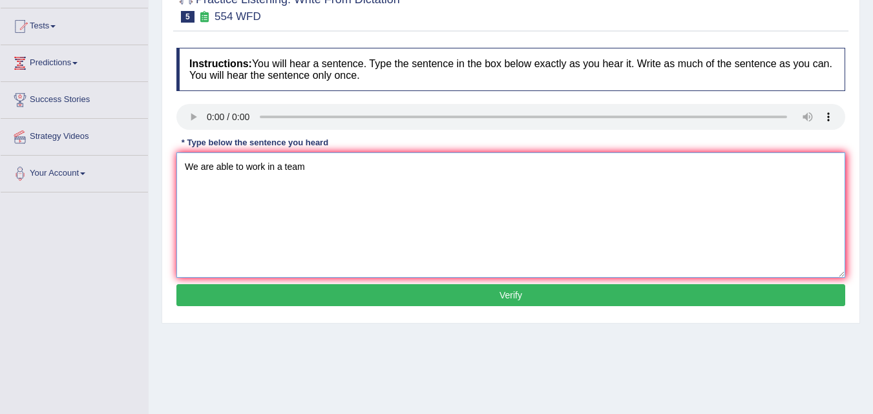
type textarea "We are able to work in a team"
click at [304, 293] on button "Verify" at bounding box center [510, 295] width 669 height 22
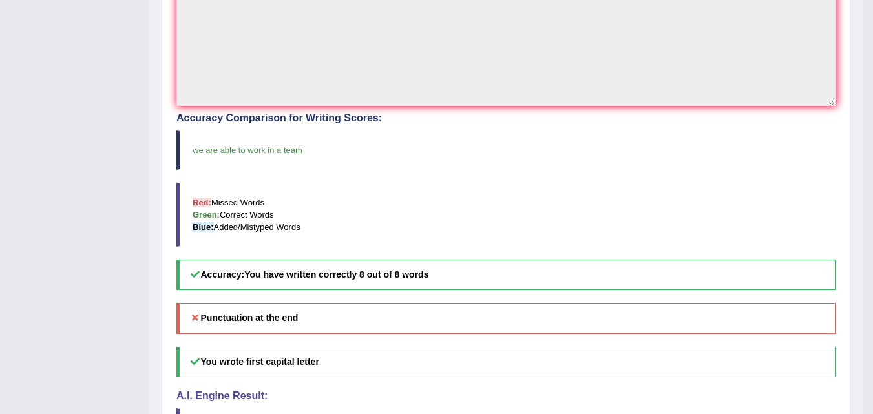
scroll to position [388, 0]
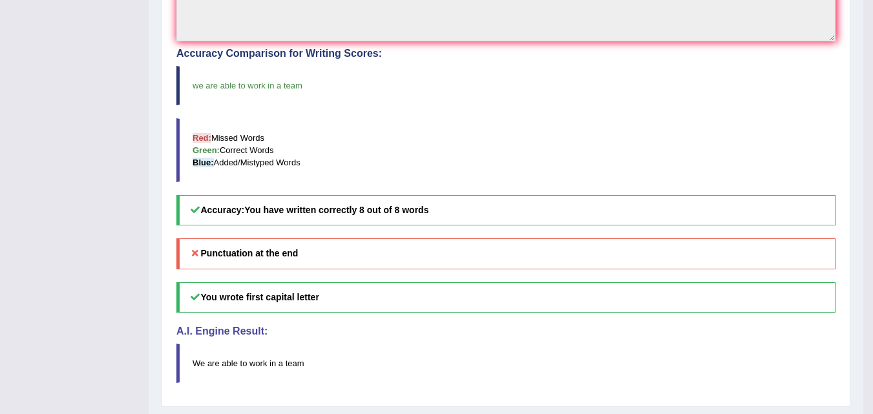
click at [399, 220] on h5 "Accuracy: You have written correctly 8 out of 8 words" at bounding box center [505, 210] width 659 height 30
click at [403, 216] on h5 "Accuracy: You have written correctly 8 out of 8 words" at bounding box center [505, 210] width 659 height 30
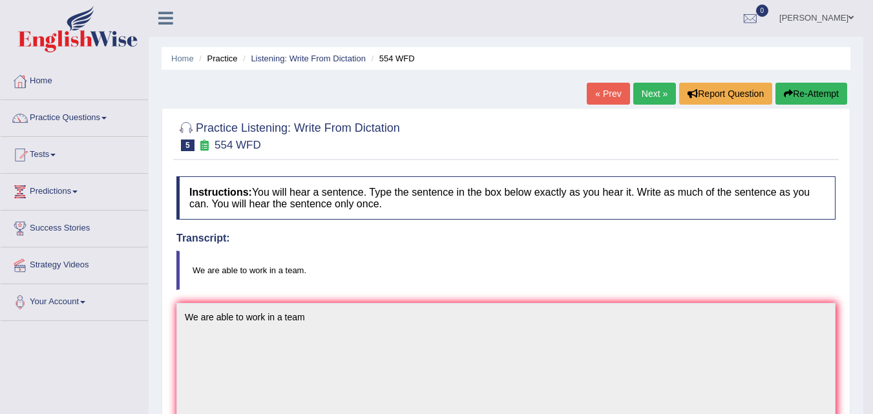
scroll to position [0, 0]
click at [649, 87] on link "Next »" at bounding box center [654, 94] width 43 height 22
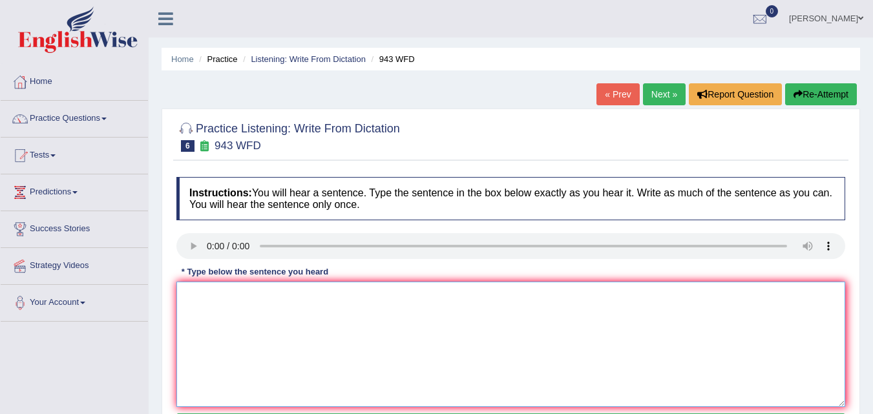
click at [191, 299] on textarea at bounding box center [510, 344] width 669 height 125
type textarea "h"
click at [298, 302] on textarea "Have greatlly developed" at bounding box center [510, 344] width 669 height 125
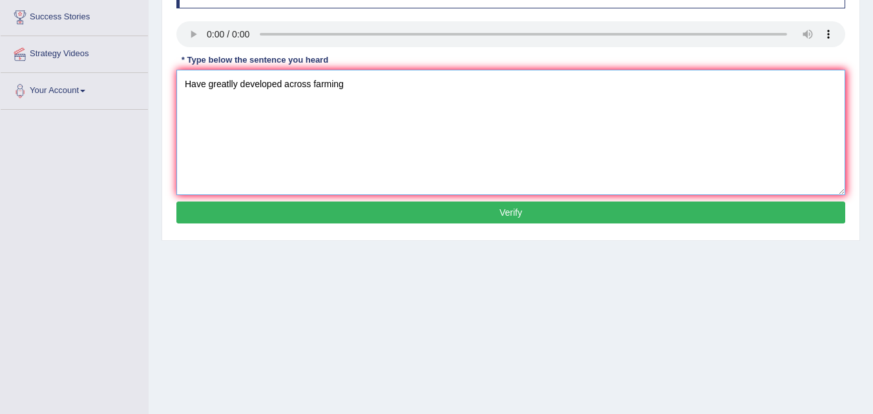
scroll to position [258, 0]
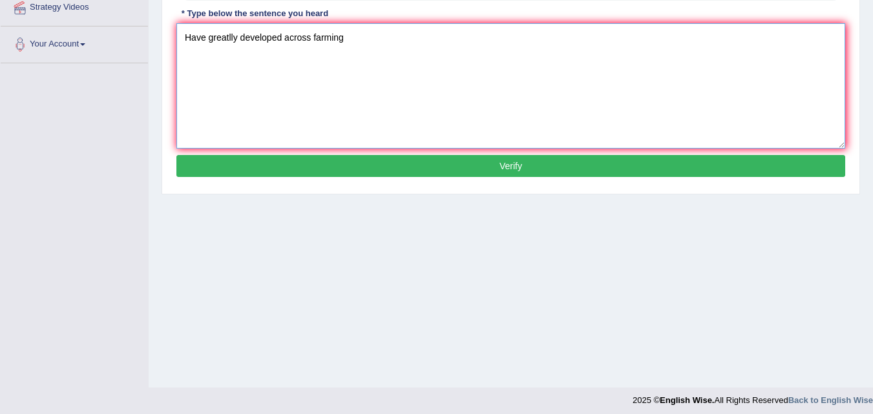
type textarea "Have greatlly developed across farming"
click at [358, 162] on button "Verify" at bounding box center [510, 166] width 669 height 22
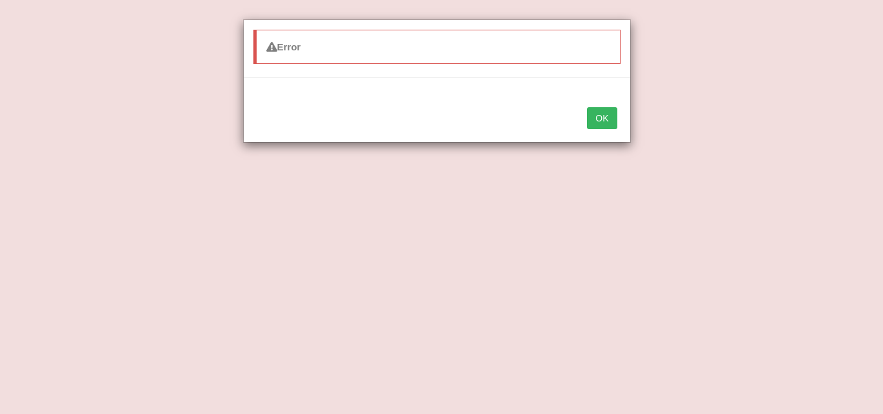
click at [598, 123] on button "OK" at bounding box center [602, 118] width 30 height 22
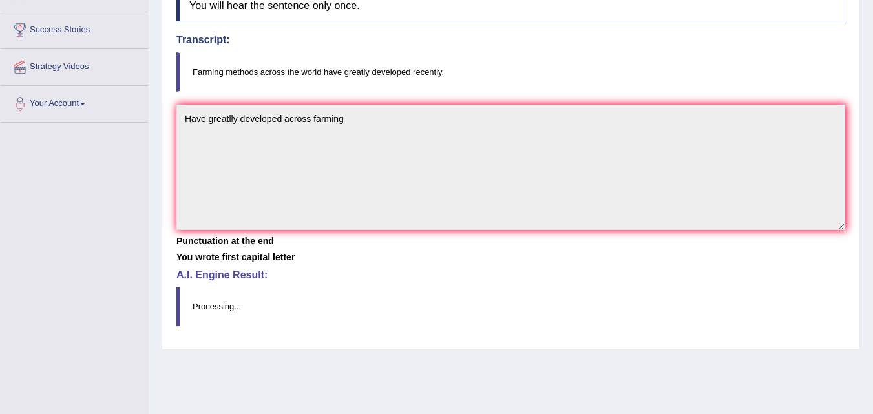
scroll to position [135, 0]
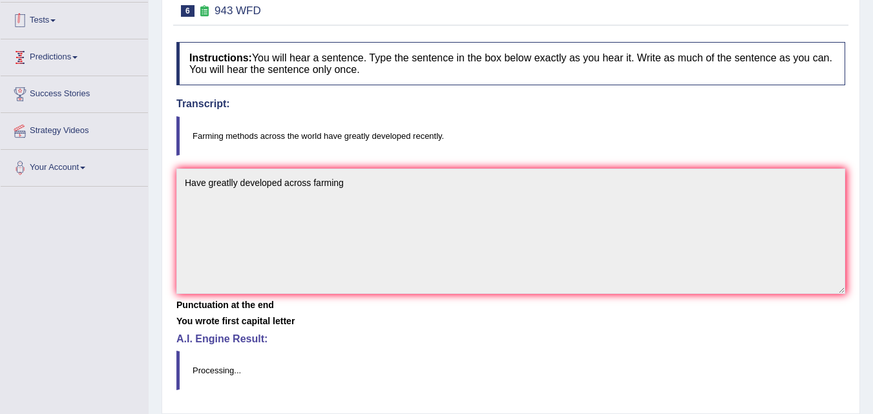
click at [36, 58] on link "Predictions" at bounding box center [74, 55] width 147 height 32
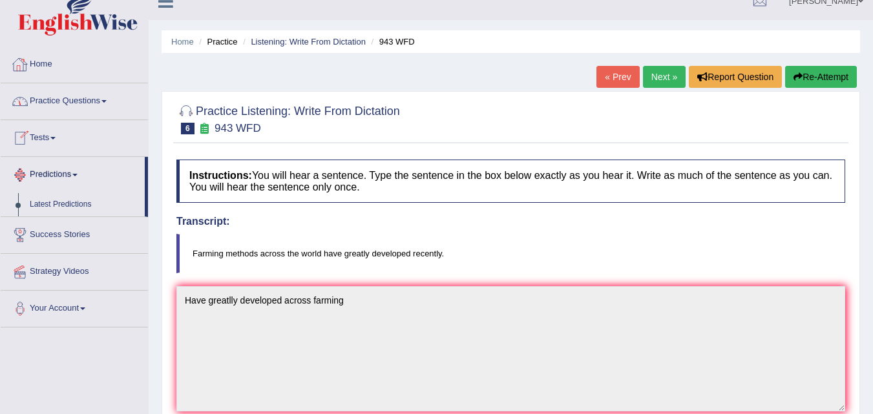
scroll to position [6, 0]
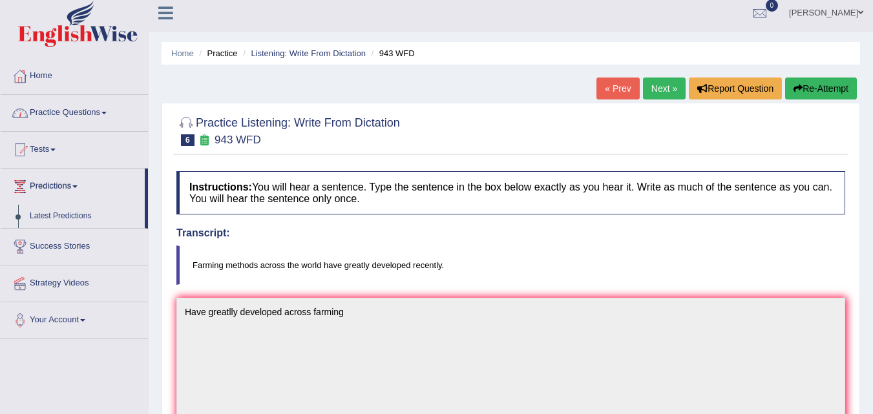
click at [49, 109] on link "Practice Questions" at bounding box center [74, 111] width 147 height 32
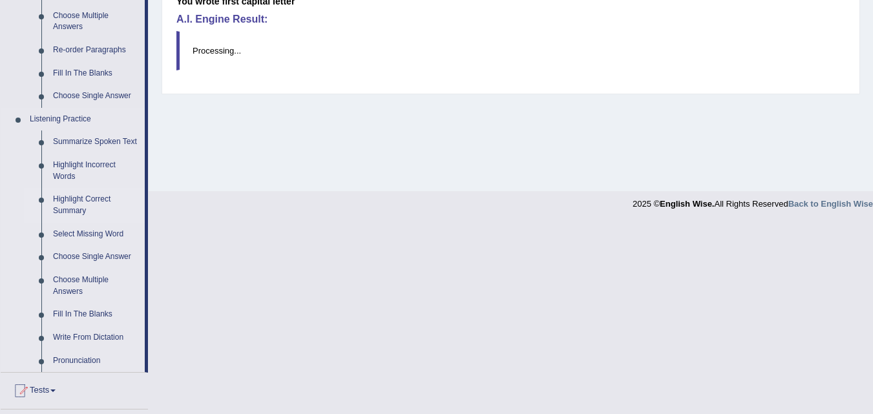
scroll to position [458, 0]
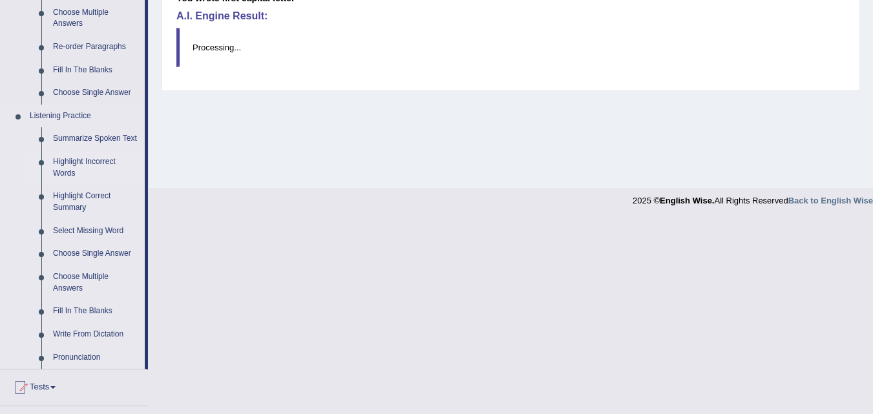
click at [92, 165] on link "Highlight Incorrect Words" at bounding box center [96, 168] width 98 height 34
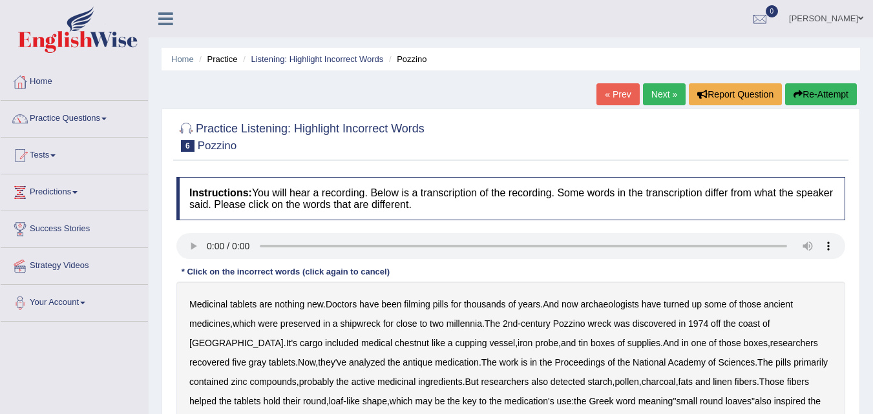
click at [421, 306] on b "filming" at bounding box center [417, 304] width 26 height 10
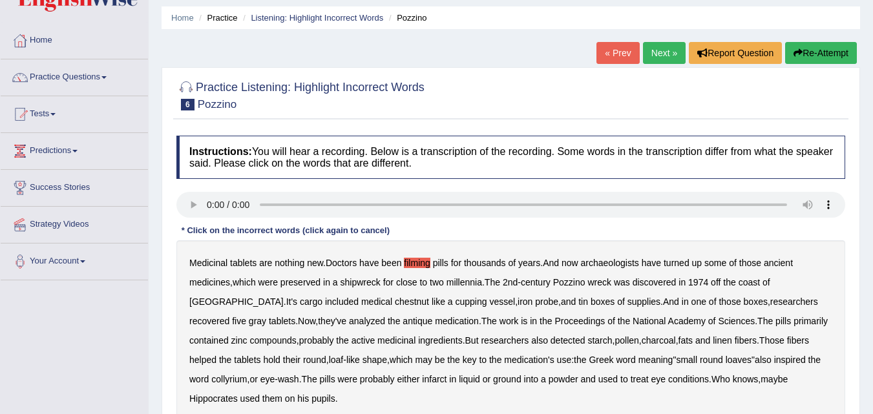
scroll to position [65, 0]
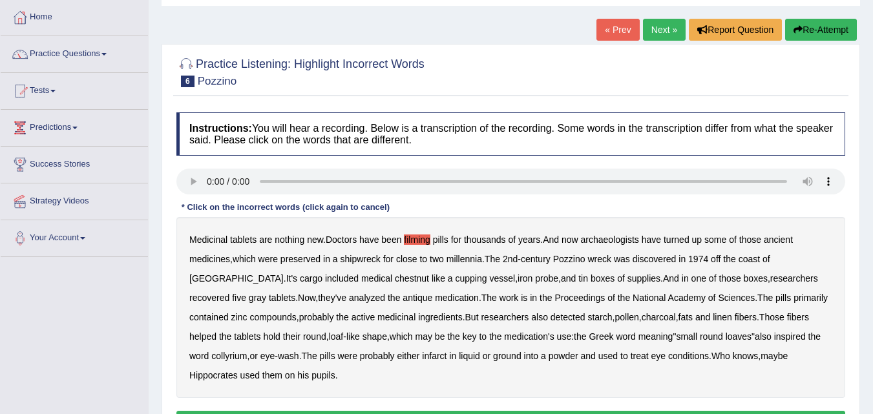
drag, startPoint x: 300, startPoint y: 278, endPoint x: 414, endPoint y: 287, distance: 114.1
click at [395, 280] on b "chestnut" at bounding box center [412, 278] width 34 height 10
drag, startPoint x: 418, startPoint y: 359, endPoint x: 457, endPoint y: 359, distance: 38.8
click at [429, 359] on b "infarct" at bounding box center [434, 356] width 25 height 10
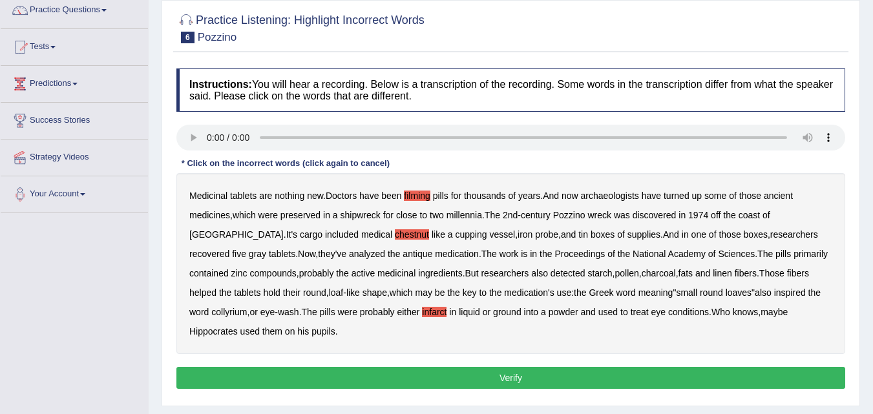
scroll to position [129, 0]
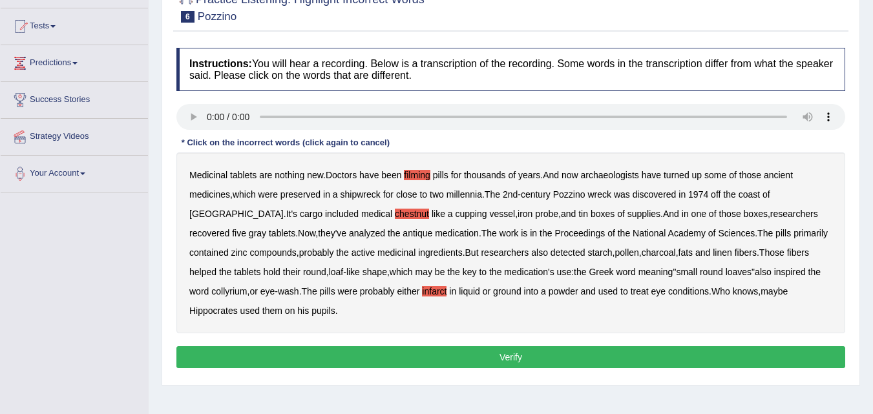
click at [287, 344] on div "Instructions: You will hear a recording. Below is a transcription of the record…" at bounding box center [510, 209] width 675 height 337
click at [291, 352] on button "Verify" at bounding box center [510, 357] width 669 height 22
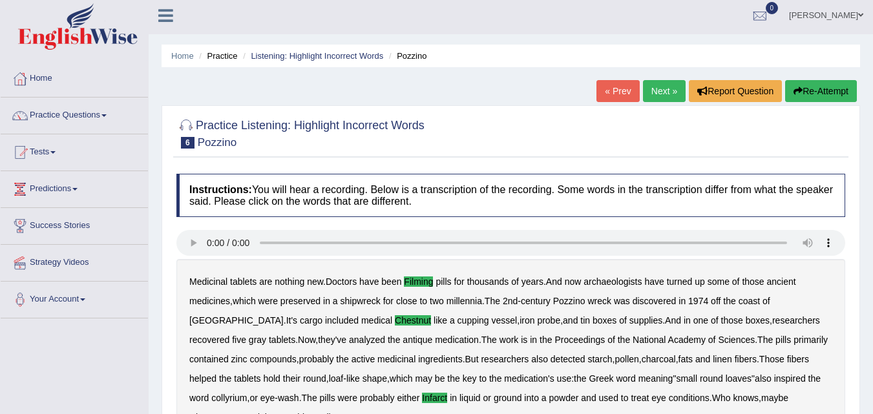
scroll to position [0, 0]
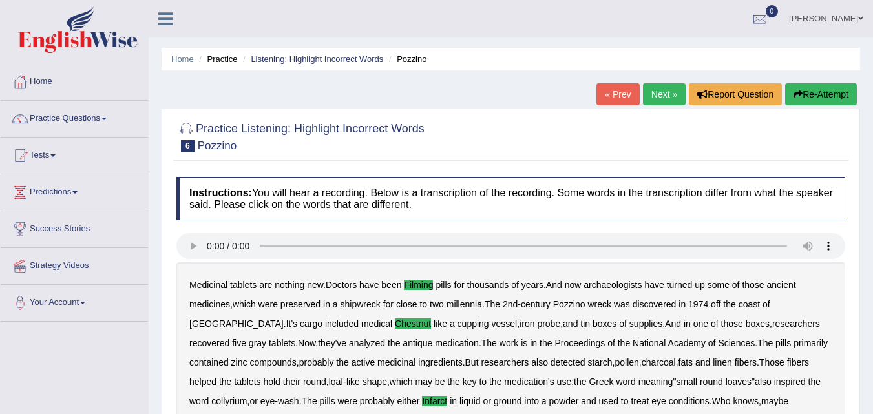
click at [653, 90] on link "Next »" at bounding box center [664, 94] width 43 height 22
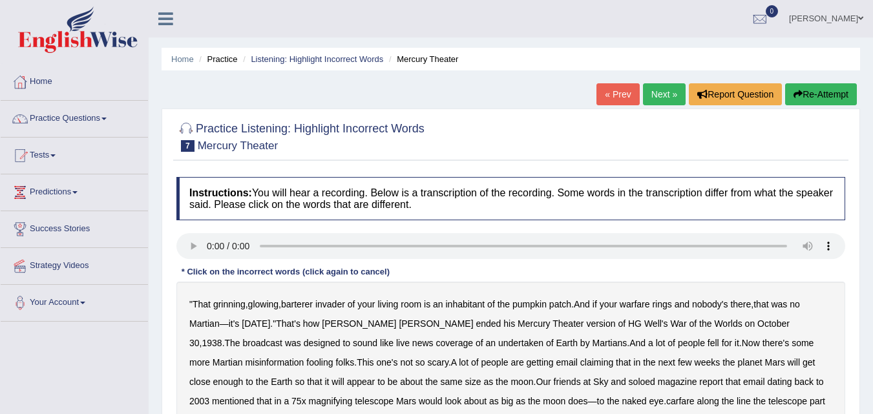
click at [311, 307] on b "barterer" at bounding box center [297, 304] width 32 height 10
click at [202, 324] on b "Martian" at bounding box center [204, 324] width 30 height 10
drag, startPoint x: 394, startPoint y: 340, endPoint x: 435, endPoint y: 348, distance: 41.6
click at [498, 342] on b "undertaken" at bounding box center [520, 343] width 45 height 10
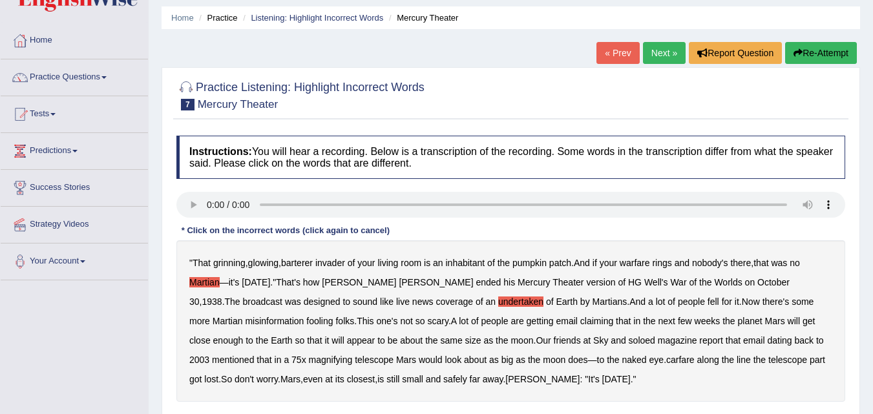
scroll to position [65, 0]
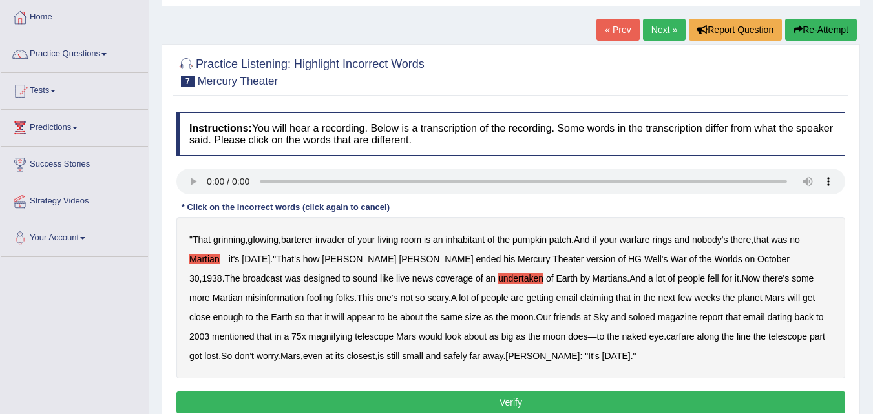
drag, startPoint x: 569, startPoint y: 337, endPoint x: 596, endPoint y: 344, distance: 28.1
click at [666, 341] on b "carfare" at bounding box center [680, 336] width 28 height 10
click at [505, 357] on b "Welles" at bounding box center [542, 356] width 74 height 10
click at [505, 361] on b "Welles" at bounding box center [542, 356] width 74 height 10
click at [397, 395] on button "Verify" at bounding box center [510, 403] width 669 height 22
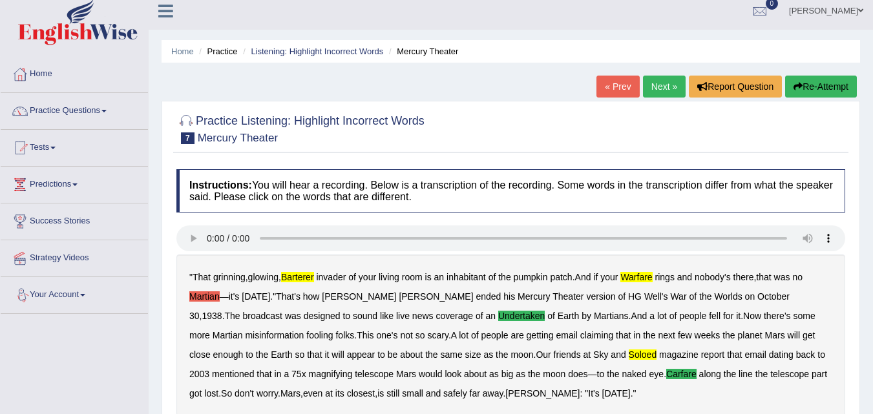
scroll to position [0, 0]
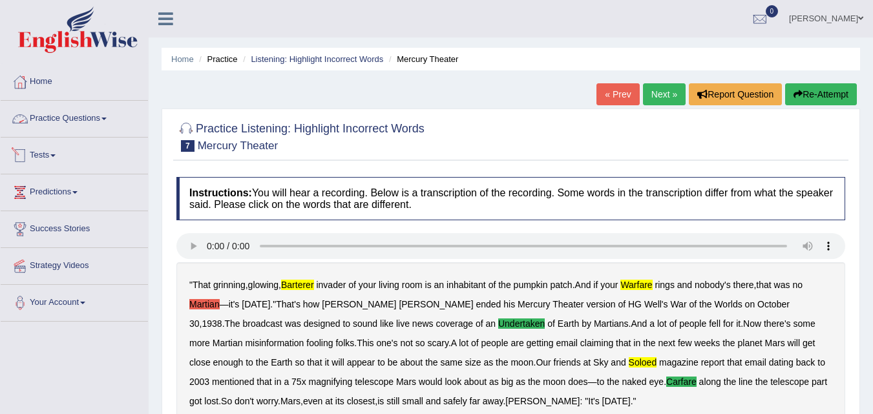
click at [95, 123] on link "Practice Questions" at bounding box center [74, 117] width 147 height 32
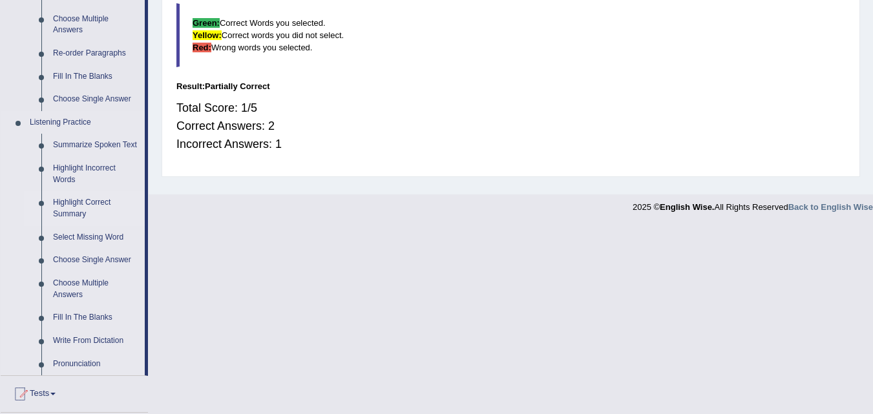
scroll to position [452, 0]
click at [94, 238] on link "Select Missing Word" at bounding box center [96, 236] width 98 height 23
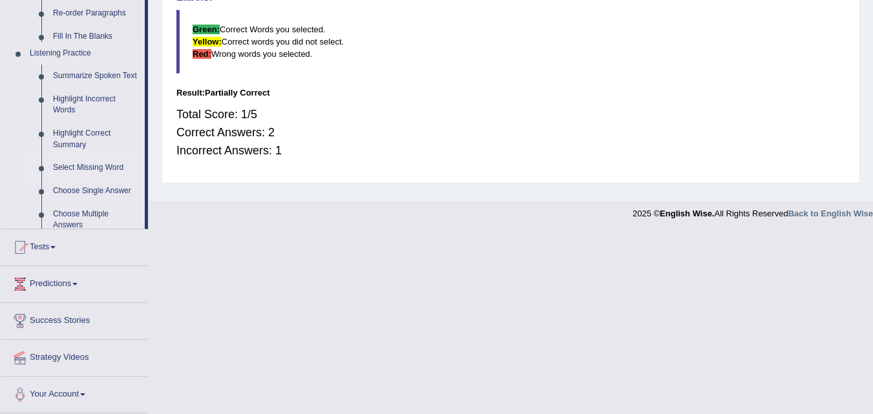
scroll to position [275, 0]
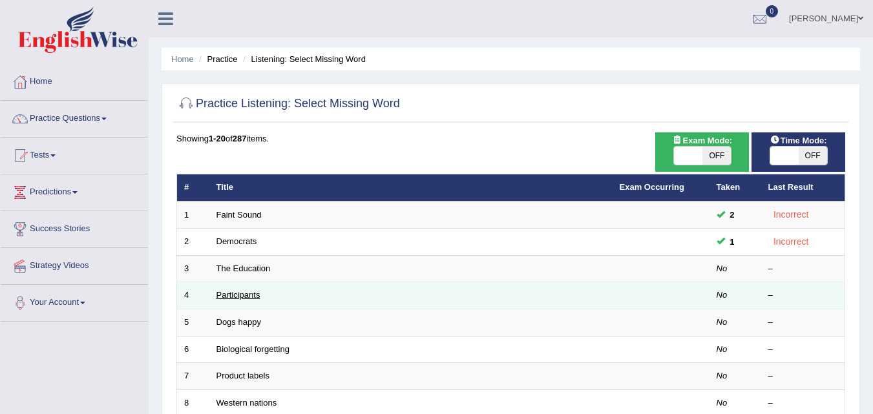
click at [242, 296] on link "Participants" at bounding box center [238, 295] width 44 height 10
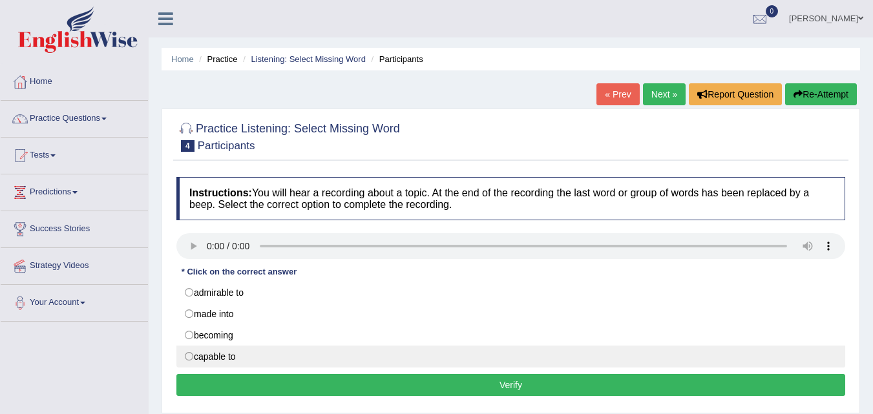
click at [193, 357] on label "capable to" at bounding box center [510, 357] width 669 height 22
radio input "true"
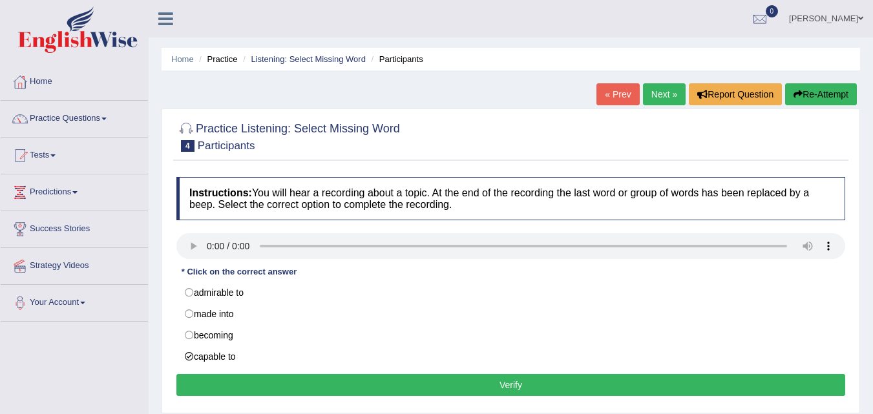
click at [207, 379] on button "Verify" at bounding box center [510, 385] width 669 height 22
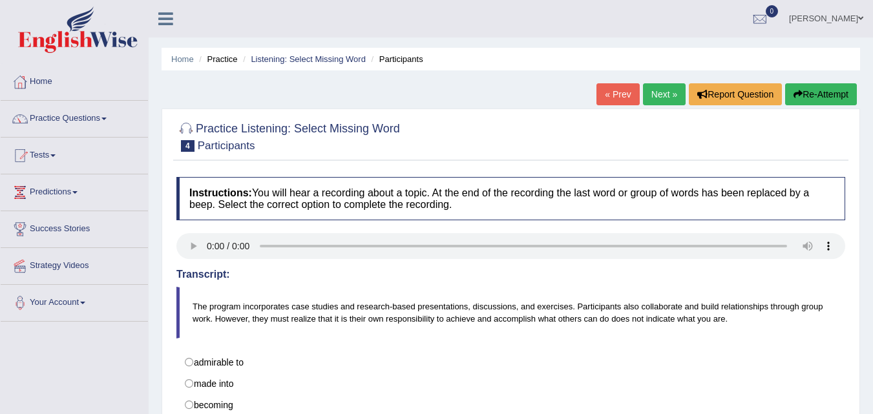
drag, startPoint x: 681, startPoint y: 83, endPoint x: 679, endPoint y: 90, distance: 8.0
click at [680, 89] on div "Home Practice Listening: Select Missing Word Participants « Prev Next » Report …" at bounding box center [511, 323] width 724 height 646
click at [673, 93] on link "Next »" at bounding box center [664, 94] width 43 height 22
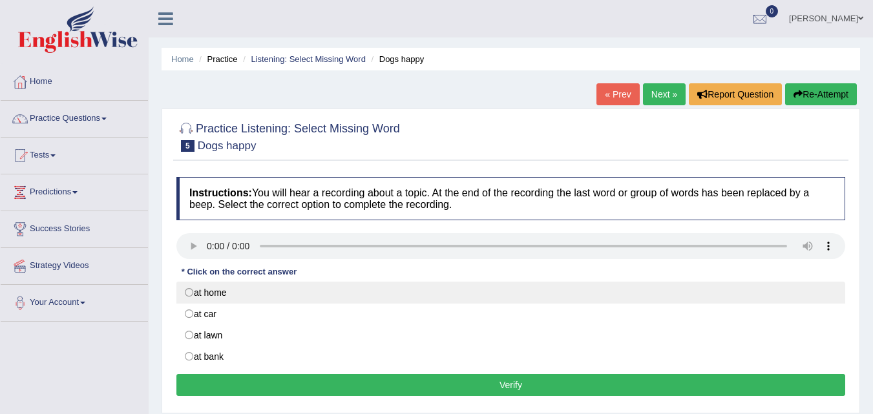
click at [193, 284] on label "at home" at bounding box center [510, 293] width 669 height 22
radio input "true"
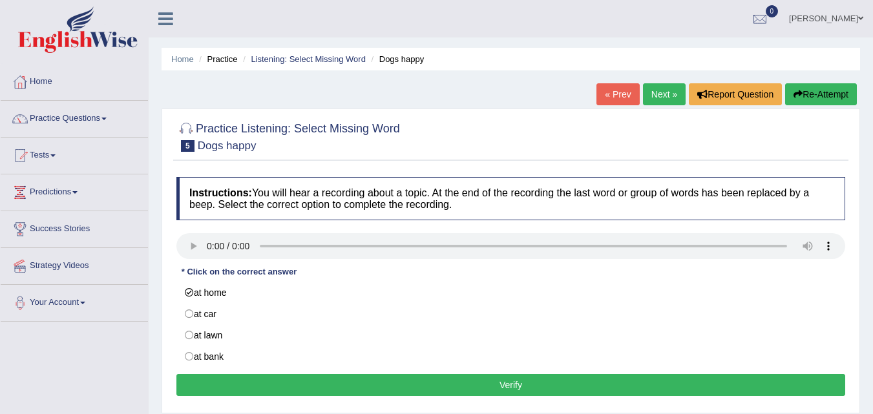
click at [251, 385] on button "Verify" at bounding box center [510, 385] width 669 height 22
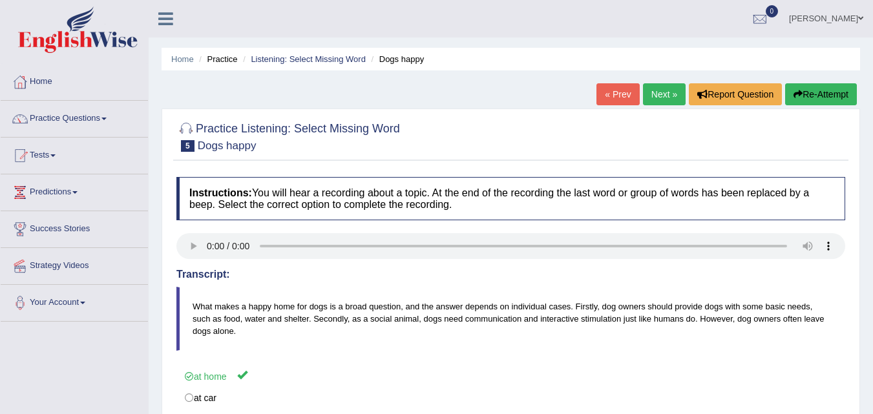
click at [658, 91] on link "Next »" at bounding box center [664, 94] width 43 height 22
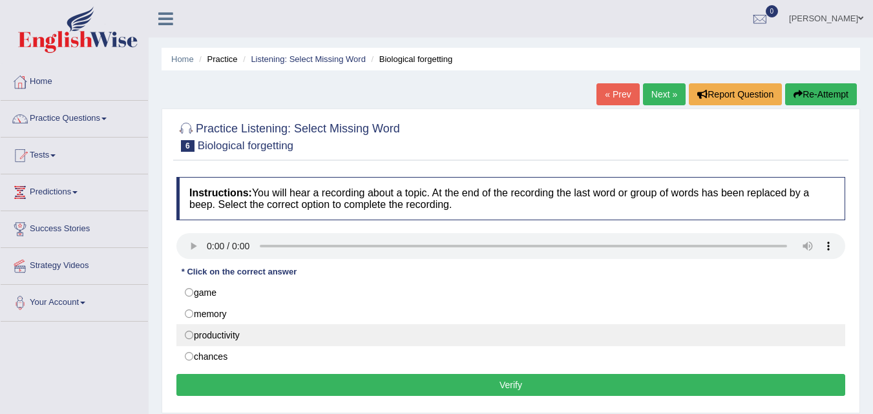
click at [342, 327] on label "productivity" at bounding box center [510, 335] width 669 height 22
radio input "true"
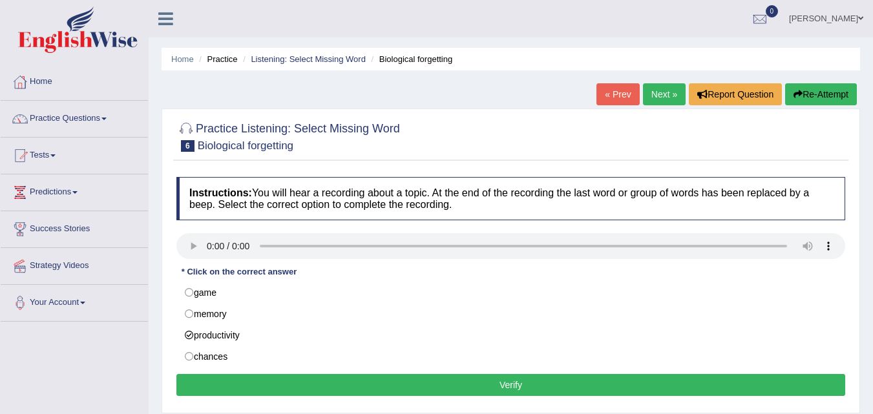
click at [335, 380] on button "Verify" at bounding box center [510, 385] width 669 height 22
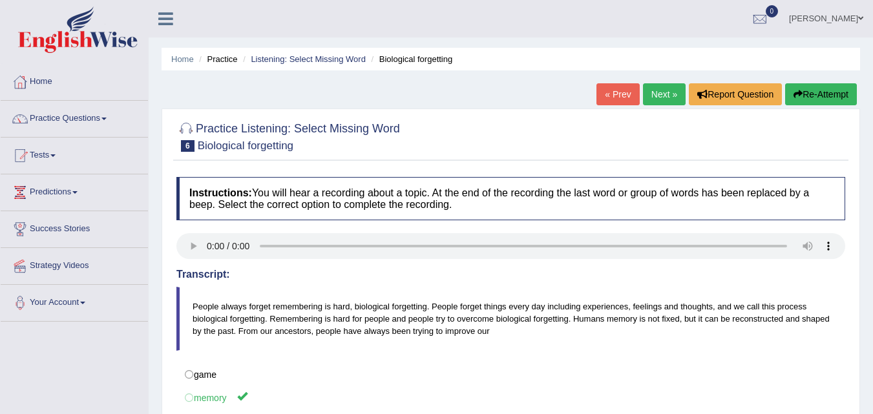
click at [659, 94] on link "Next »" at bounding box center [664, 94] width 43 height 22
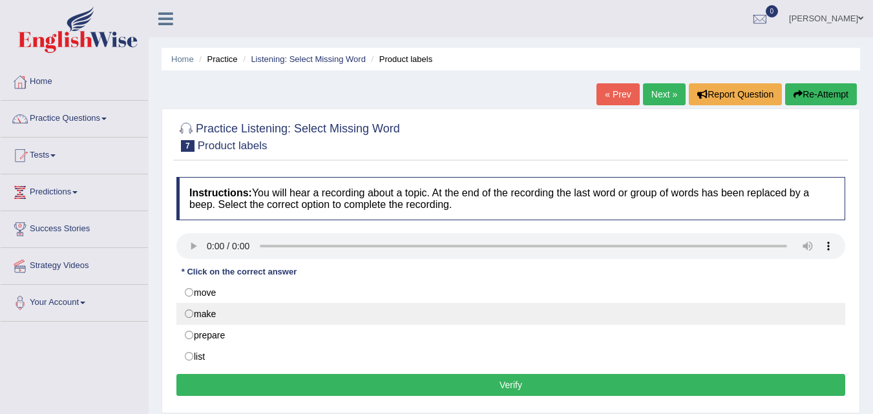
click at [233, 320] on label "make" at bounding box center [510, 314] width 669 height 22
radio input "true"
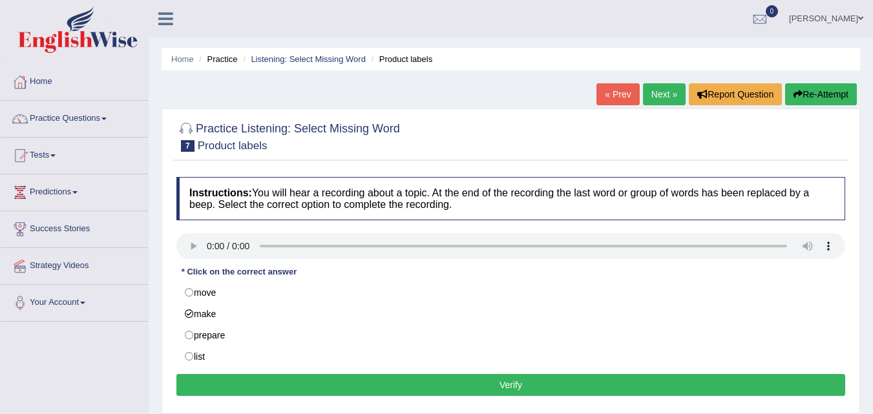
click at [282, 386] on button "Verify" at bounding box center [510, 385] width 669 height 22
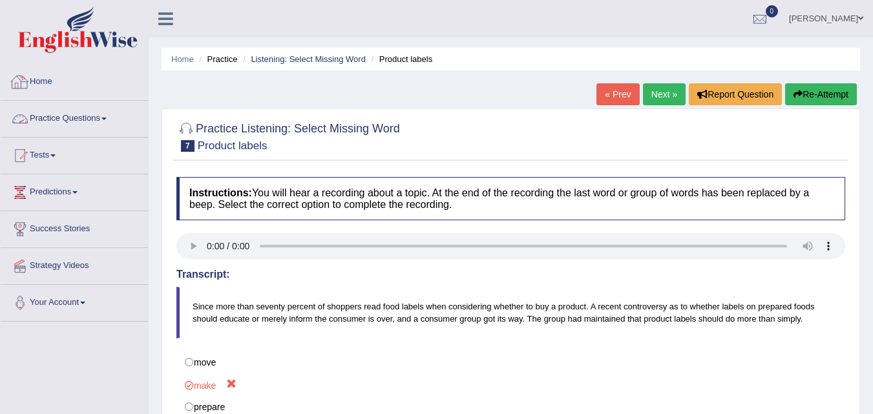
click at [48, 112] on link "Practice Questions" at bounding box center [74, 117] width 147 height 32
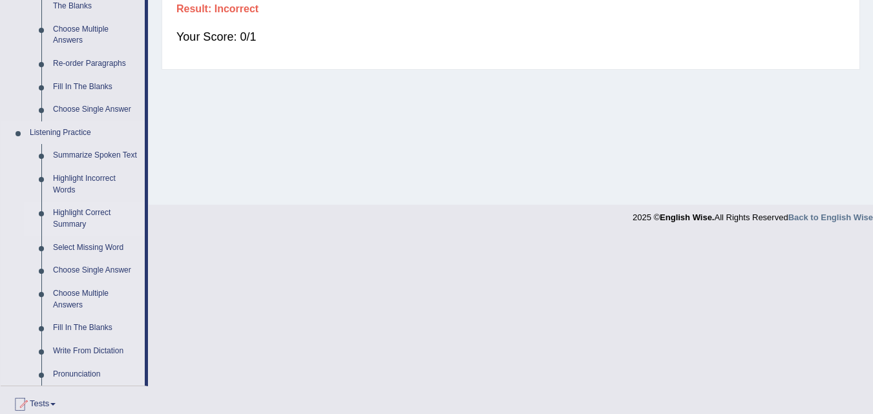
scroll to position [452, 0]
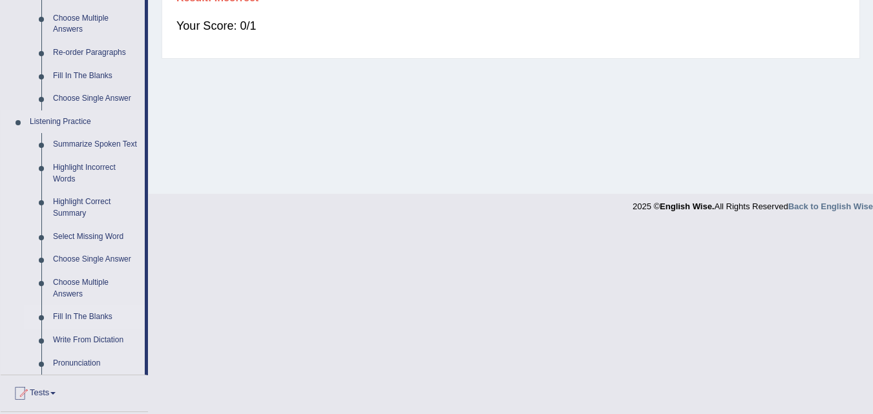
click at [83, 315] on link "Fill In The Blanks" at bounding box center [96, 317] width 98 height 23
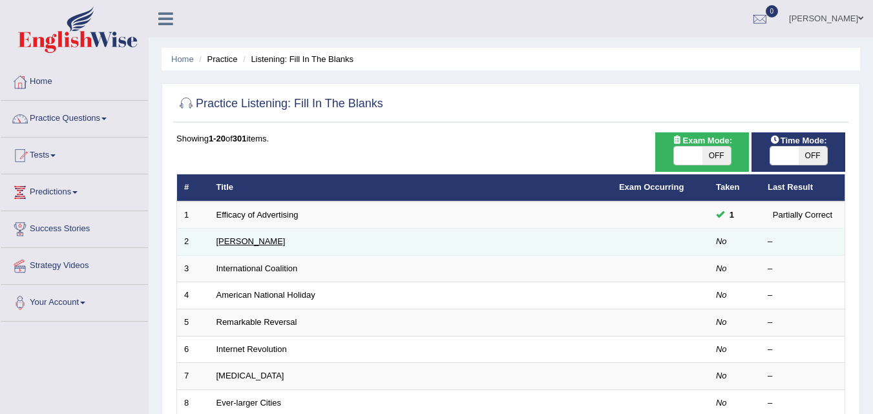
click at [247, 236] on link "[PERSON_NAME]" at bounding box center [250, 241] width 69 height 10
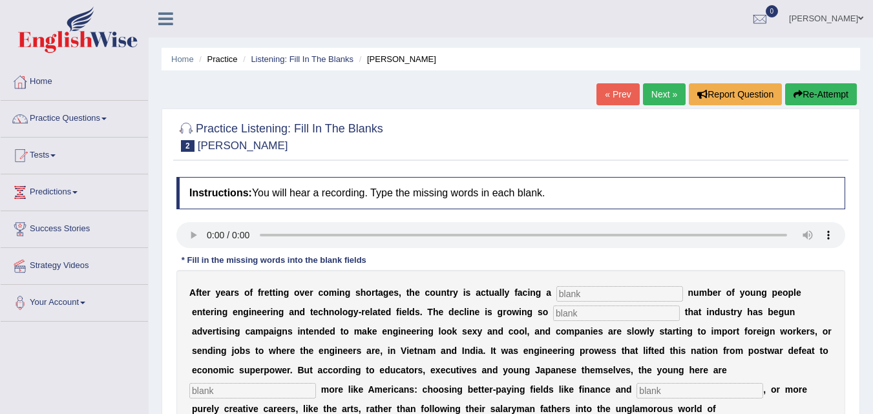
click at [576, 295] on input "text" at bounding box center [619, 294] width 127 height 16
click at [572, 315] on input "text" at bounding box center [616, 314] width 127 height 16
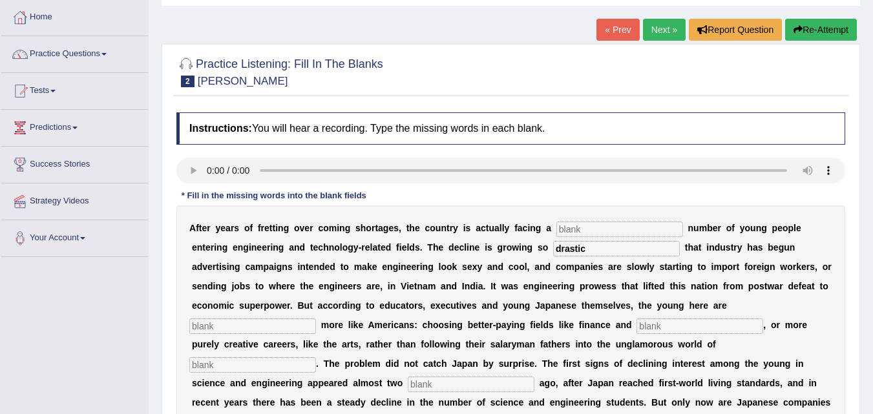
type input "drastic"
click at [273, 330] on input "text" at bounding box center [252, 327] width 127 height 16
type input "beh"
click at [659, 324] on input "text" at bounding box center [699, 327] width 127 height 16
type input "medicine"
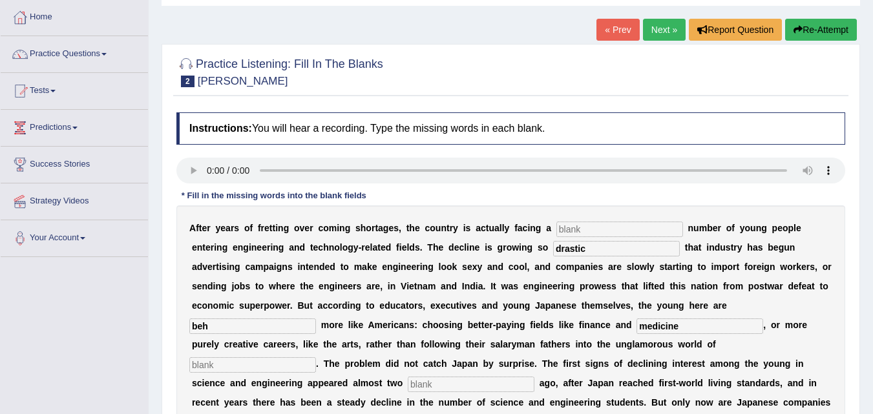
click at [275, 367] on input "text" at bounding box center [252, 365] width 127 height 16
click at [220, 325] on input "beh" at bounding box center [252, 327] width 127 height 16
type input "beha"
click at [219, 364] on input "text" at bounding box center [252, 365] width 127 height 16
type input "manufacturing"
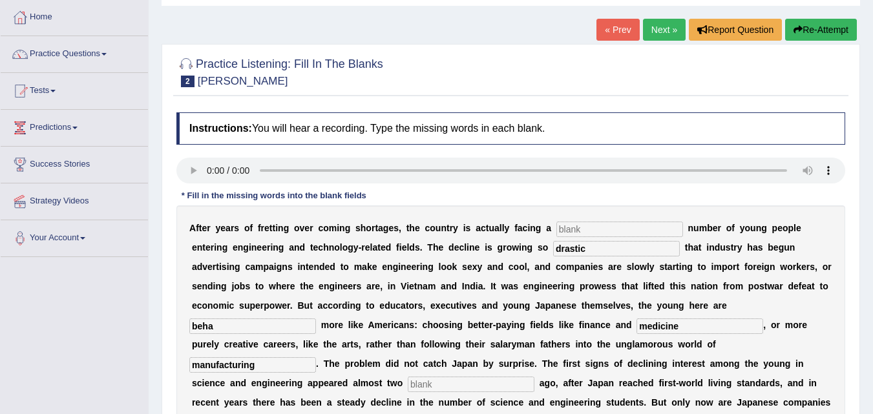
click at [446, 375] on div "A f t e r y e a r s o f f r e t t i n g o v e r c o m i n g s h o r t a g e s ,…" at bounding box center [510, 373] width 669 height 336
click at [434, 383] on input "text" at bounding box center [471, 385] width 127 height 16
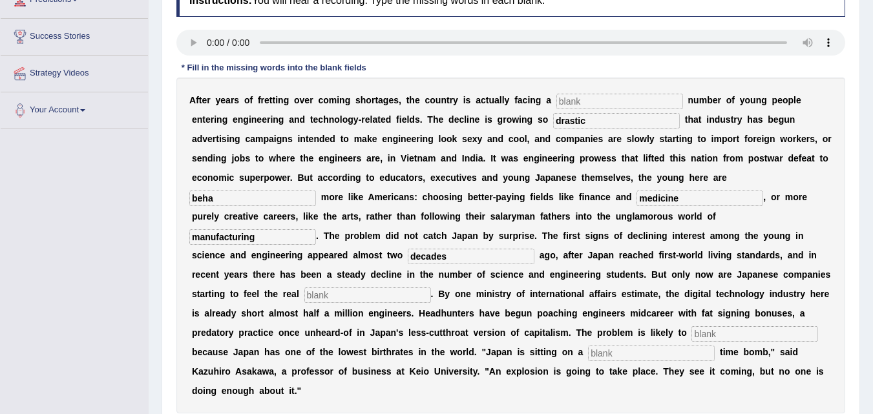
scroll to position [194, 0]
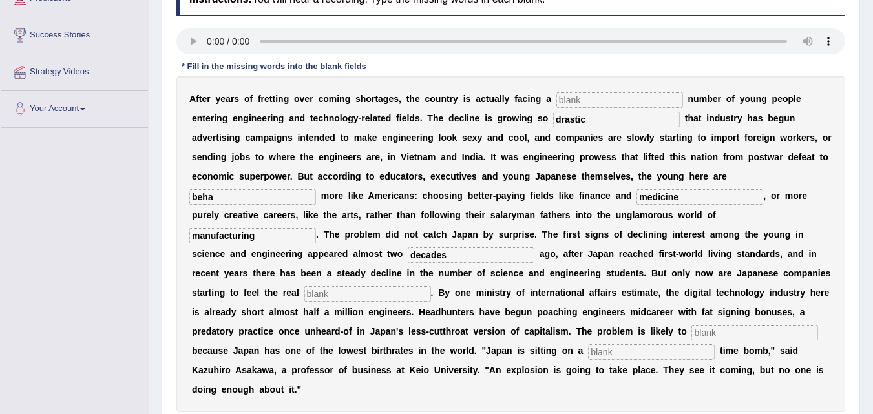
type input "decades"
click at [377, 293] on input "text" at bounding box center [367, 294] width 127 height 16
type input "pinch"
click at [709, 330] on input "text" at bounding box center [754, 333] width 127 height 16
click at [622, 352] on input "text" at bounding box center [651, 352] width 127 height 16
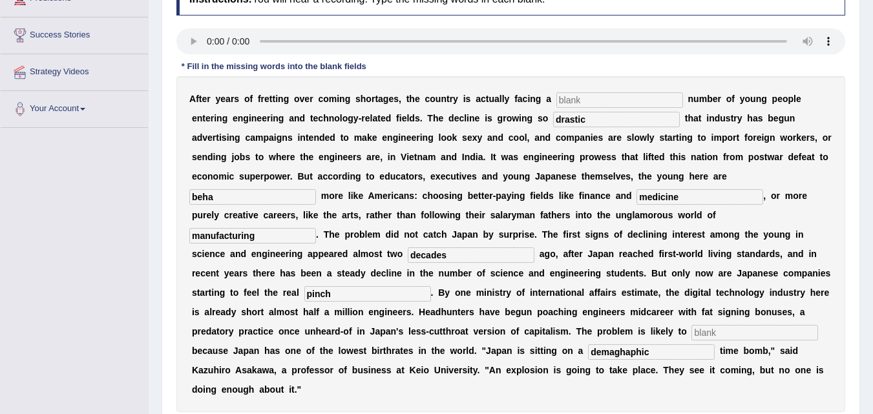
type input "demaghaphic"
click at [226, 195] on input "beha" at bounding box center [252, 197] width 127 height 16
click at [220, 197] on input "behabiour" at bounding box center [252, 197] width 127 height 16
click at [222, 197] on input "behavour" at bounding box center [252, 197] width 127 height 16
click at [215, 198] on input "behavour" at bounding box center [252, 197] width 127 height 16
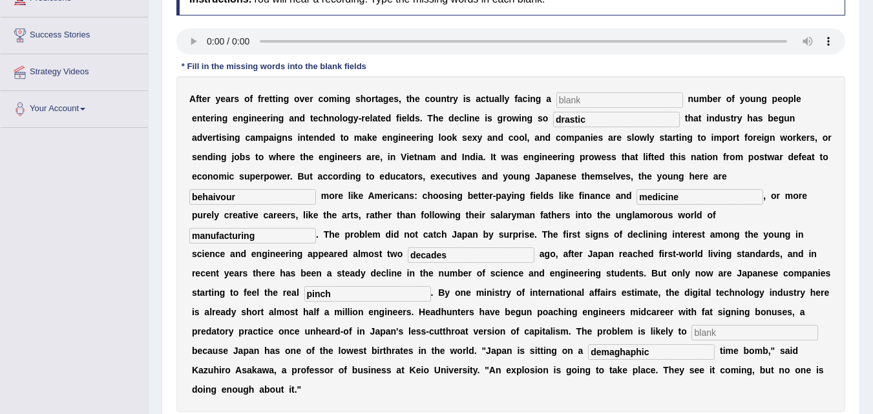
click at [229, 196] on input "behaivour" at bounding box center [252, 197] width 127 height 16
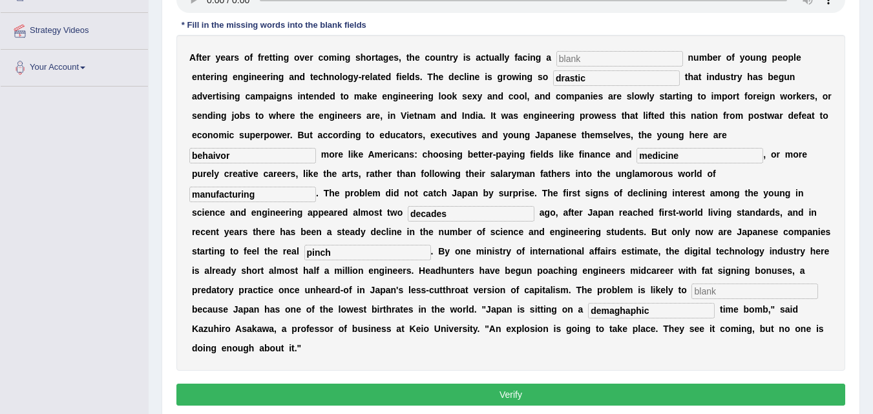
scroll to position [258, 0]
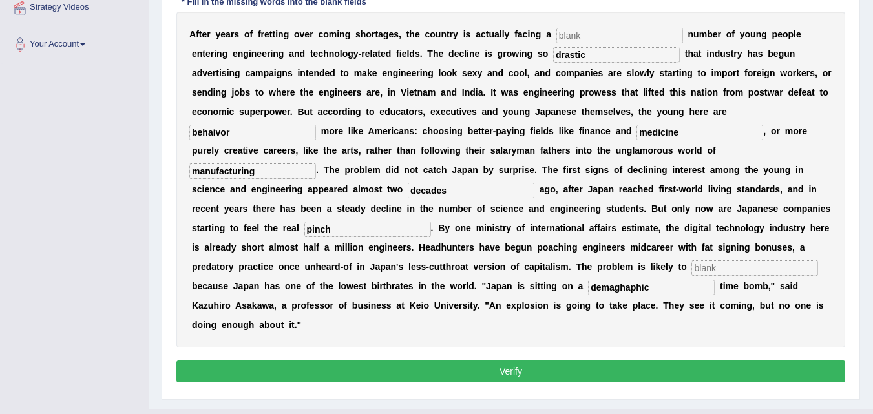
type input "behaivor"
click at [408, 373] on button "Verify" at bounding box center [510, 372] width 669 height 22
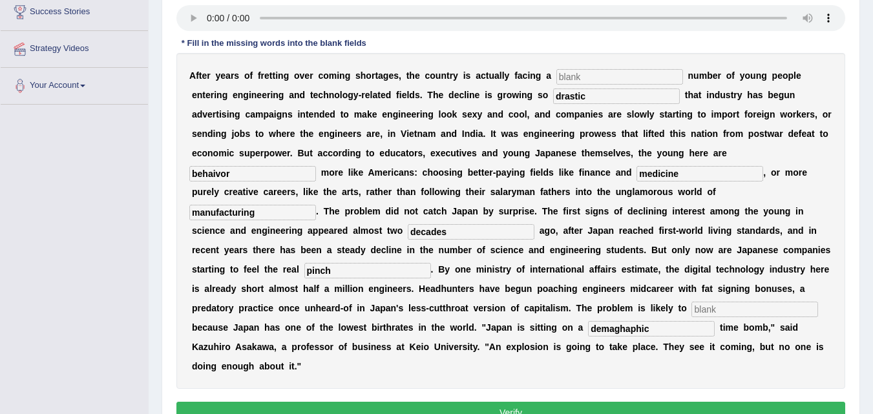
scroll to position [194, 0]
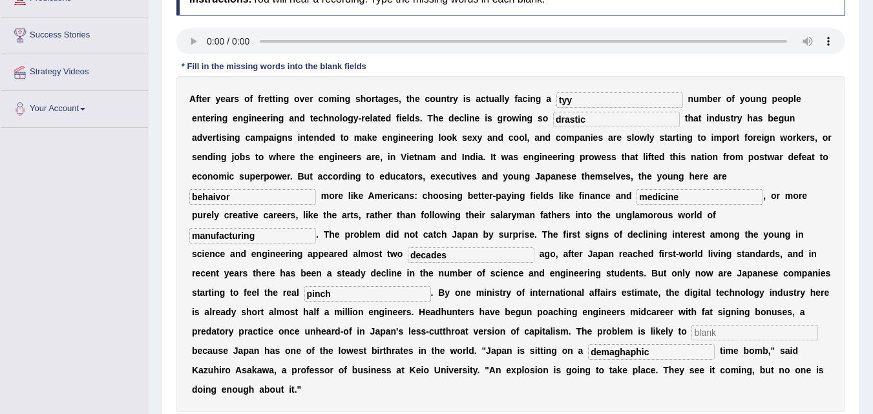
type input "tyy"
click at [714, 335] on input "h" at bounding box center [754, 333] width 127 height 16
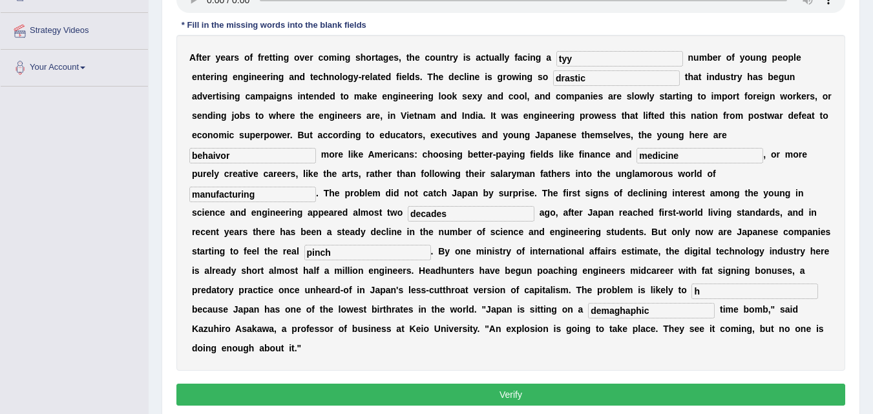
scroll to position [258, 0]
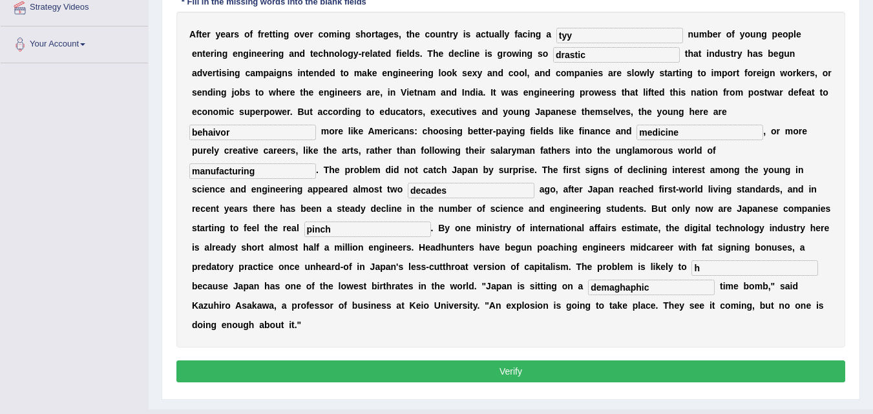
type input "h"
click at [395, 367] on button "Verify" at bounding box center [510, 372] width 669 height 22
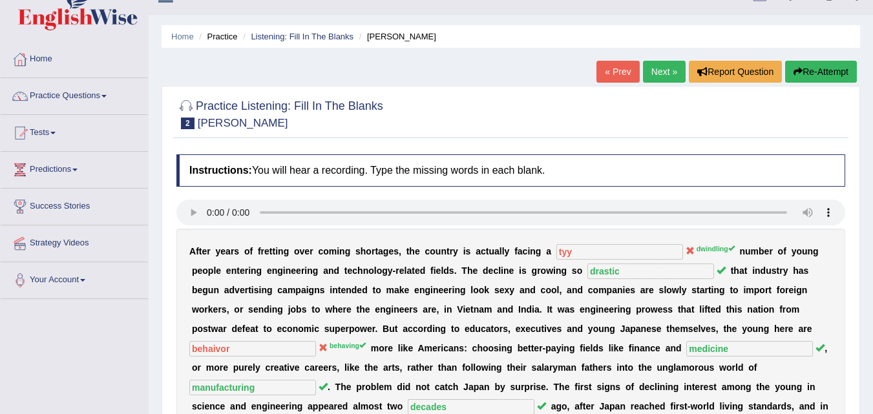
scroll to position [0, 0]
